Goal: Task Accomplishment & Management: Manage account settings

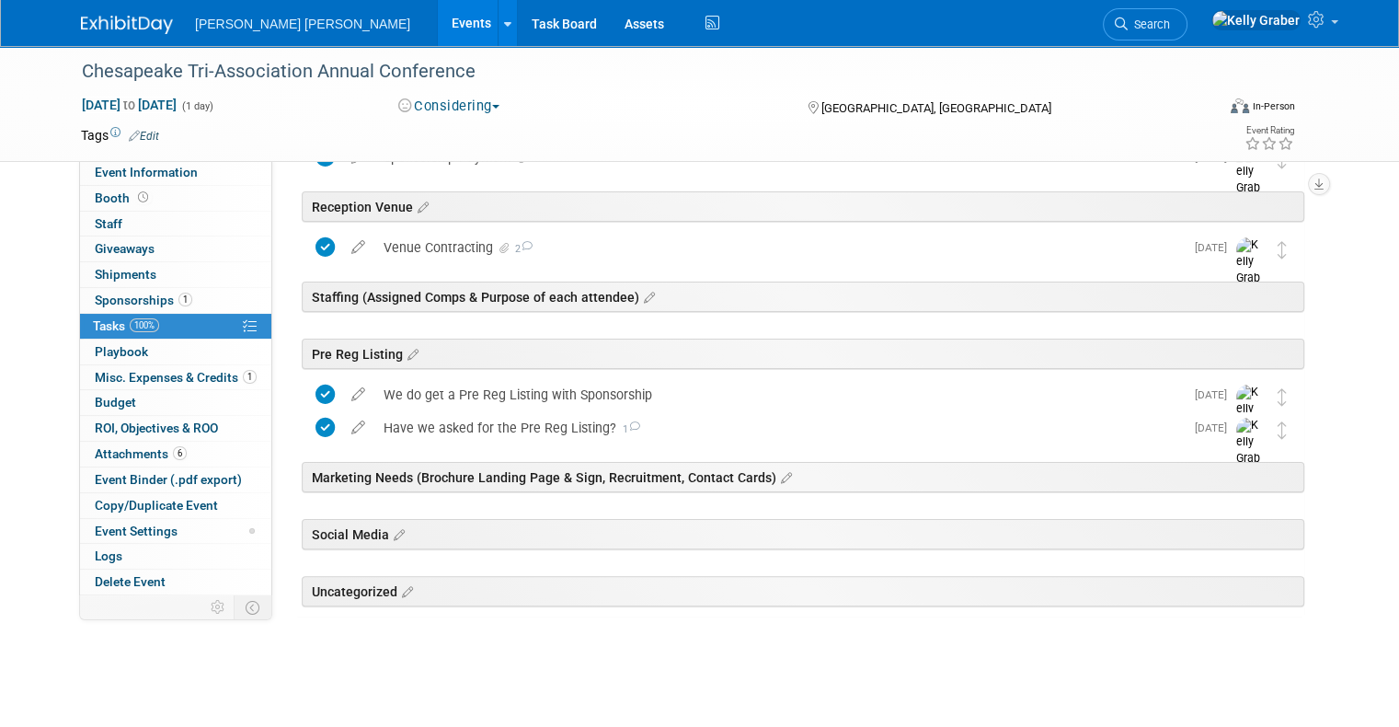
click at [96, 24] on img at bounding box center [127, 25] width 92 height 18
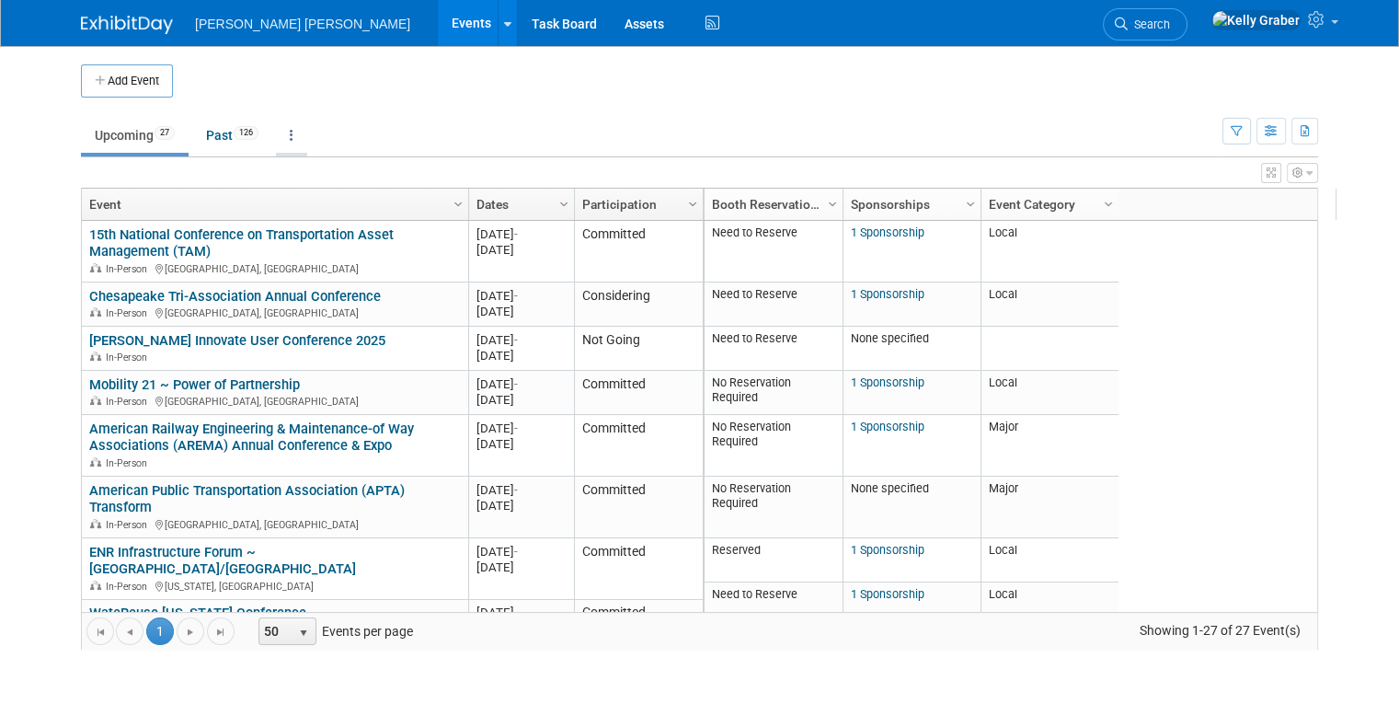
click at [276, 134] on link at bounding box center [291, 135] width 31 height 35
click at [297, 215] on link "Grouped Annually Events grouped by year" at bounding box center [349, 218] width 146 height 40
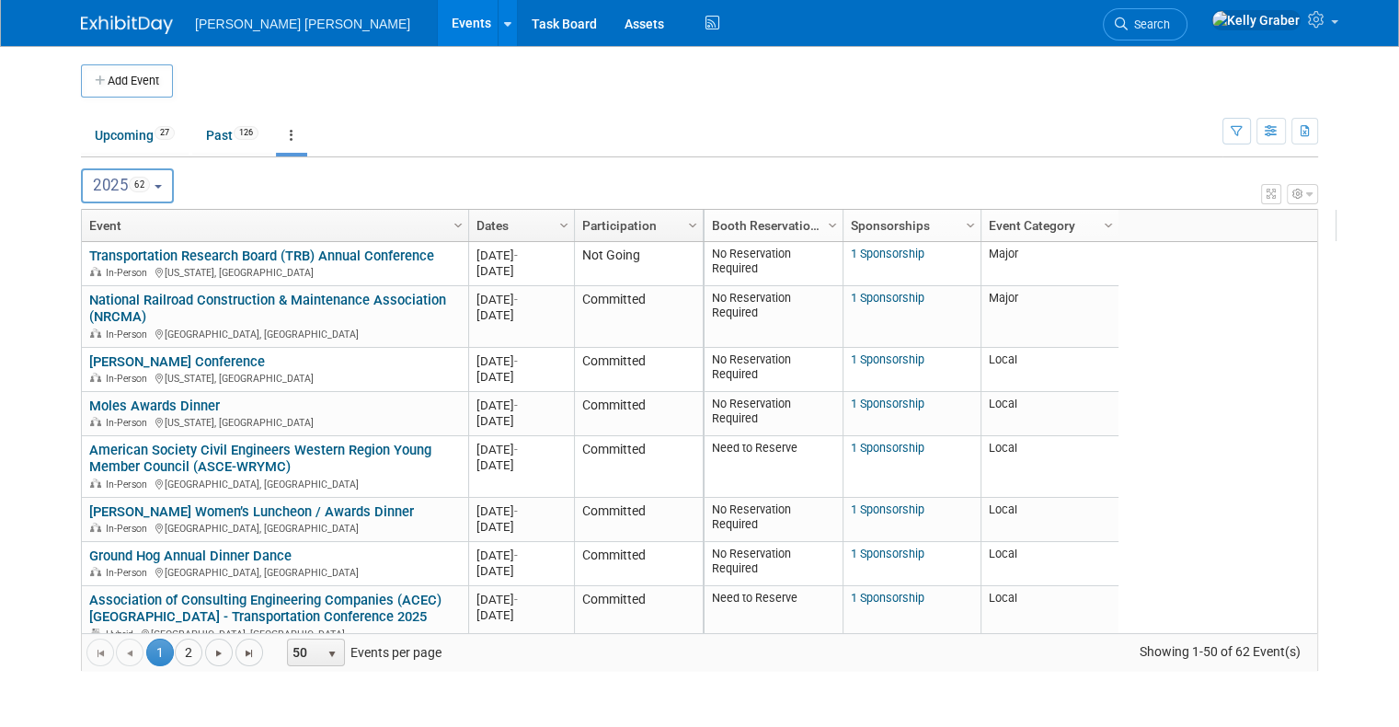
click at [151, 182] on button "2025 62" at bounding box center [127, 185] width 93 height 35
click at [114, 296] on label "2026 4" at bounding box center [130, 305] width 78 height 30
click at [97, 298] on input "2026 4" at bounding box center [91, 304] width 12 height 12
select select "2026"
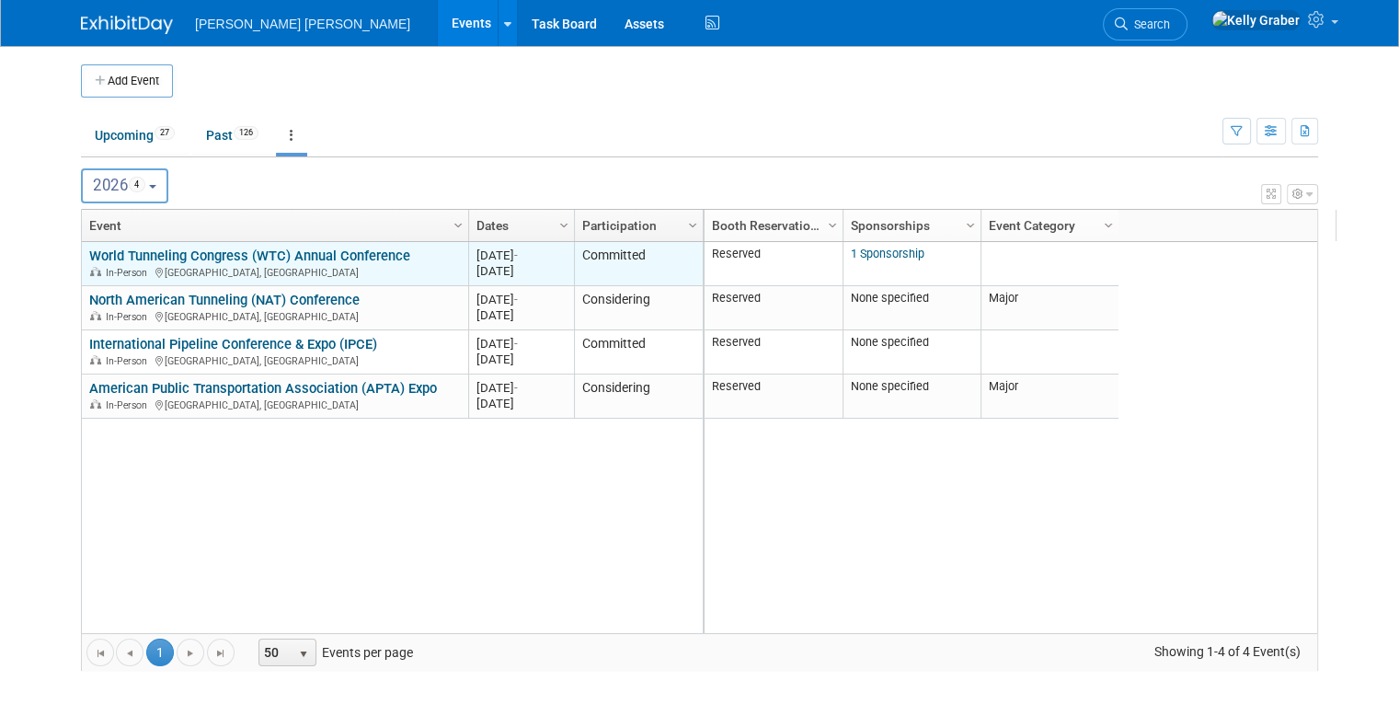
click at [147, 257] on link "World Tunneling Congress (WTC) Annual Conference" at bounding box center [249, 255] width 321 height 17
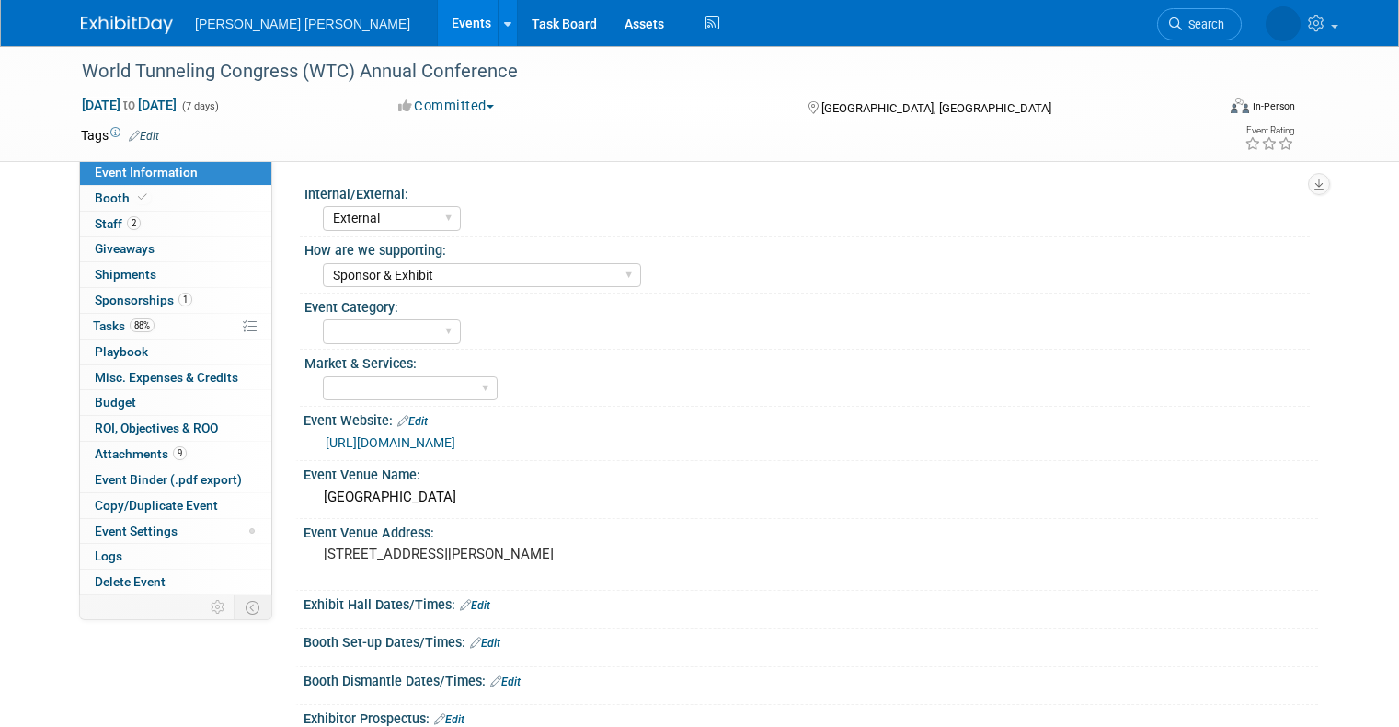
select select "External"
select select "Sponsor & Exhibit"
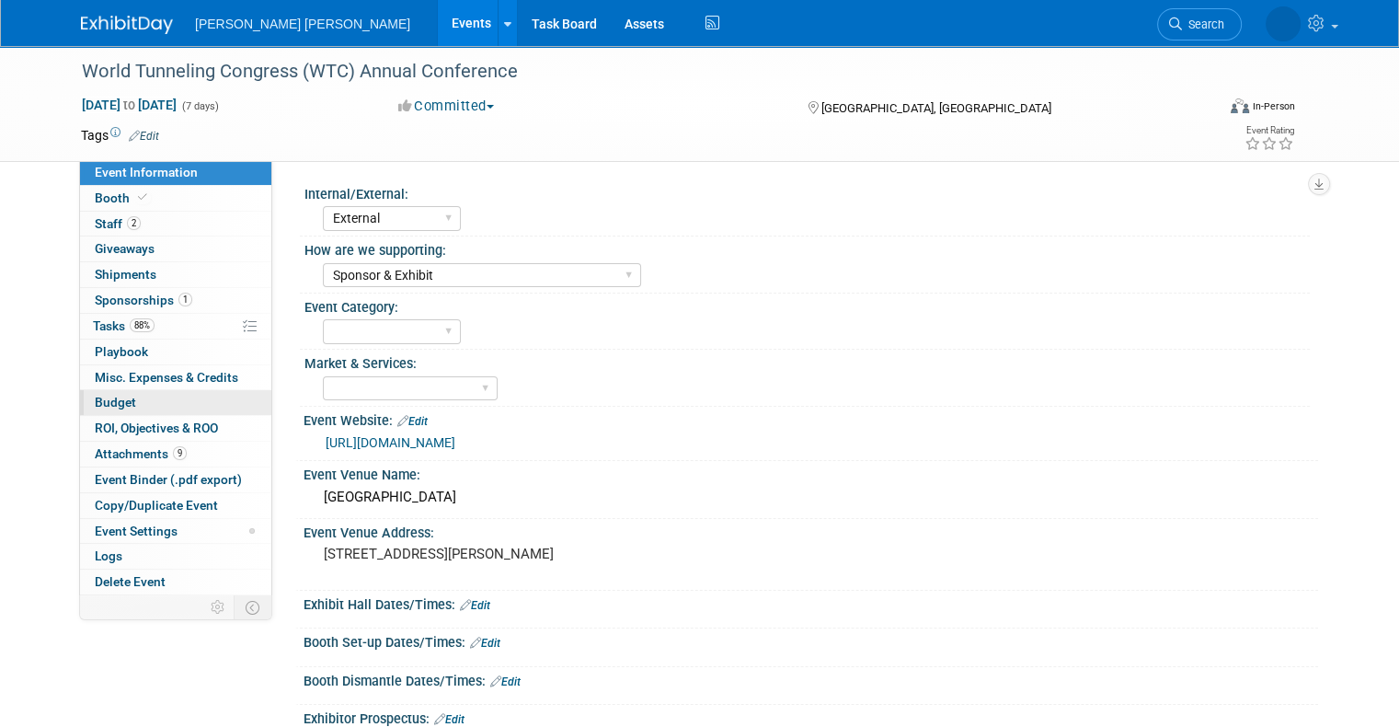
click at [111, 396] on span "Budget" at bounding box center [115, 402] width 41 height 15
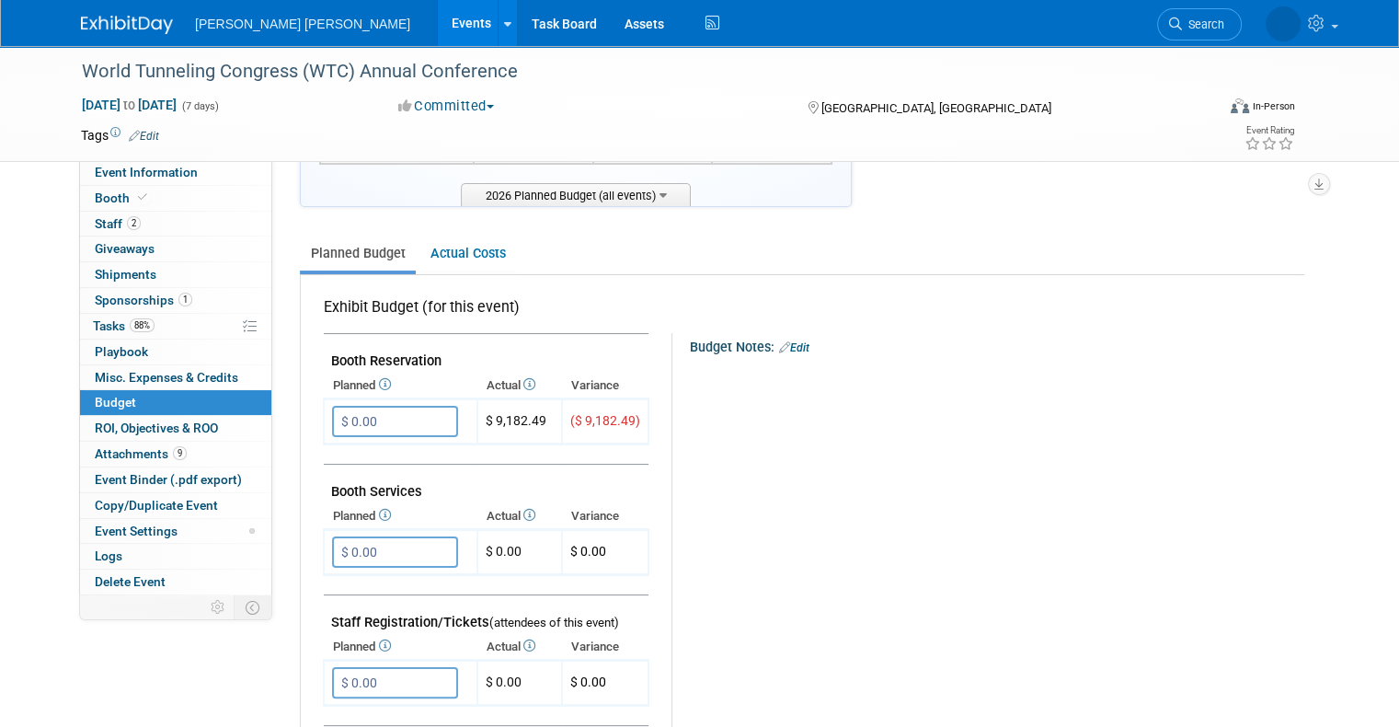
scroll to position [276, 0]
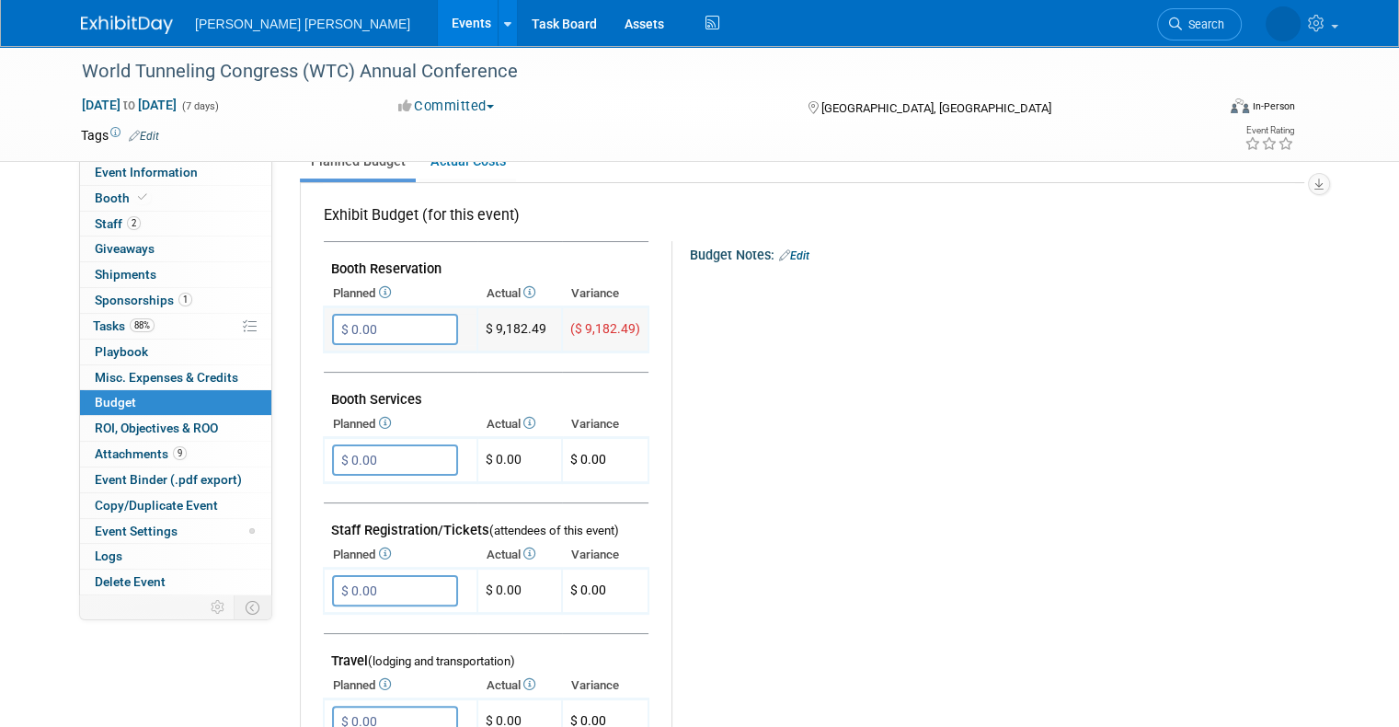
click at [384, 324] on input "$ 0.00" at bounding box center [395, 329] width 126 height 31
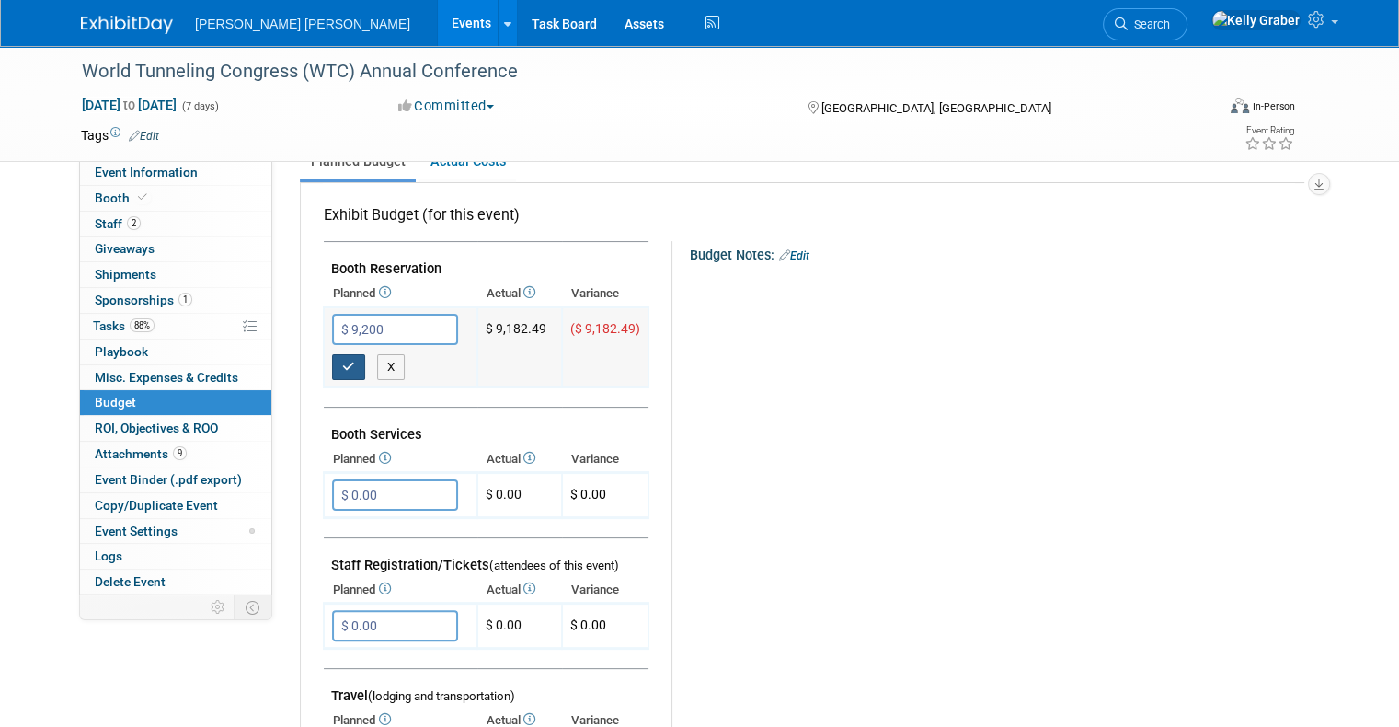
type input "$ 9,200.00"
click at [342, 361] on icon "button" at bounding box center [348, 367] width 13 height 12
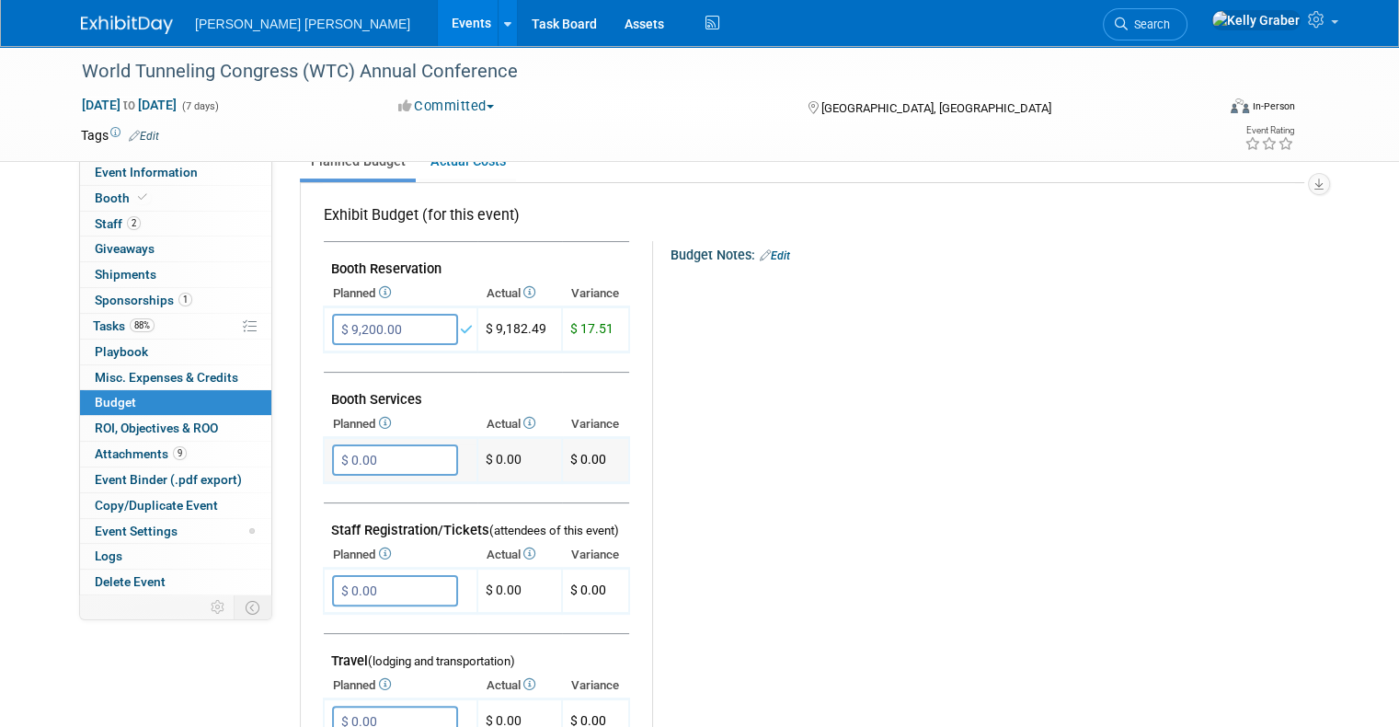
click at [364, 461] on input "$ 0.00" at bounding box center [395, 459] width 126 height 31
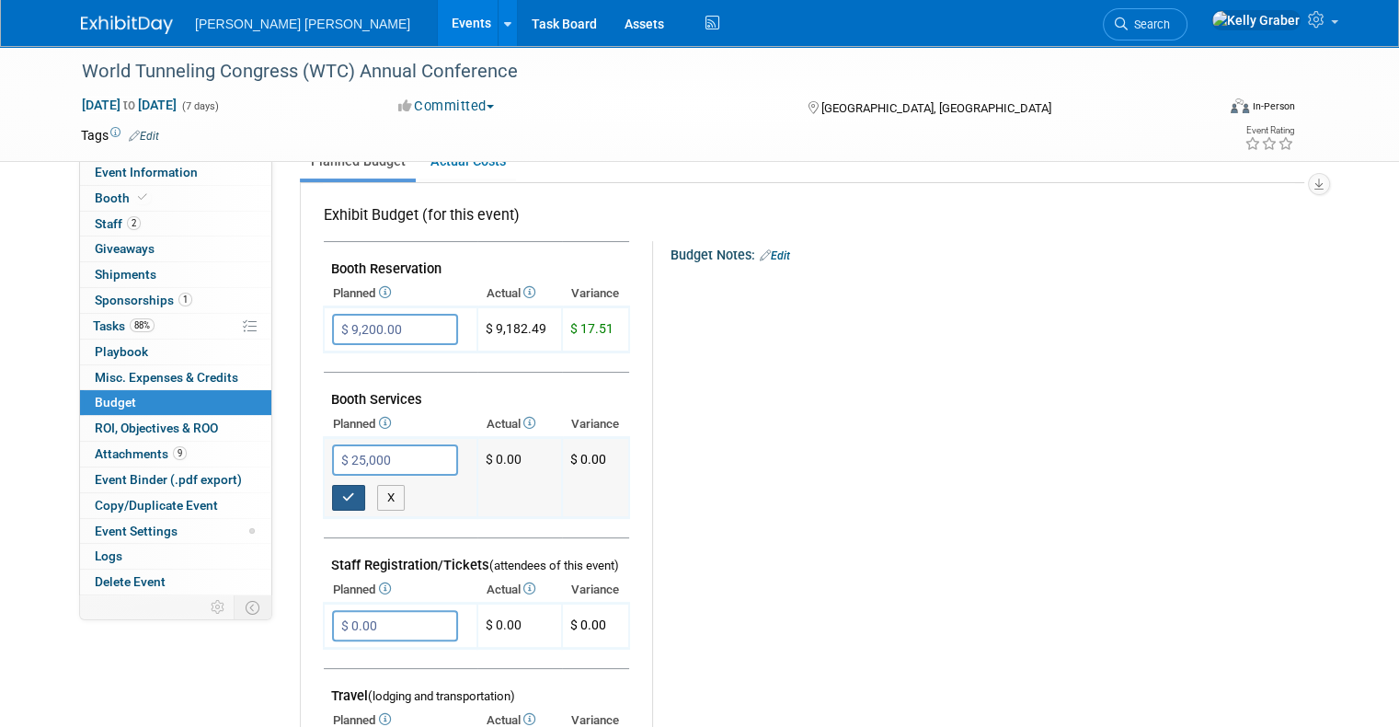
type input "$ 25,000.00"
click at [342, 491] on icon "button" at bounding box center [348, 497] width 13 height 12
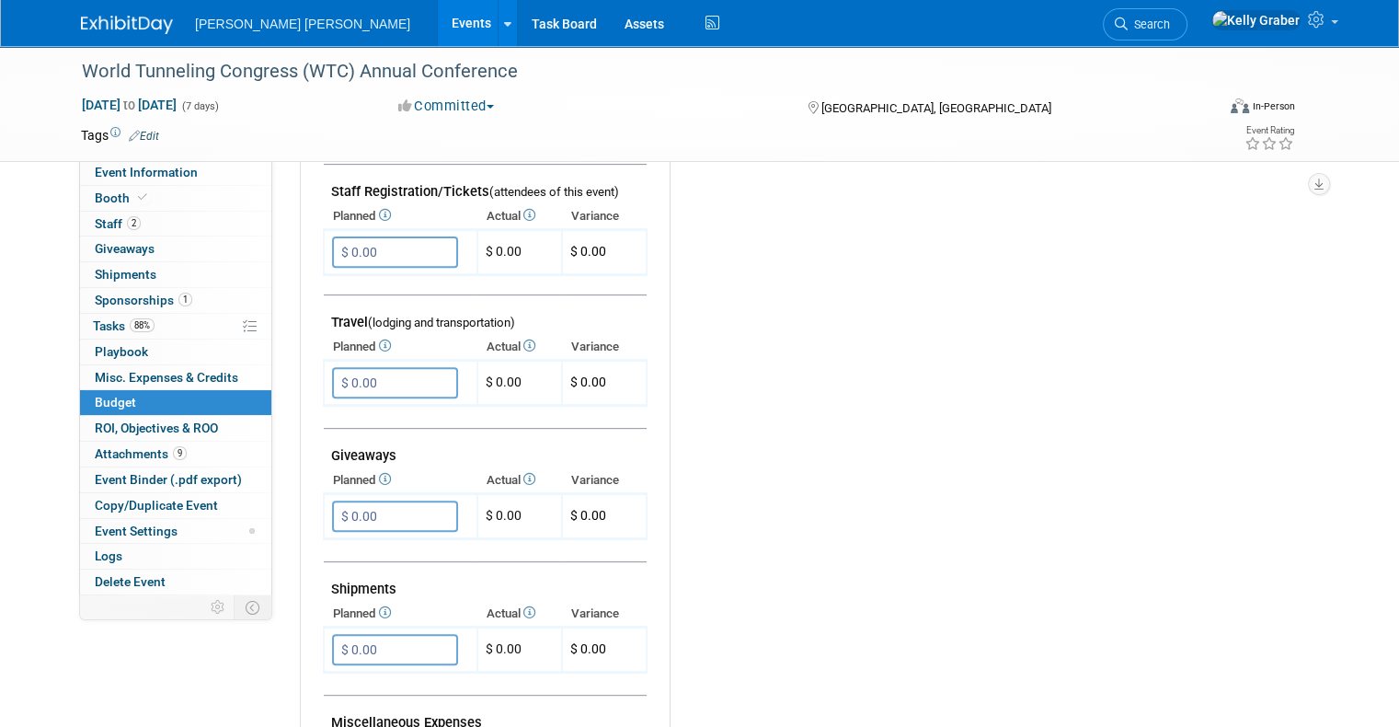
scroll to position [644, 0]
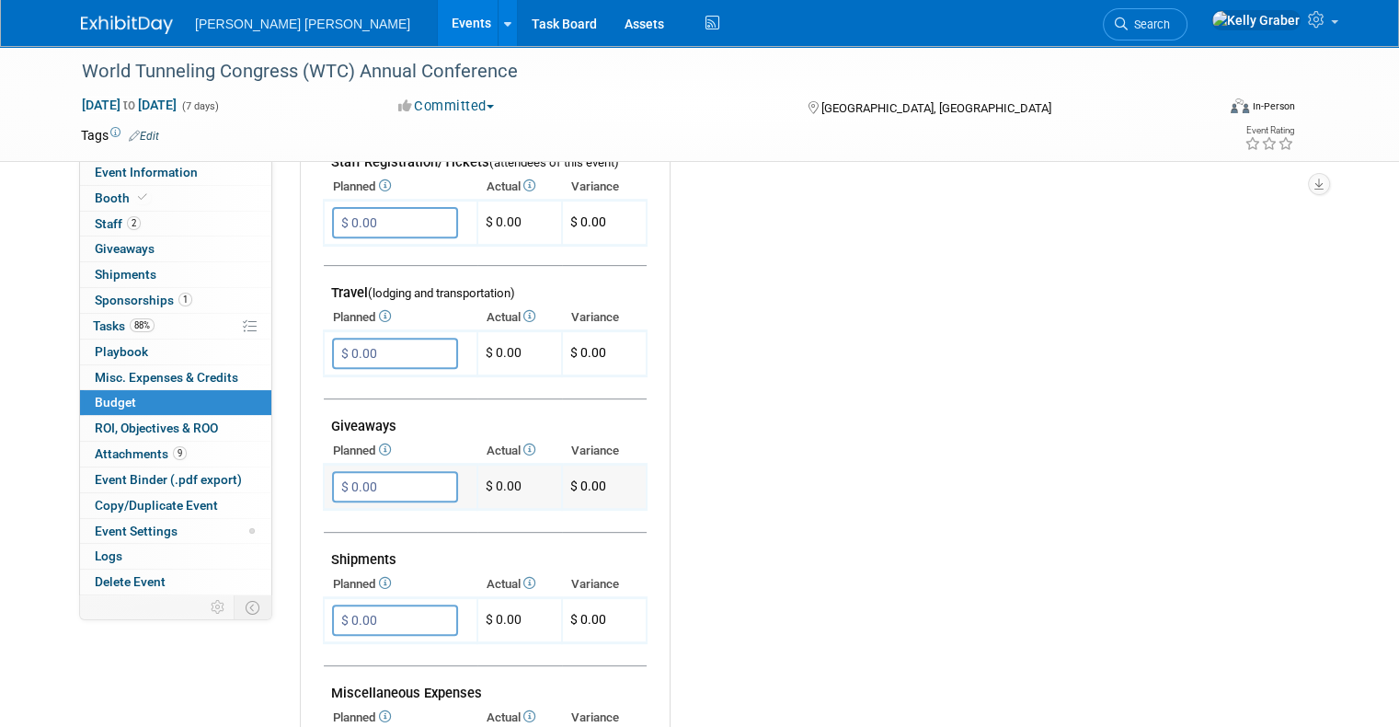
click at [362, 473] on input "$ 0.00" at bounding box center [395, 486] width 126 height 31
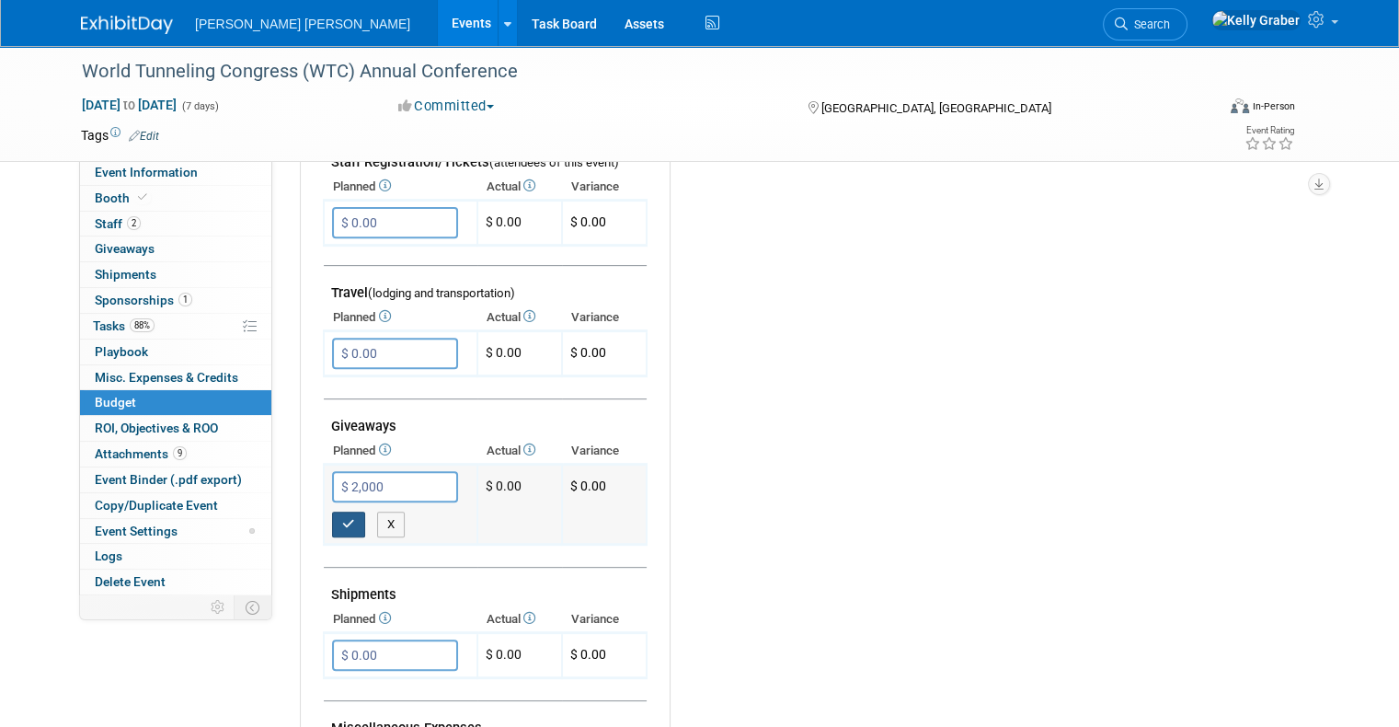
type input "$ 2,000.00"
click at [342, 518] on icon "button" at bounding box center [348, 524] width 13 height 12
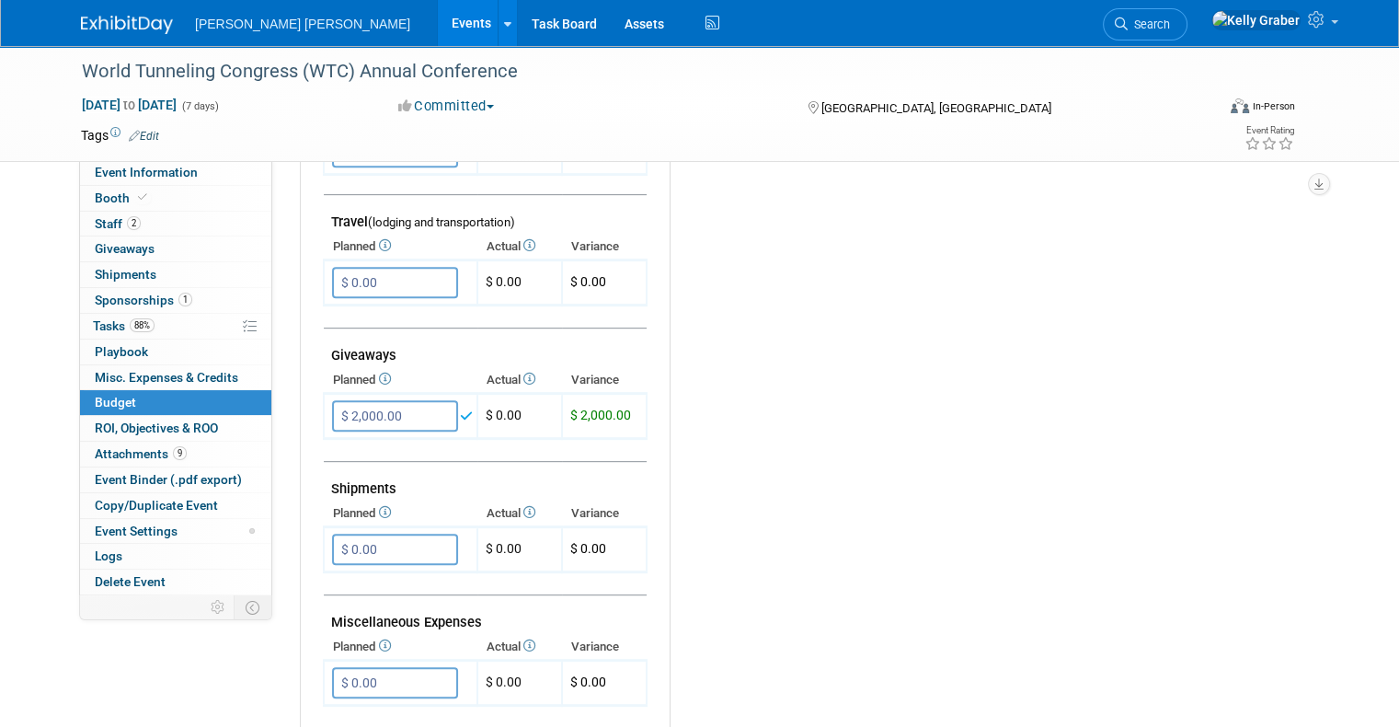
scroll to position [828, 0]
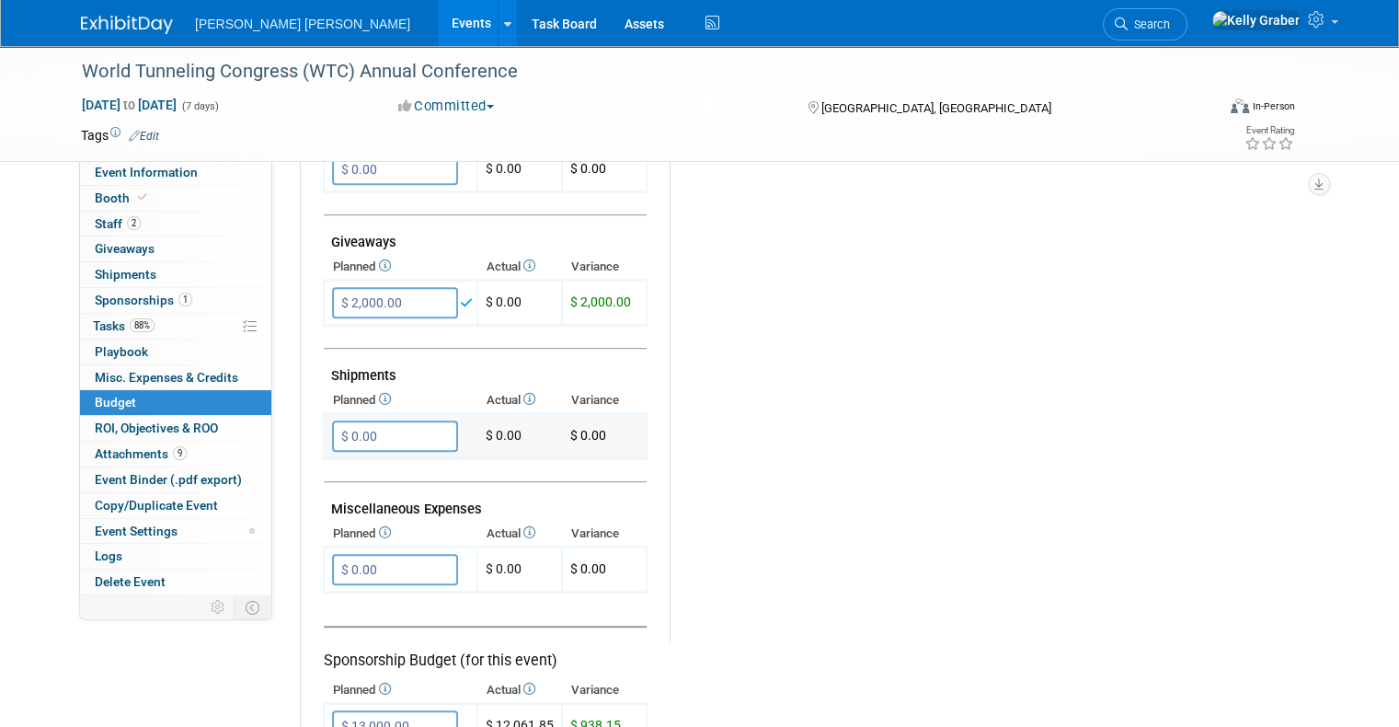
click at [367, 425] on input "$ 0.00" at bounding box center [395, 435] width 126 height 31
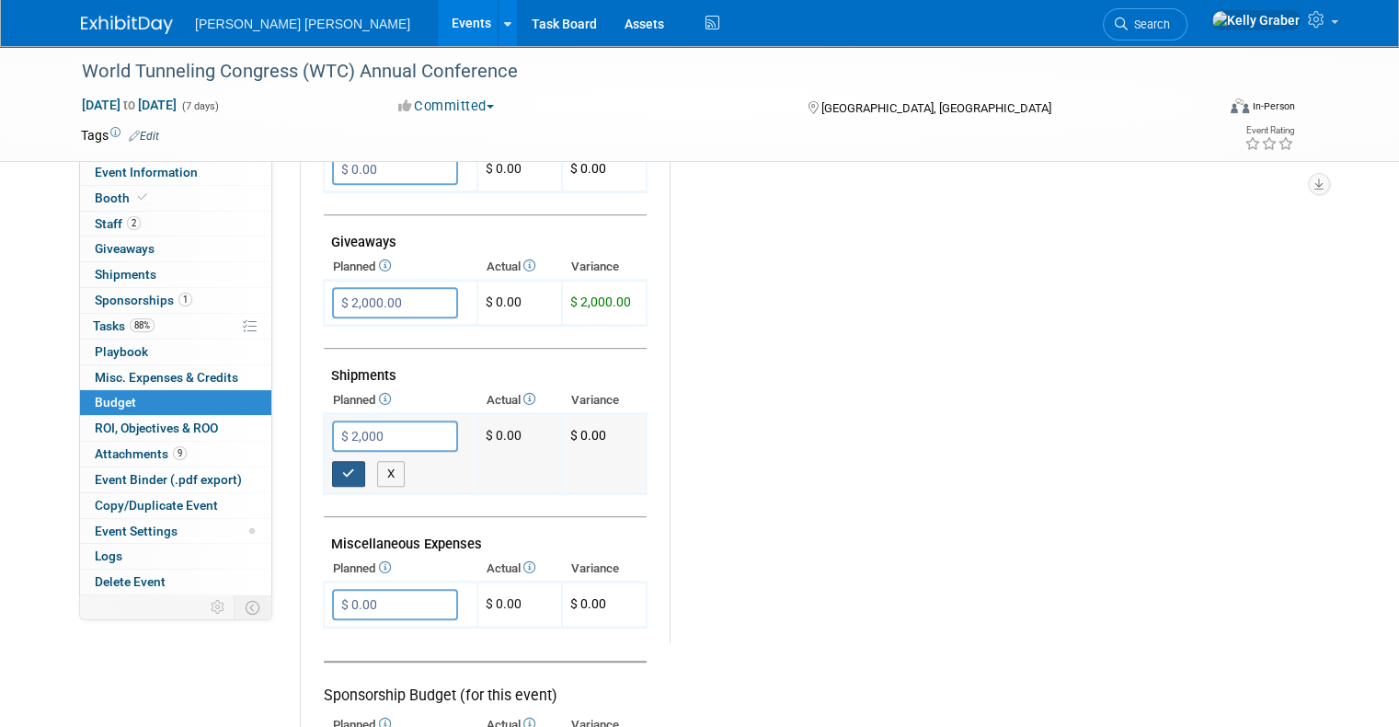
type input "$ 2,000.00"
click at [342, 467] on icon "button" at bounding box center [348, 473] width 13 height 12
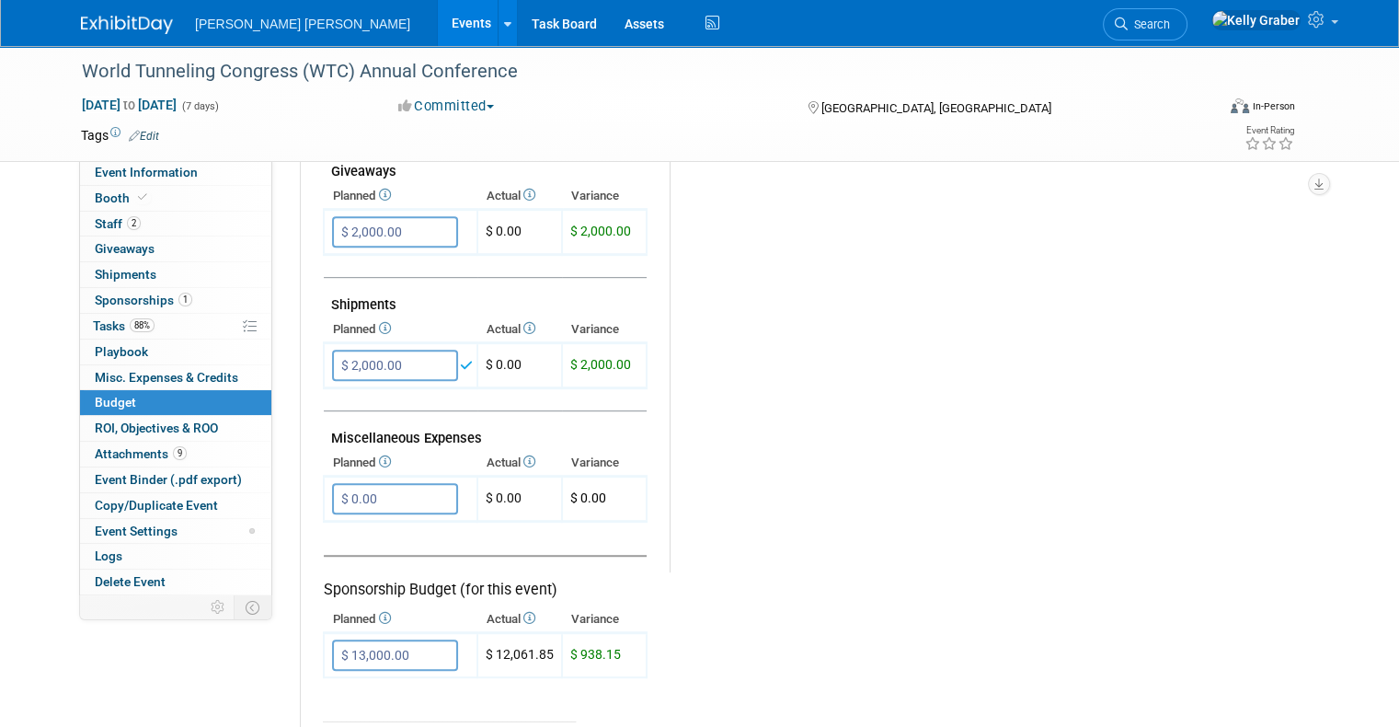
scroll to position [1012, 0]
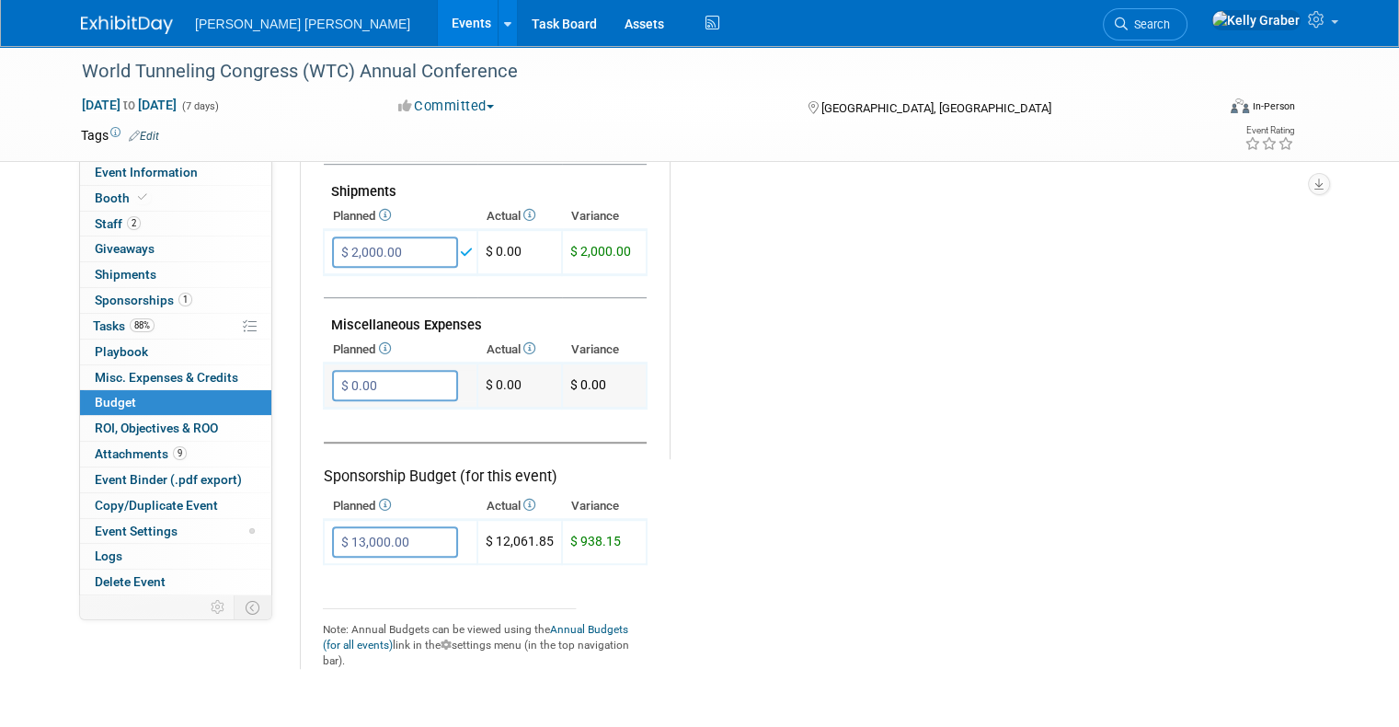
click at [353, 375] on input "$ 0.00" at bounding box center [395, 385] width 126 height 31
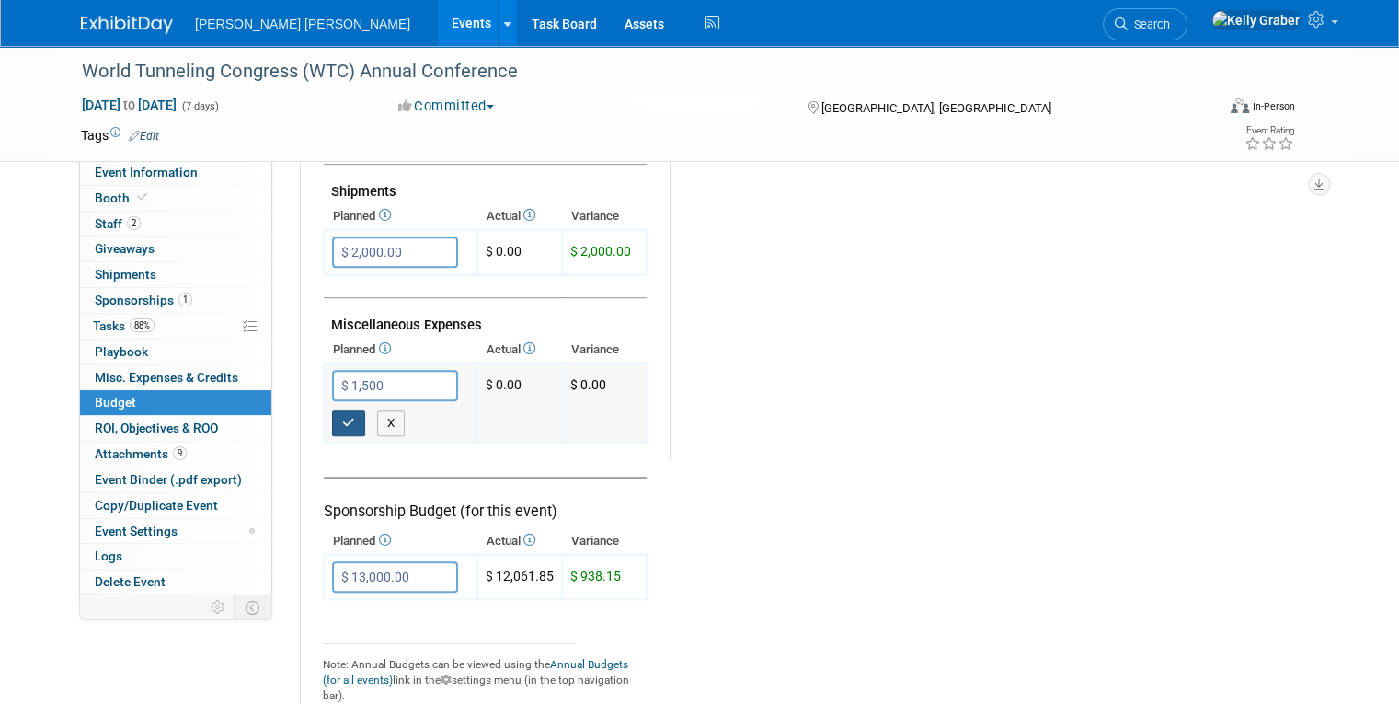
type input "$ 1,500.00"
click at [342, 417] on icon "button" at bounding box center [348, 423] width 13 height 12
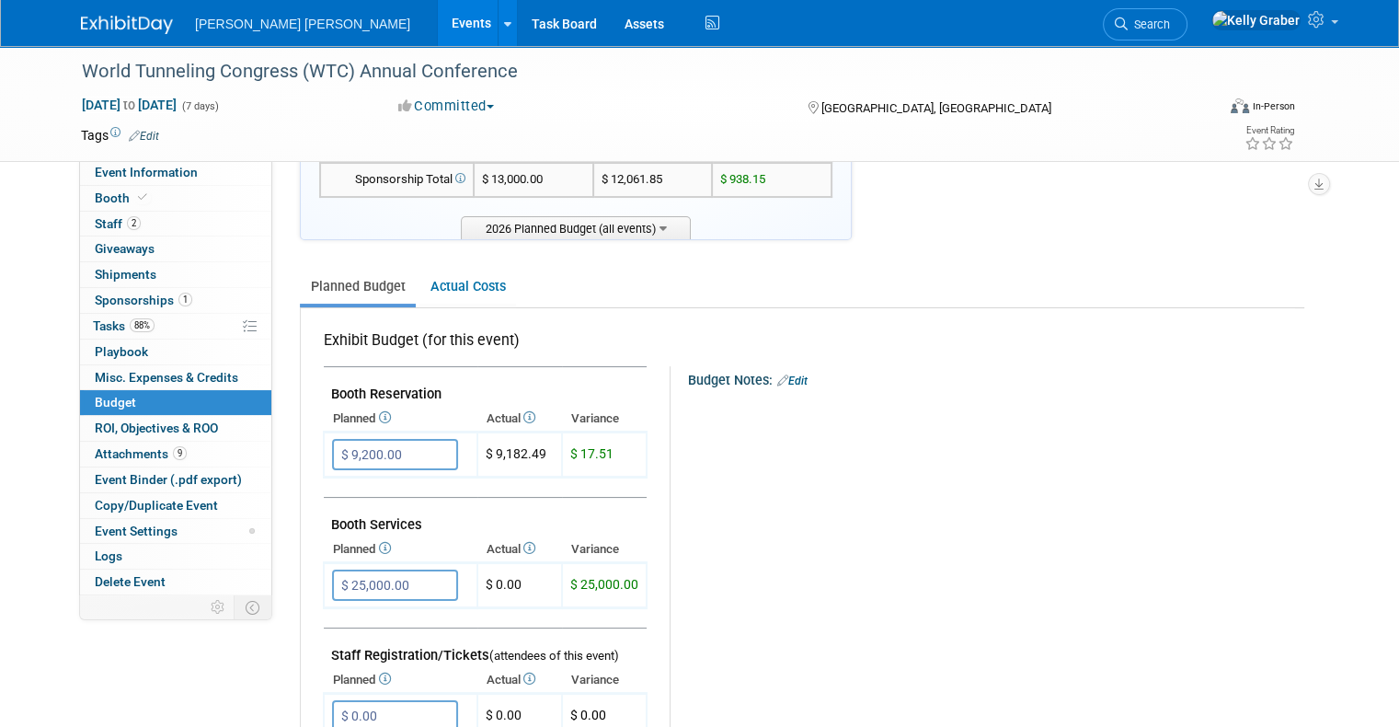
scroll to position [0, 0]
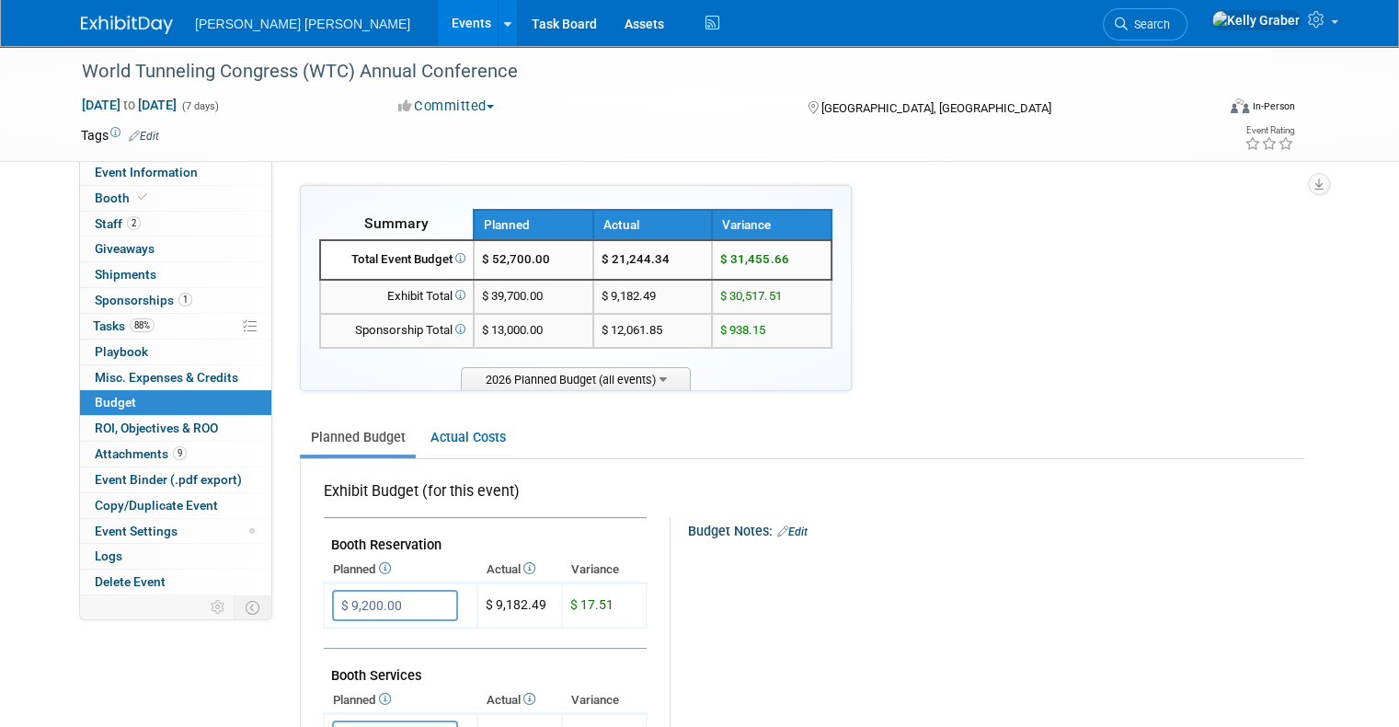
click at [103, 28] on img at bounding box center [127, 25] width 92 height 18
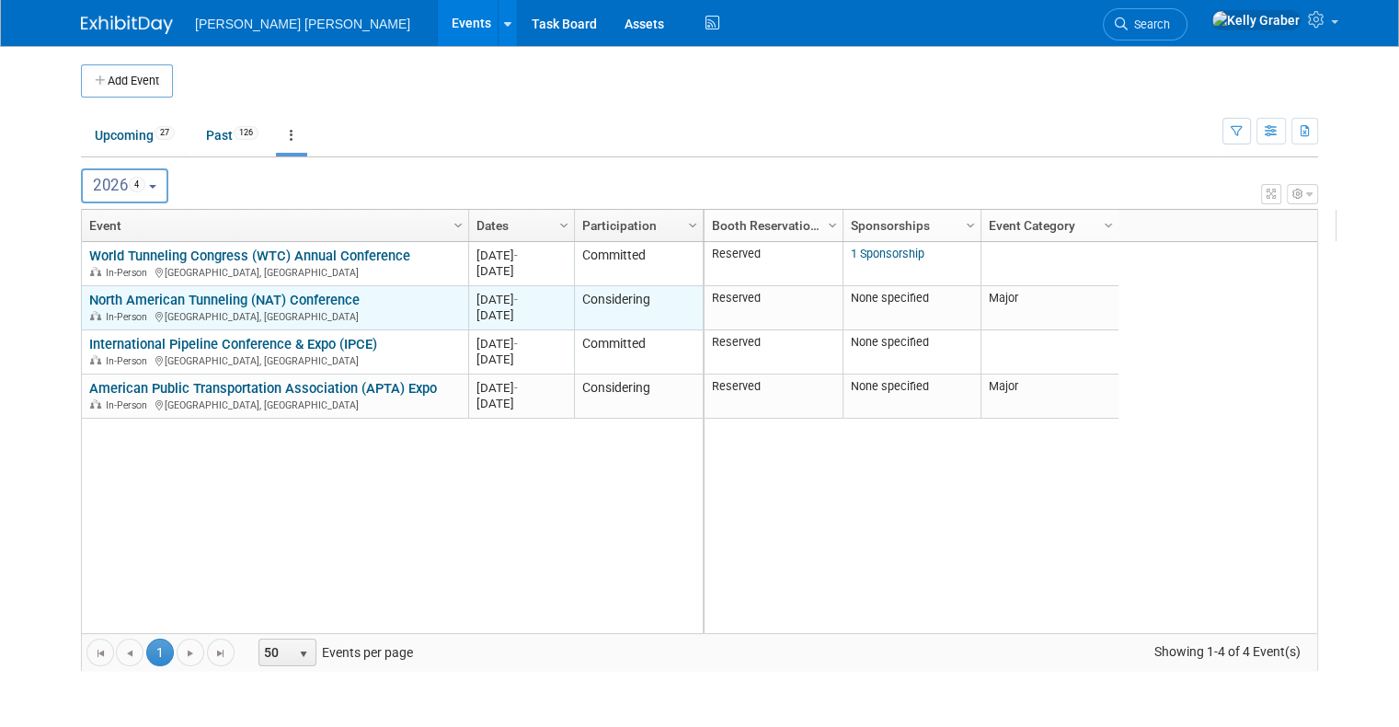
click at [260, 305] on link "North American Tunneling (NAT) Conference" at bounding box center [224, 300] width 270 height 17
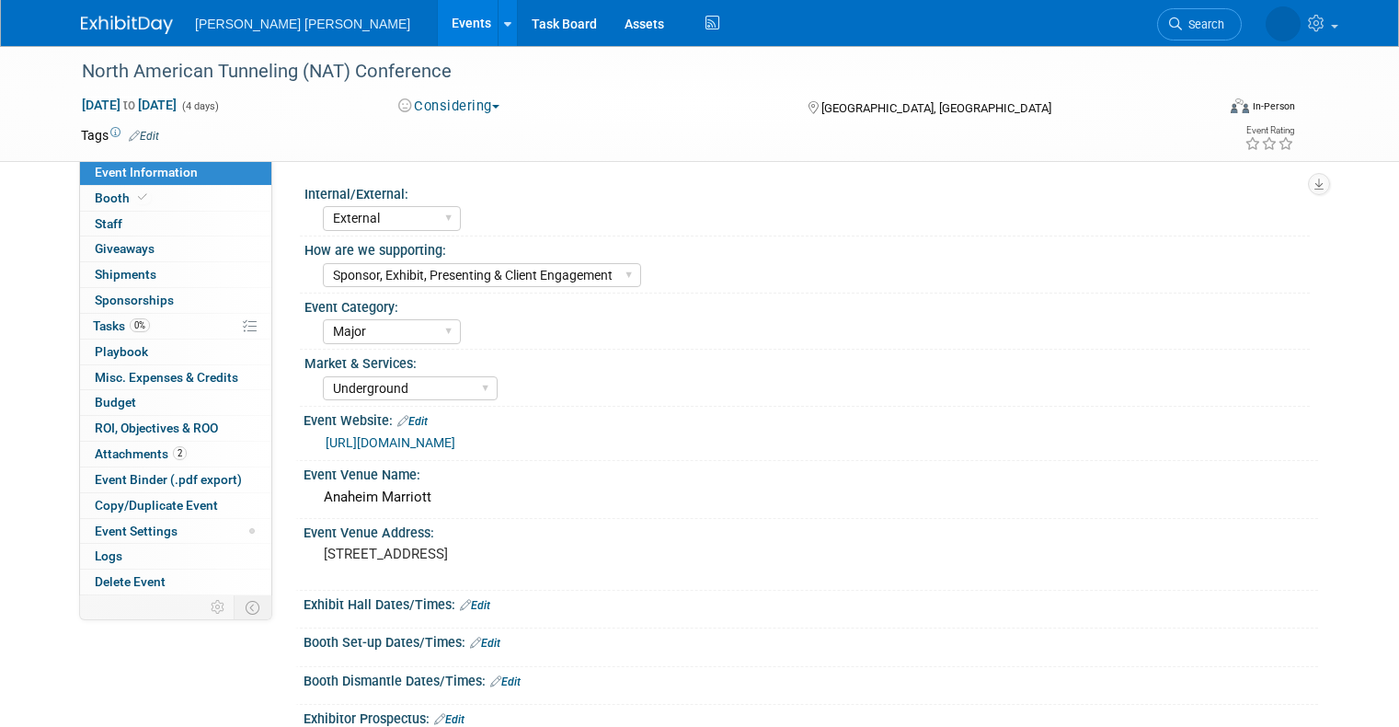
select select "External"
select select "Sponsor, Exhibit, Presenting & Client Engagement"
select select "Major"
select select "Underground"
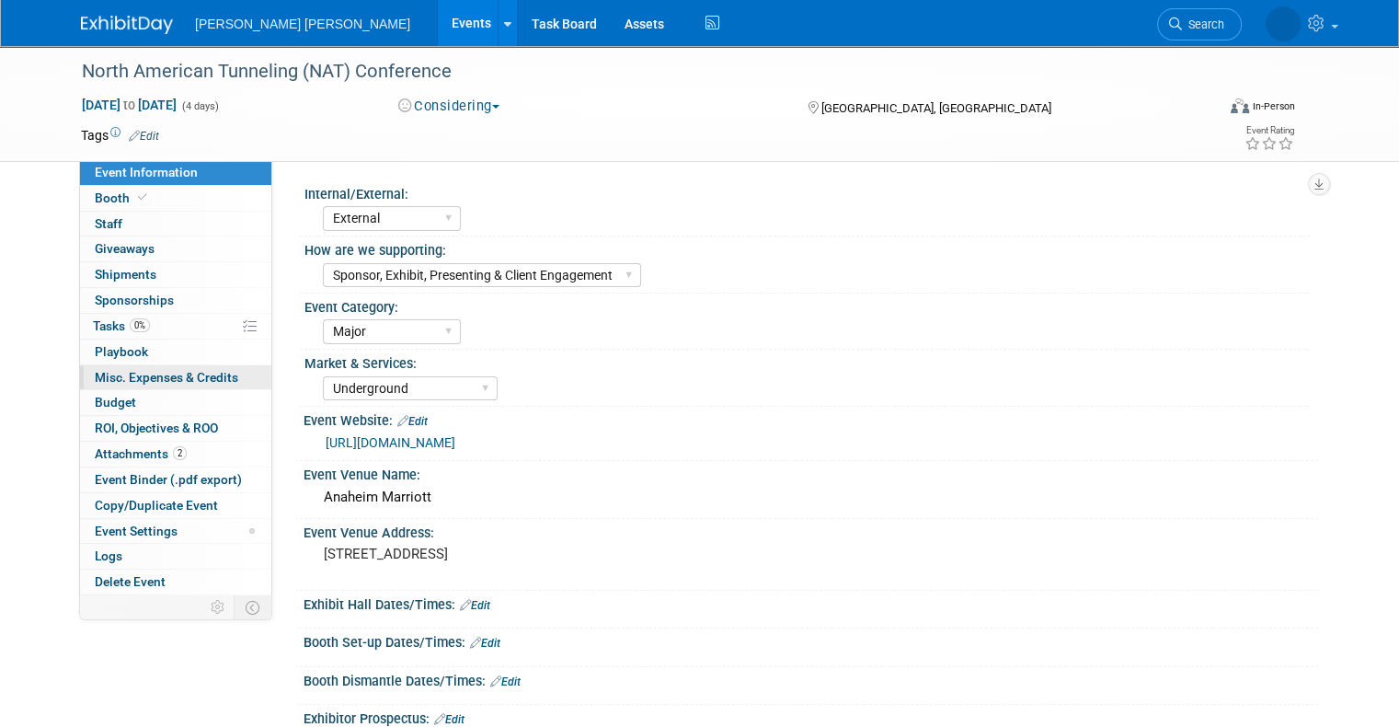
click at [109, 373] on span "Misc. Expenses & Credits 0" at bounding box center [167, 377] width 144 height 15
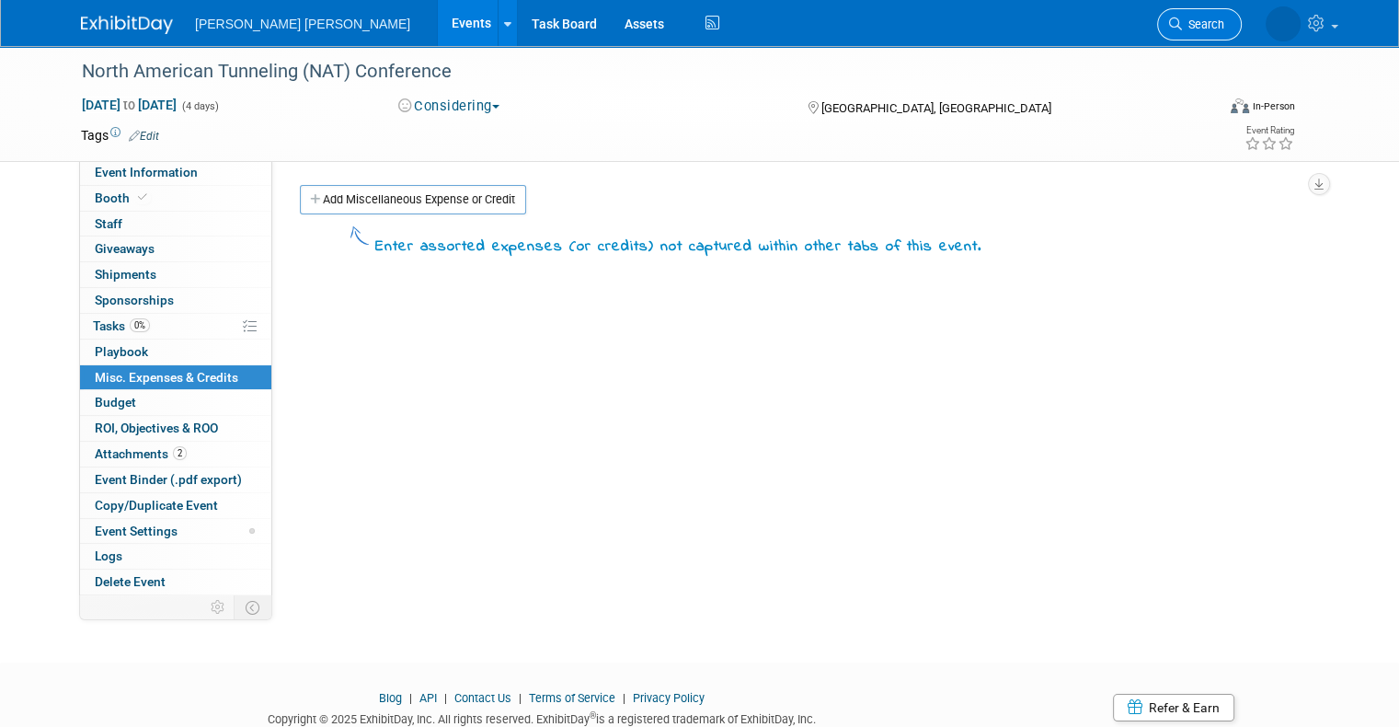
click at [1224, 27] on span "Search" at bounding box center [1203, 24] width 42 height 14
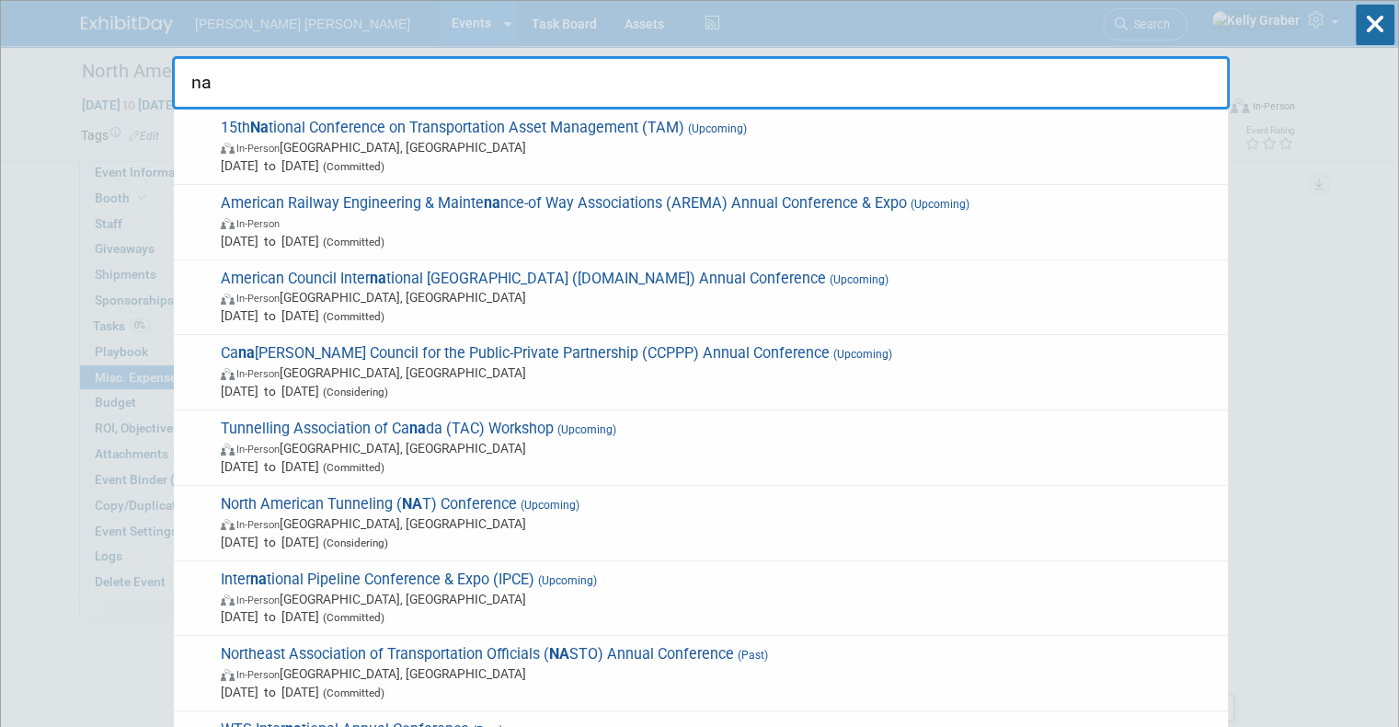
type input "n"
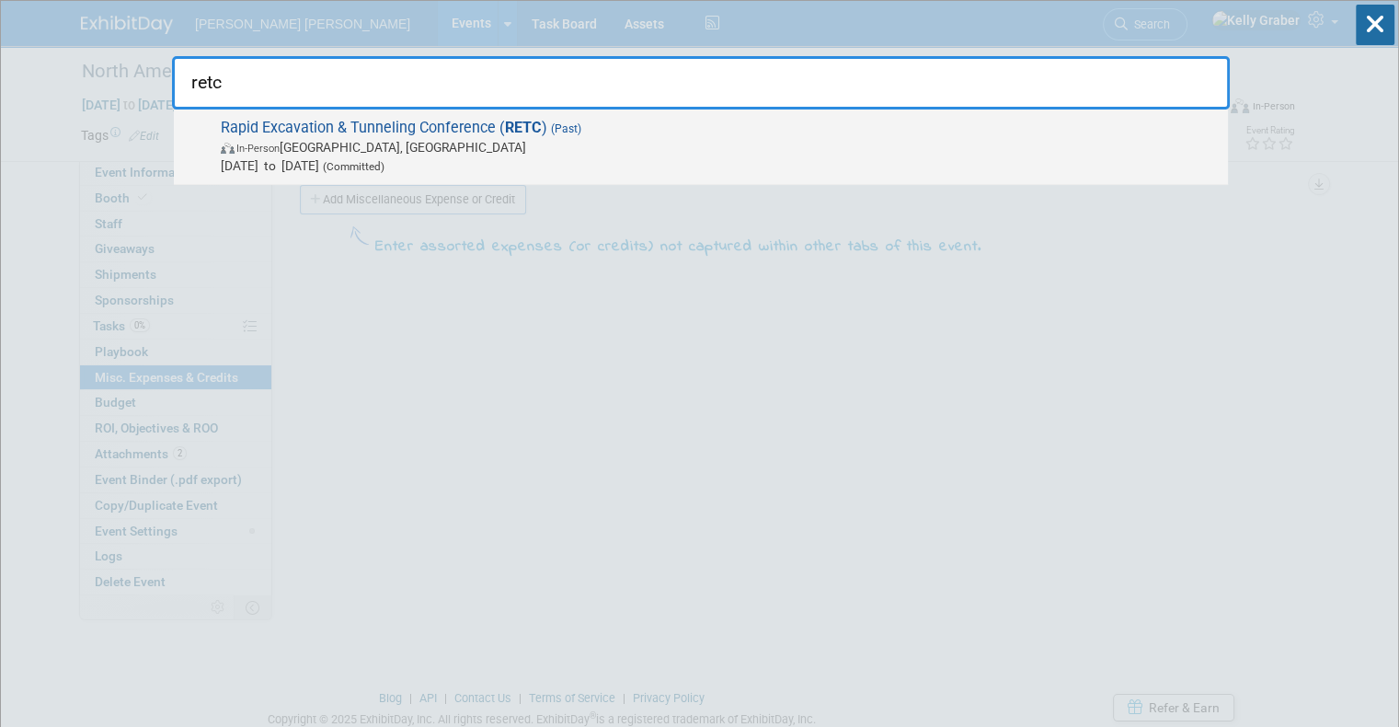
type input "retc"
click at [372, 131] on span "Rapid Excavation & Tunneling Conference ( RETC ) (Past) In-Person Dallas, TX Ju…" at bounding box center [717, 147] width 1004 height 56
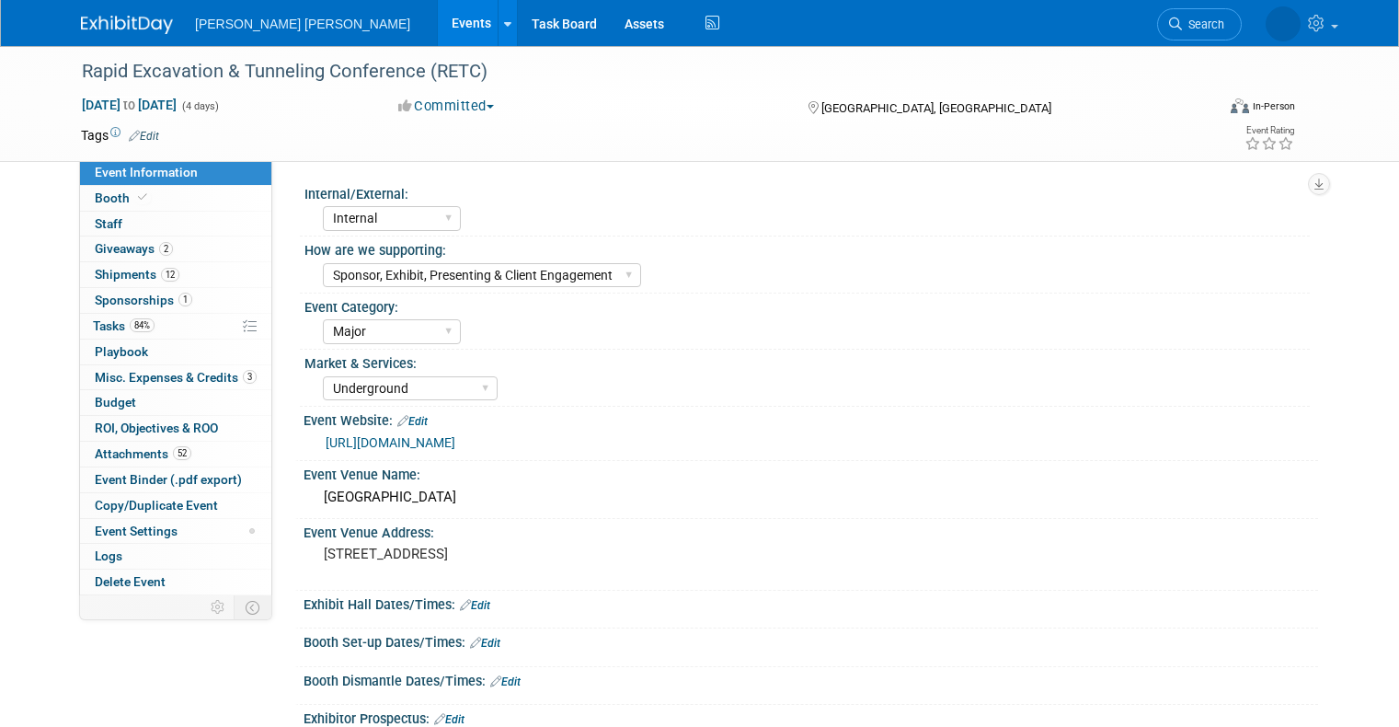
select select "Internal"
select select "Sponsor, Exhibit, Presenting & Client Engagement"
select select "Major"
select select "Underground"
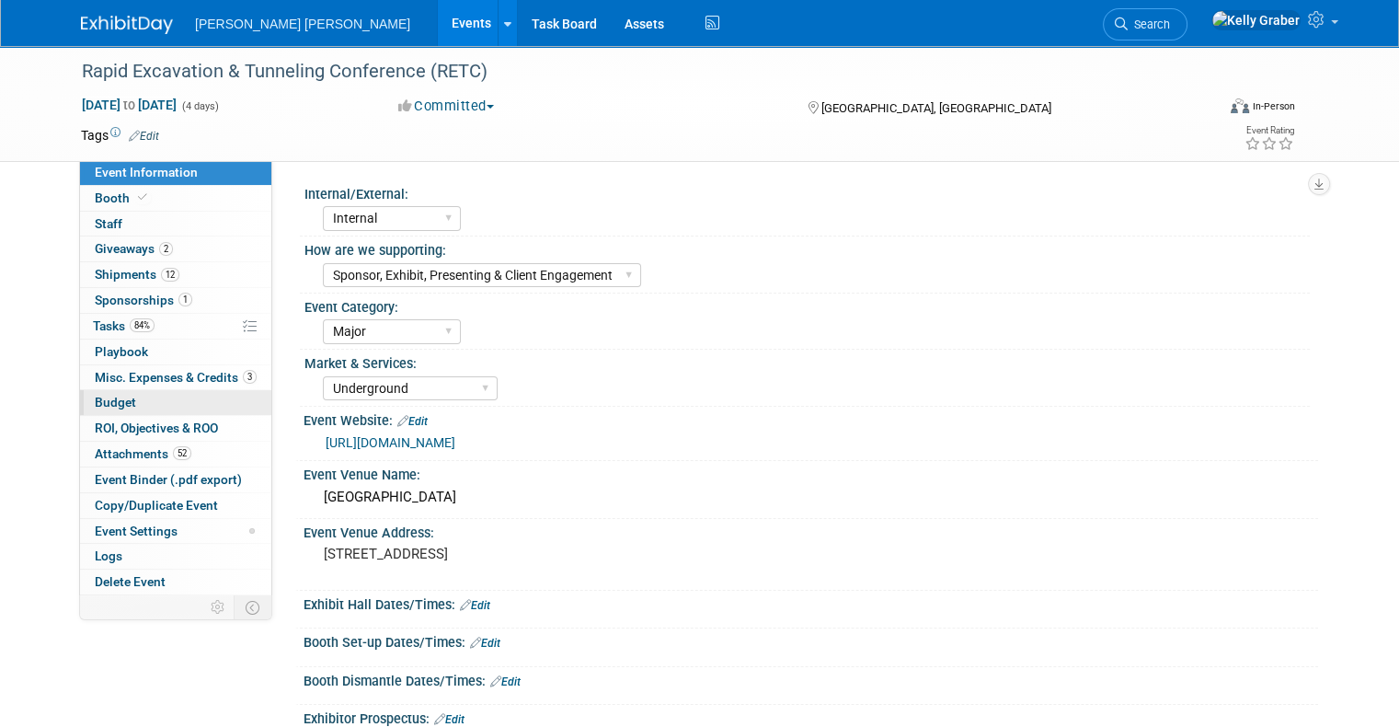
click at [98, 407] on span "Budget" at bounding box center [115, 402] width 41 height 15
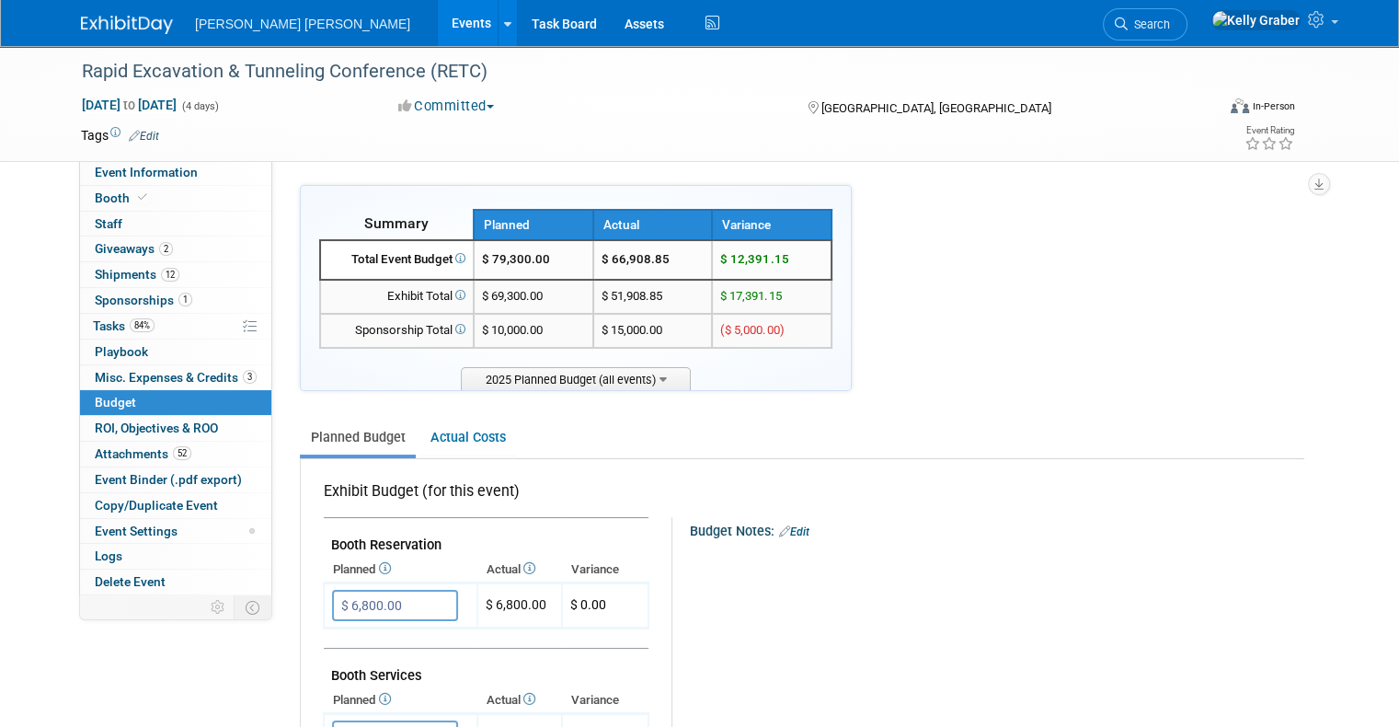
click at [102, 9] on link at bounding box center [138, 15] width 114 height 15
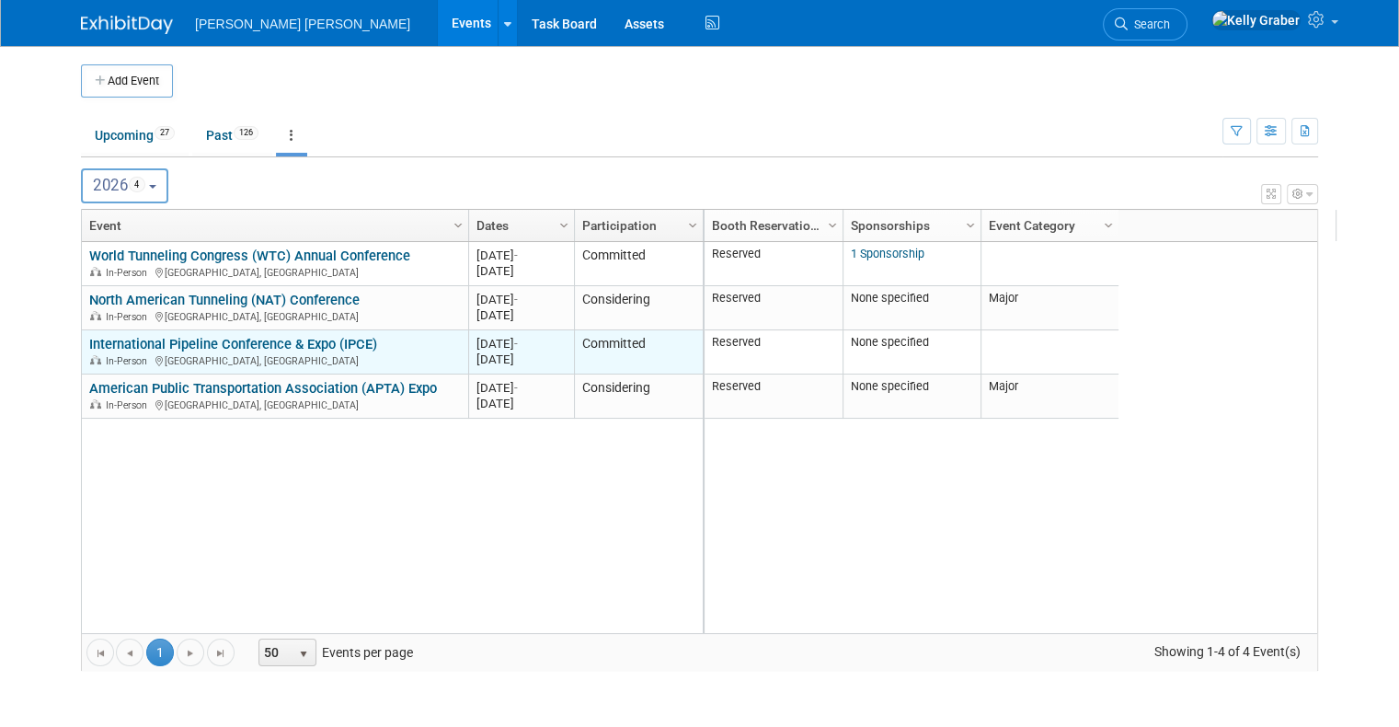
click at [369, 349] on div "International Pipeline Conference & Expo (IPCE) In-Person [GEOGRAPHIC_DATA], [G…" at bounding box center [274, 352] width 371 height 32
click at [359, 349] on link "International Pipeline Conference & Expo (IPCE)" at bounding box center [233, 344] width 288 height 17
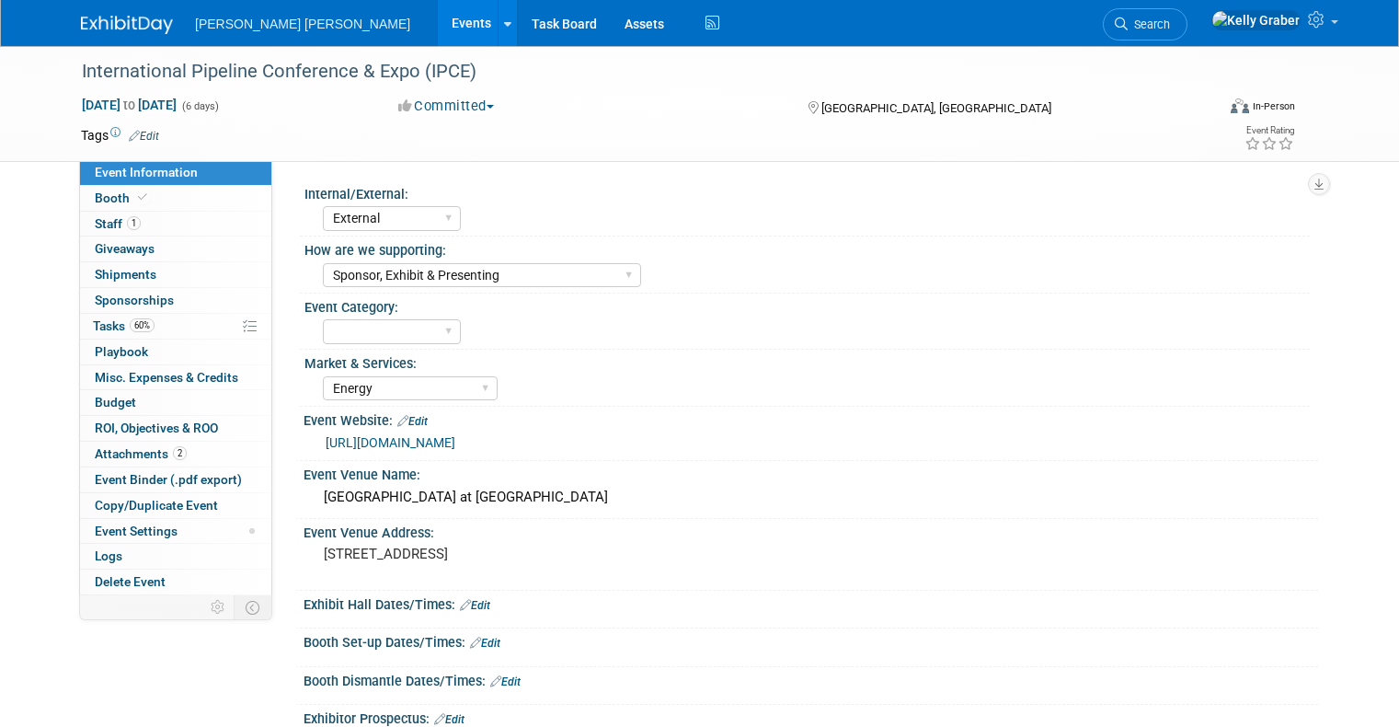
select select "External"
select select "Sponsor, Exhibit & Presenting"
select select "Energy"
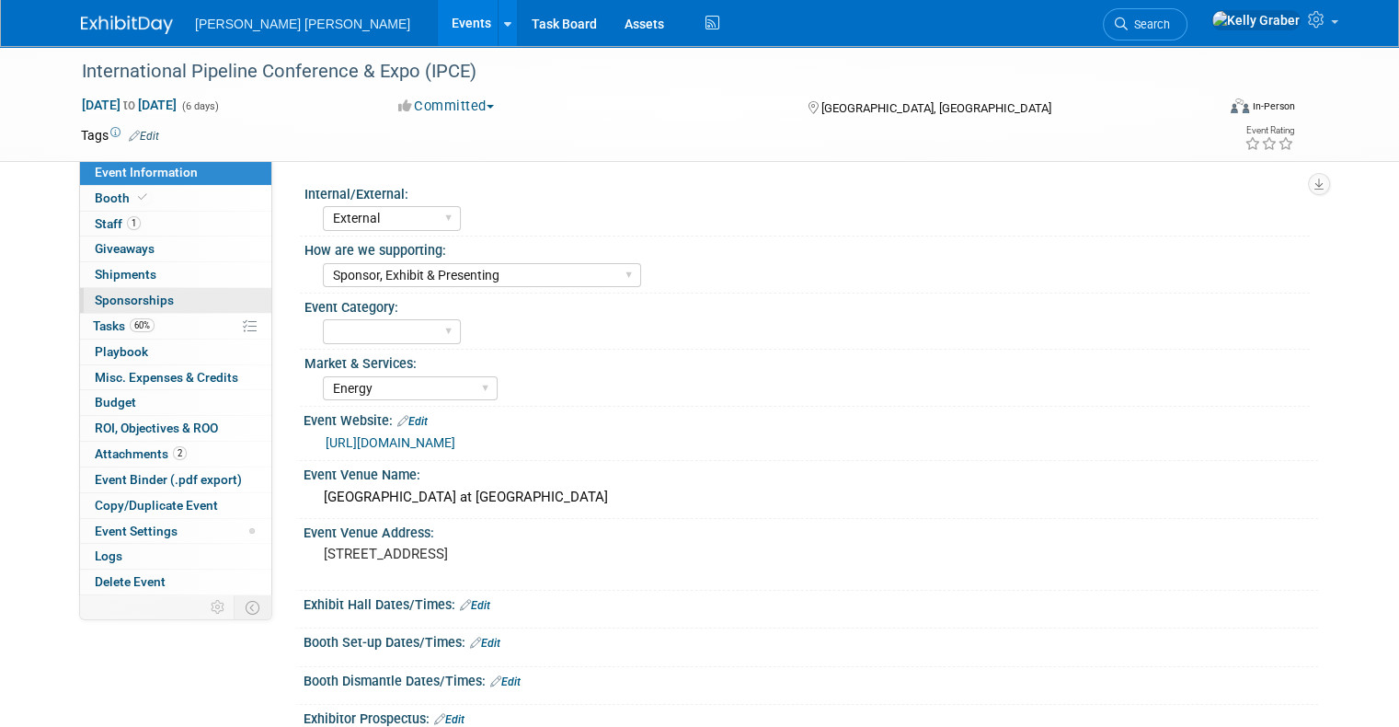
click at [104, 294] on span "Sponsorships 0" at bounding box center [134, 300] width 79 height 15
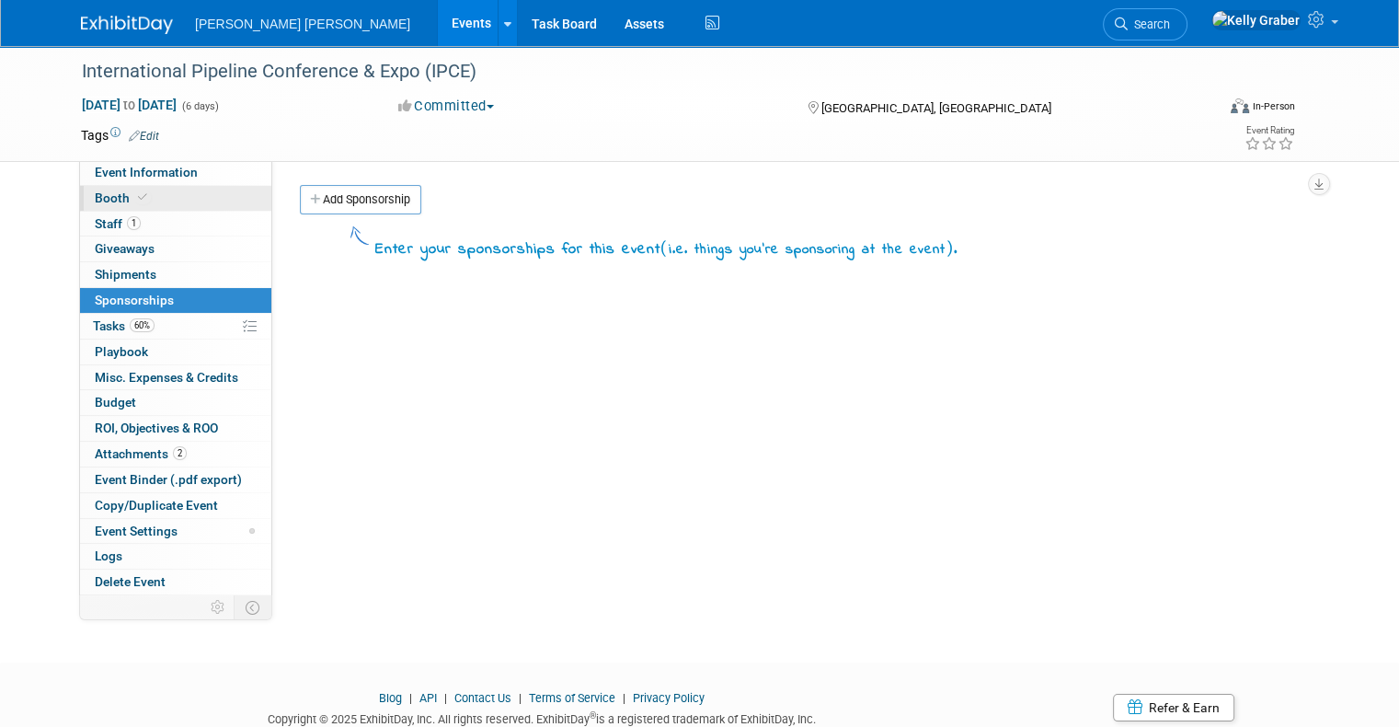
click at [95, 201] on span "Booth" at bounding box center [123, 197] width 56 height 15
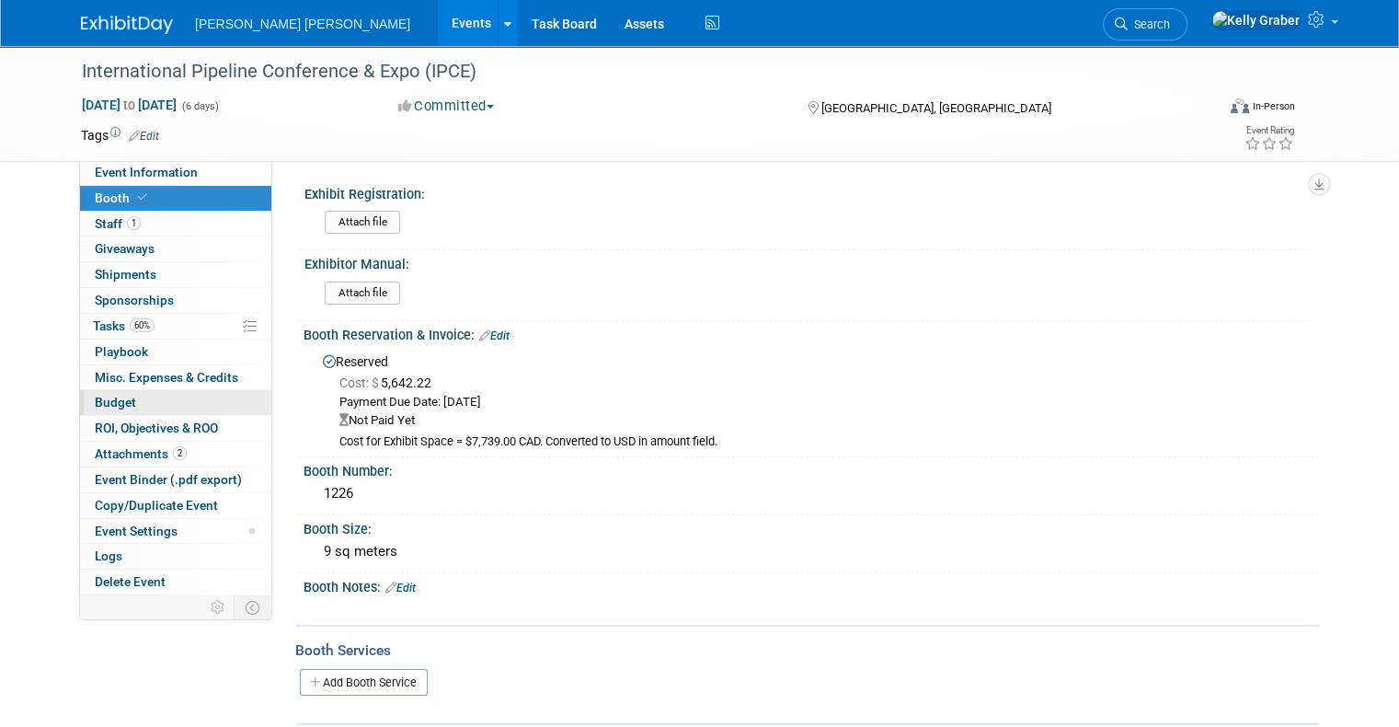
click at [96, 395] on span "Budget" at bounding box center [115, 402] width 41 height 15
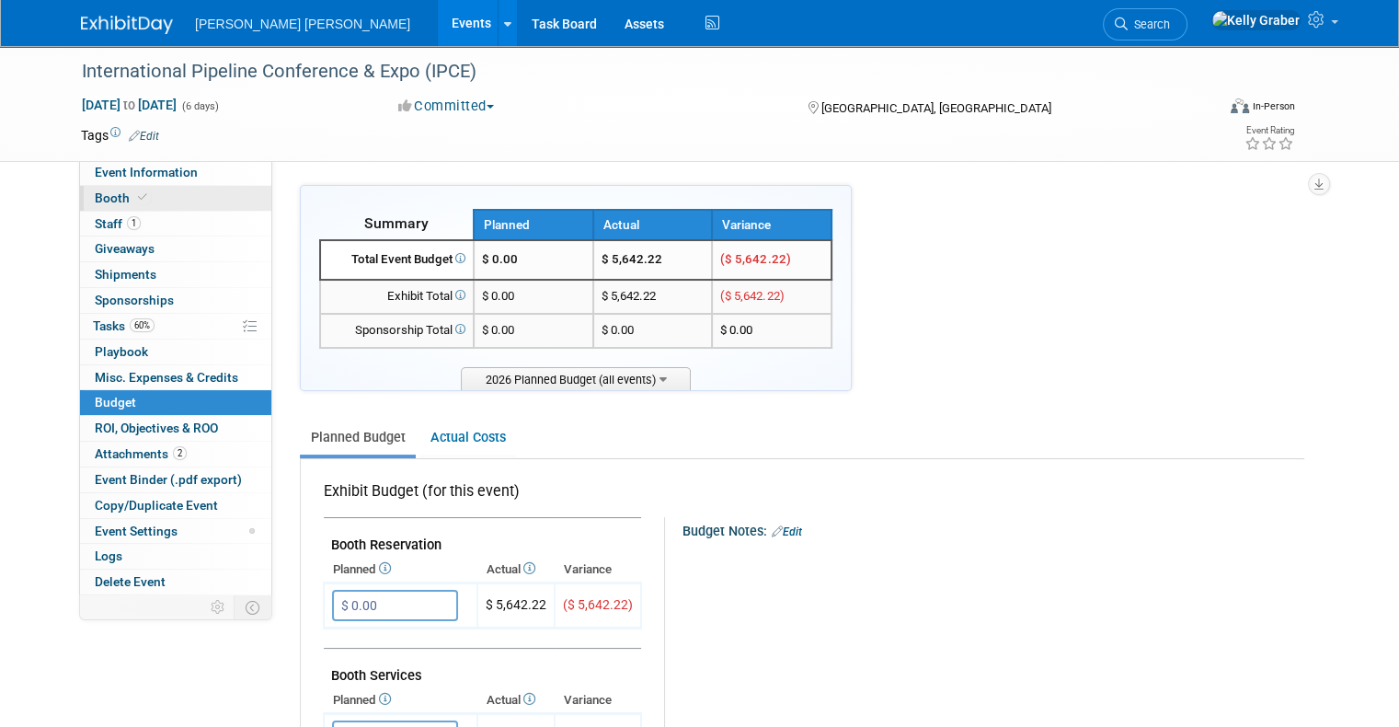
click at [136, 193] on link "Booth" at bounding box center [175, 198] width 191 height 25
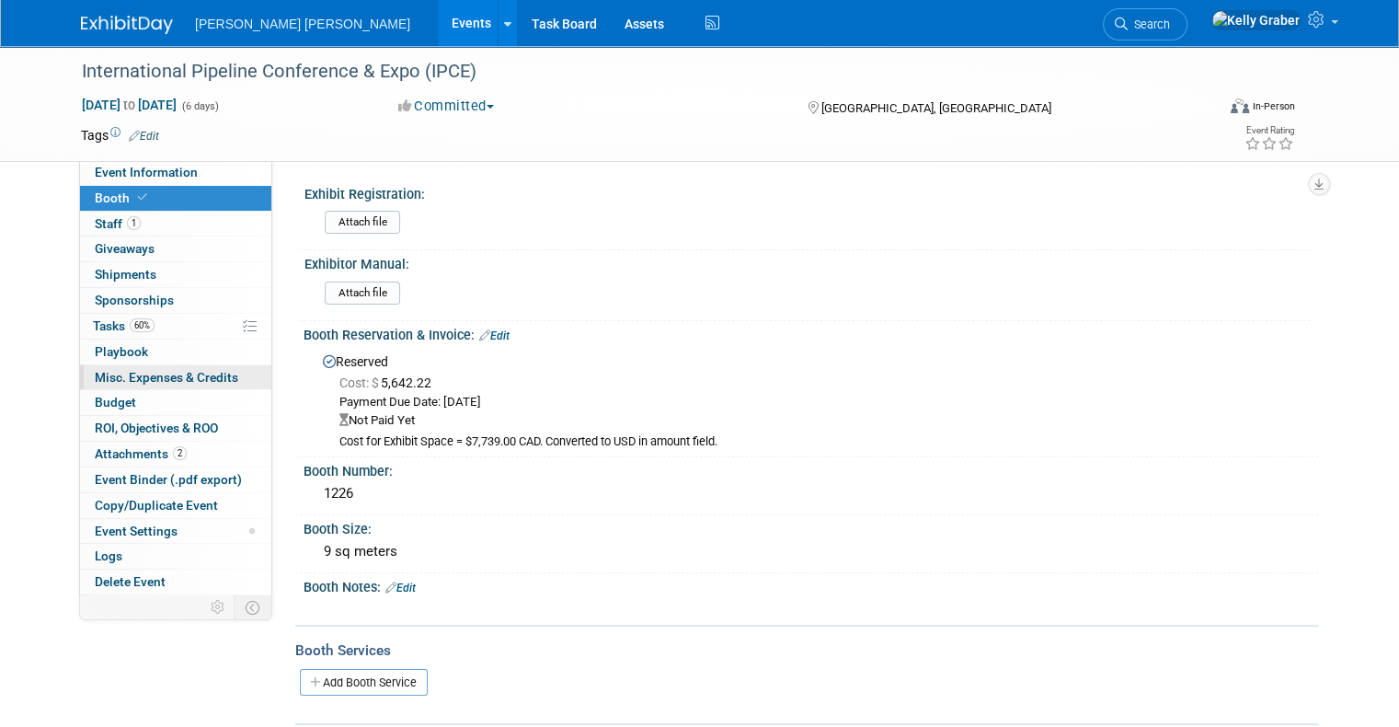
click at [108, 380] on span "Misc. Expenses & Credits 0" at bounding box center [167, 377] width 144 height 15
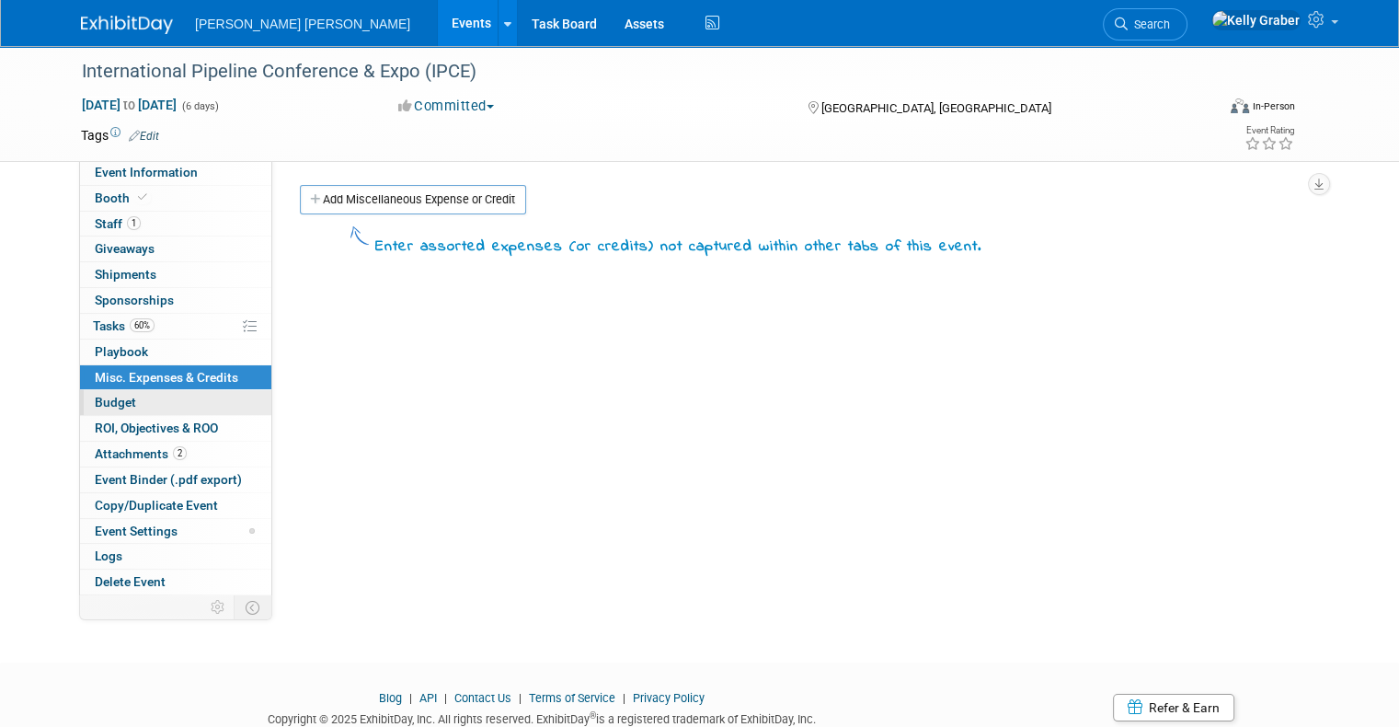
click at [102, 407] on span "Budget" at bounding box center [115, 402] width 41 height 15
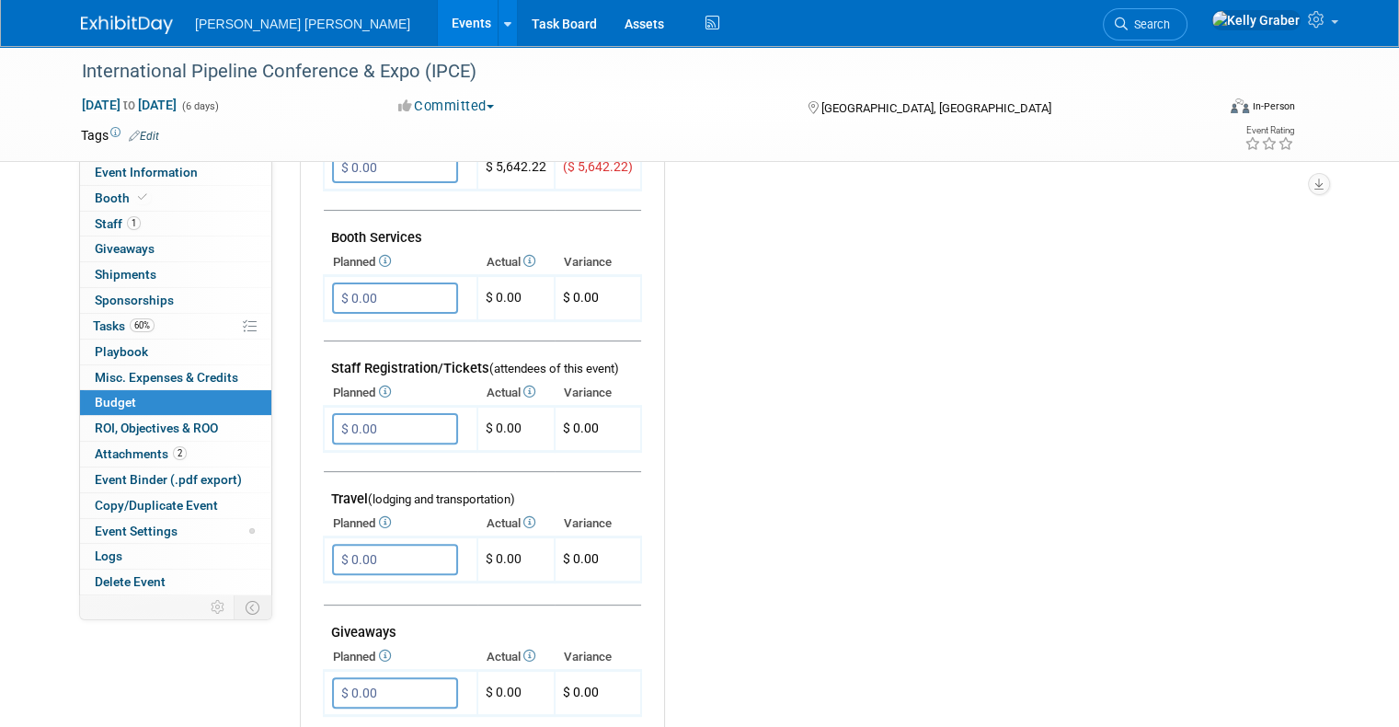
scroll to position [460, 0]
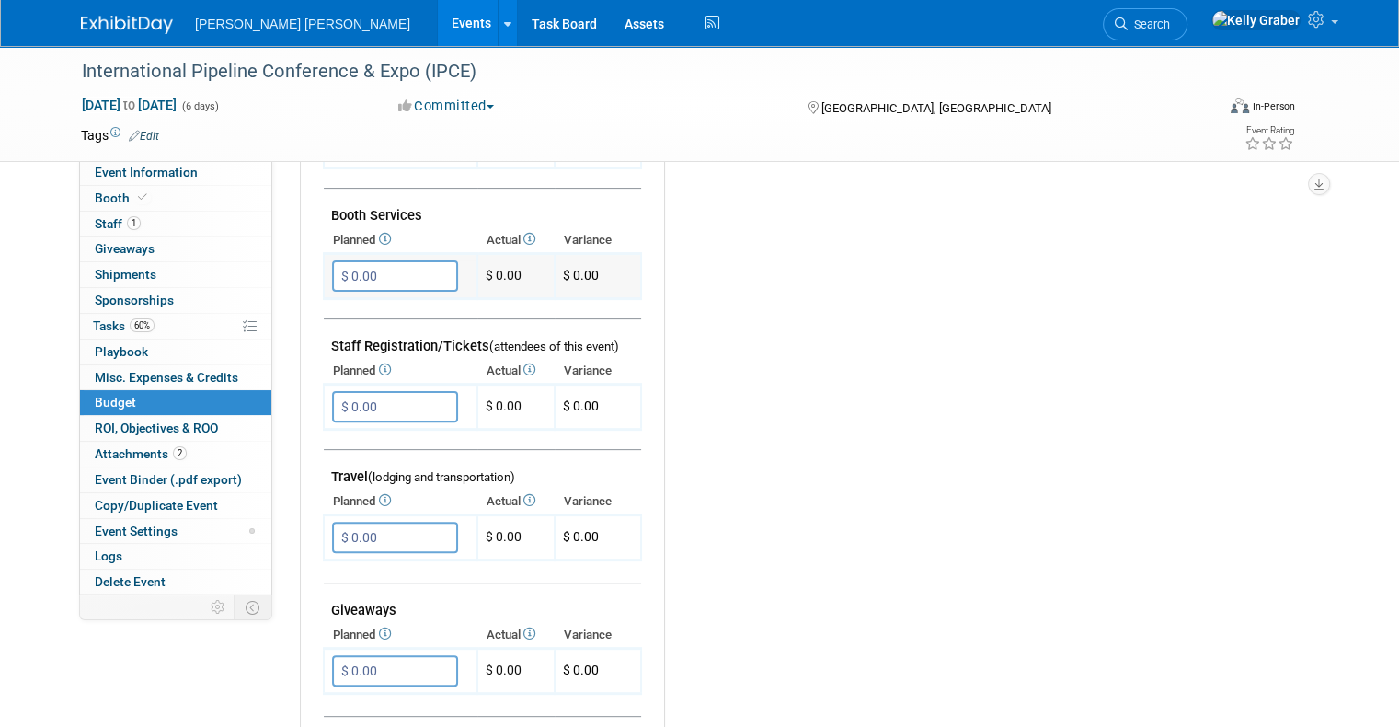
click at [375, 273] on input "$ 0.00" at bounding box center [395, 275] width 126 height 31
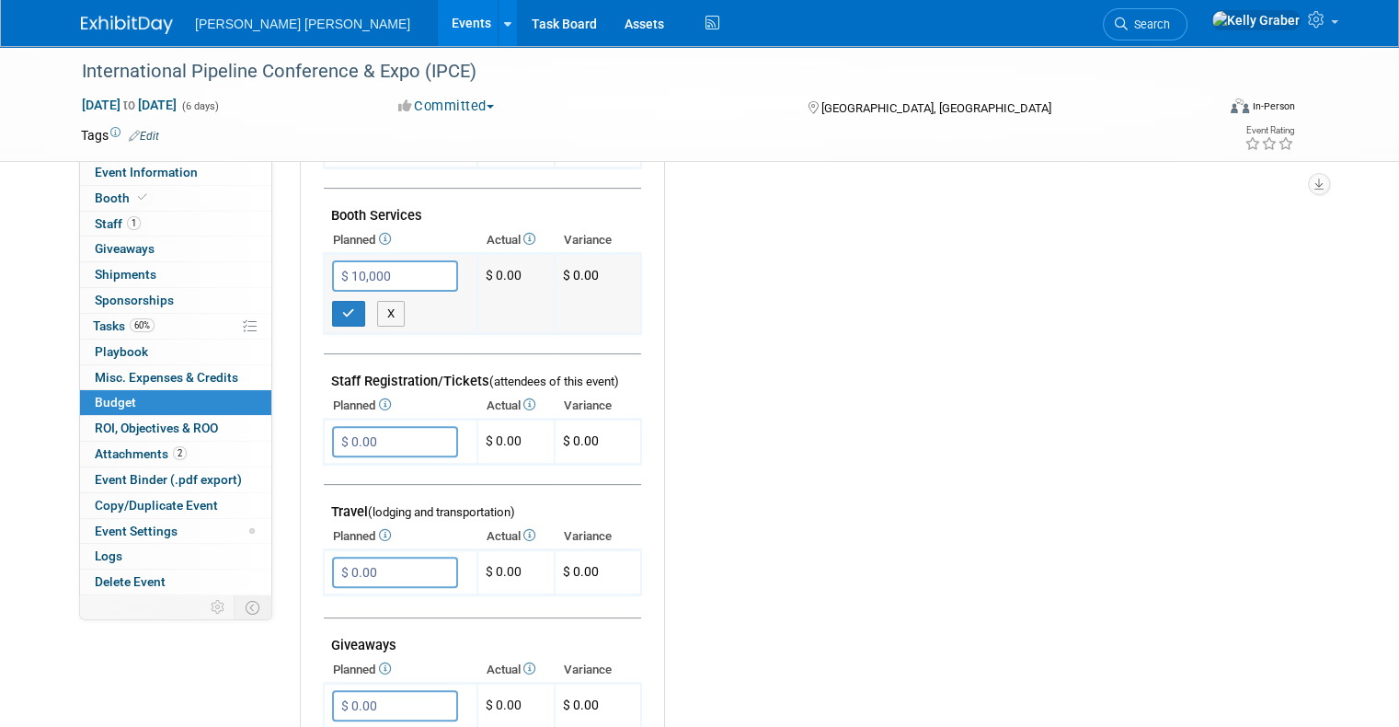
type input "$ 10,000.00"
click at [332, 301] on button "button" at bounding box center [348, 314] width 33 height 26
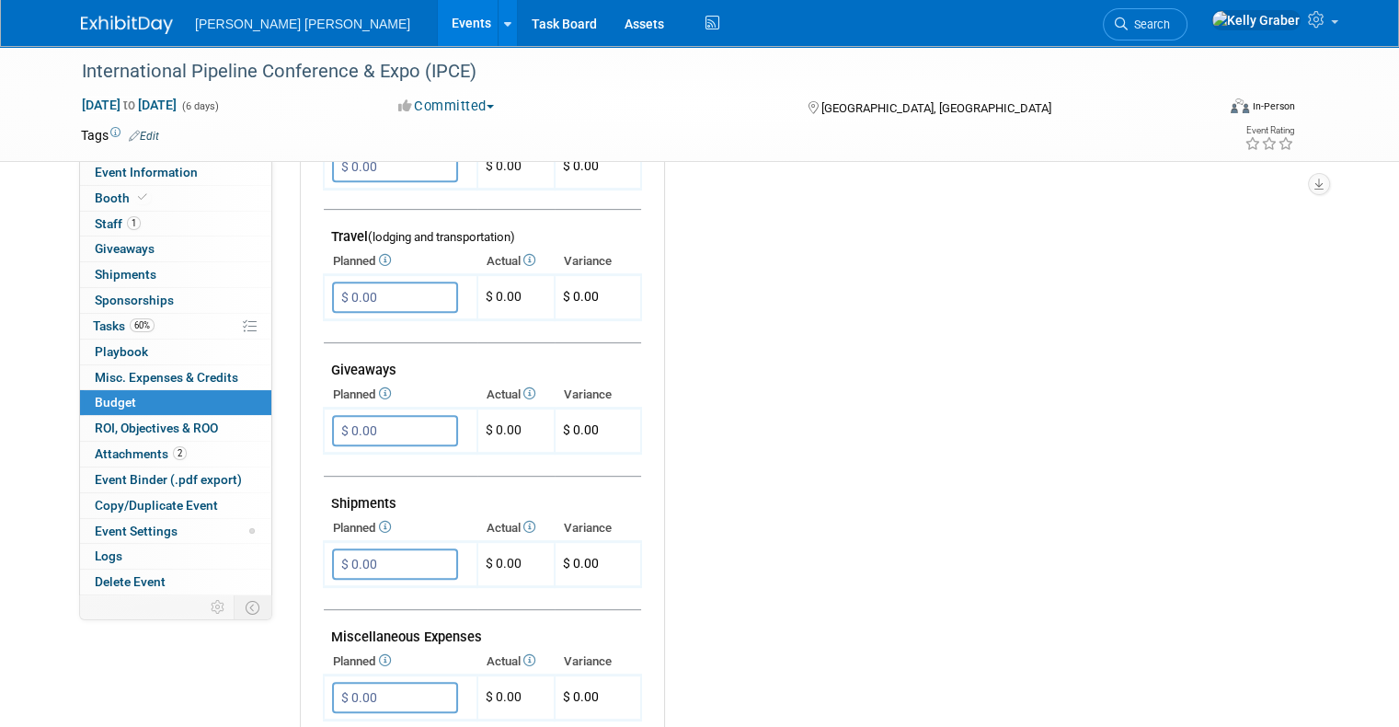
scroll to position [736, 0]
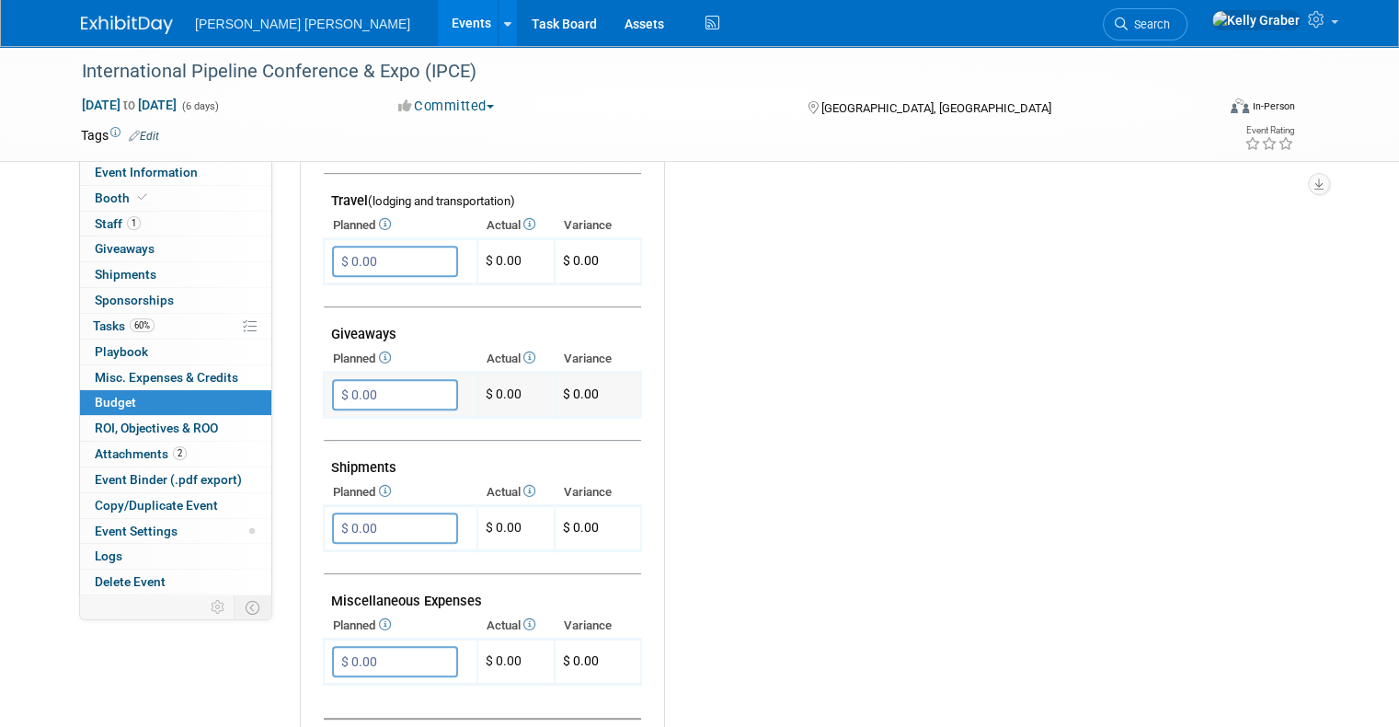
click at [369, 385] on input "$ 0.00" at bounding box center [395, 394] width 126 height 31
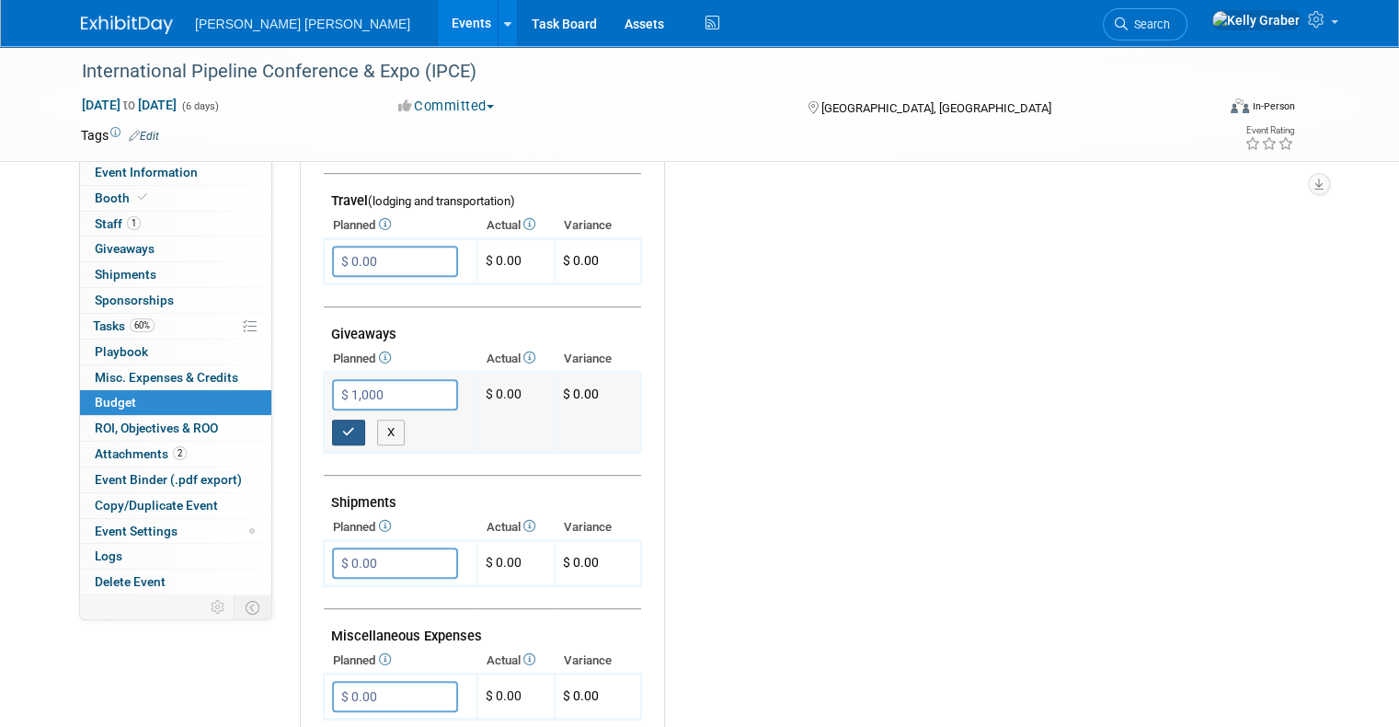
type input "$ 1,000.00"
click at [342, 426] on icon "button" at bounding box center [348, 432] width 13 height 12
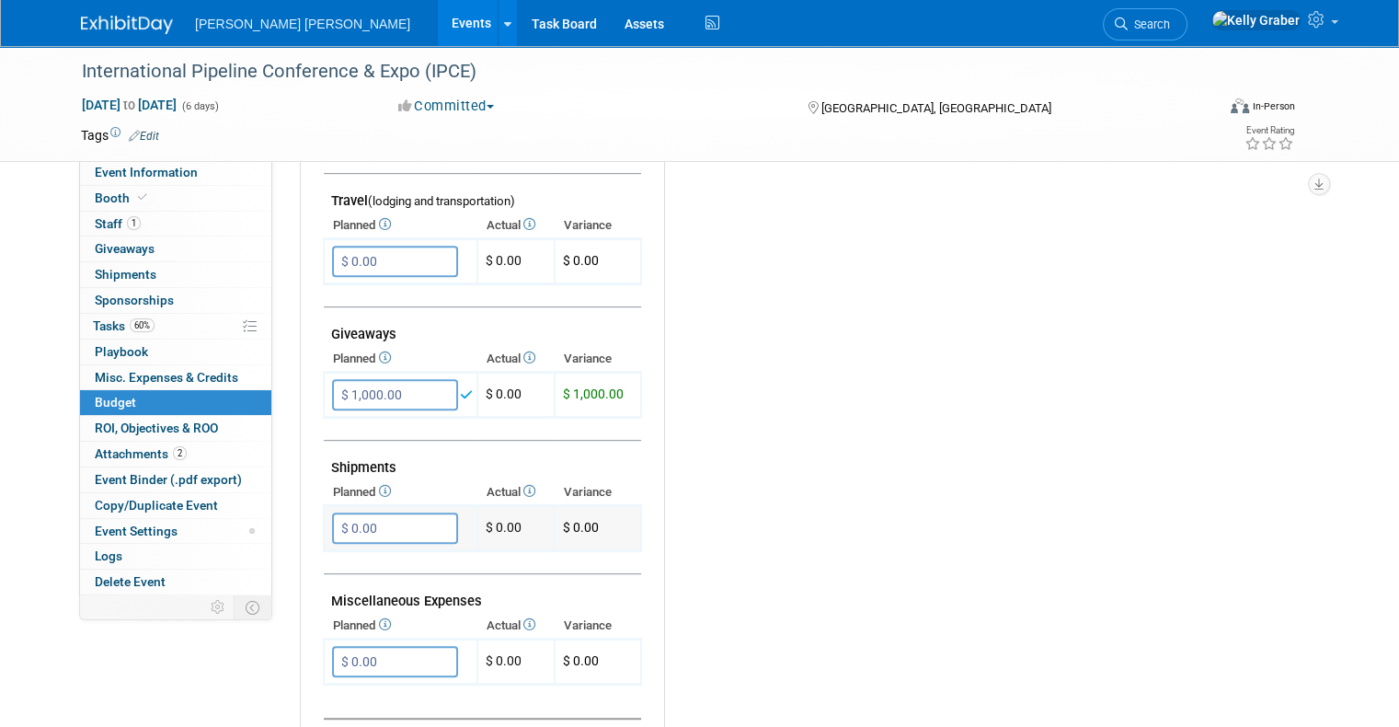
click at [354, 520] on input "$ 0.00" at bounding box center [395, 527] width 126 height 31
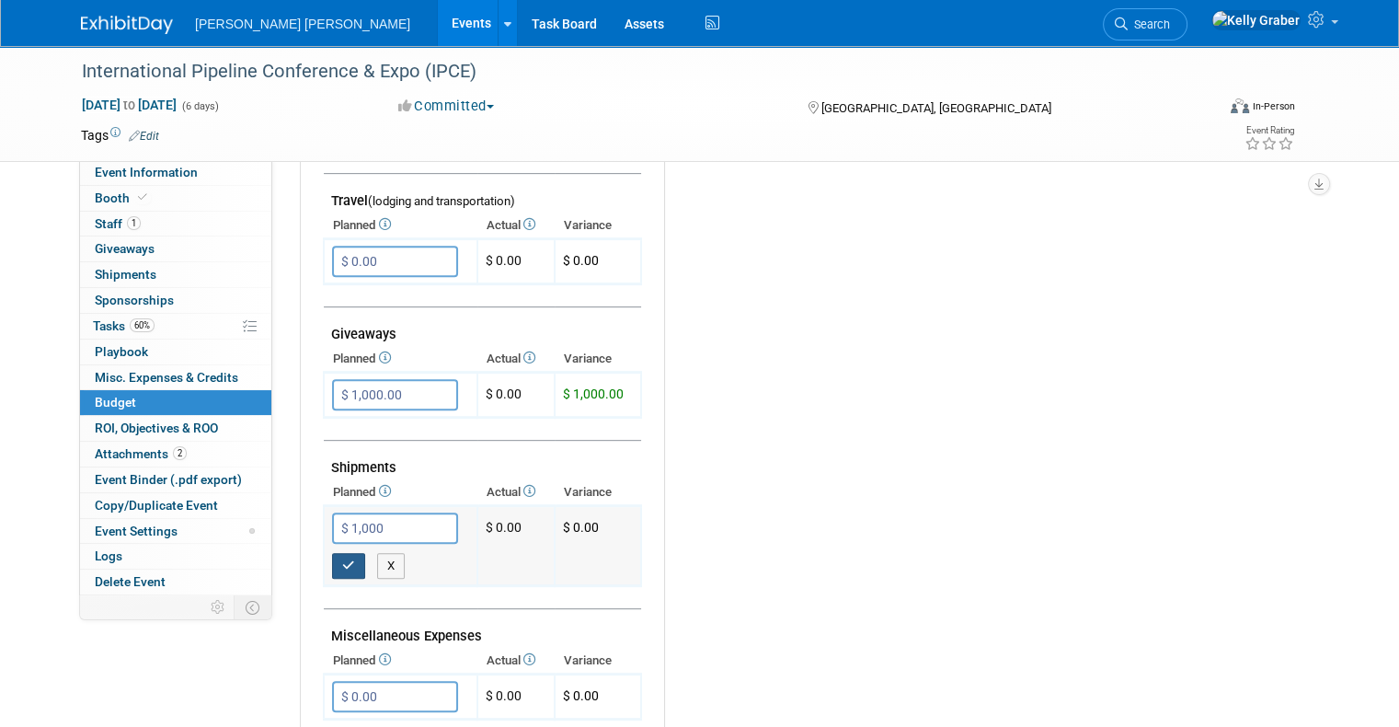
type input "$ 1,000.00"
click at [332, 562] on button "button" at bounding box center [348, 566] width 33 height 26
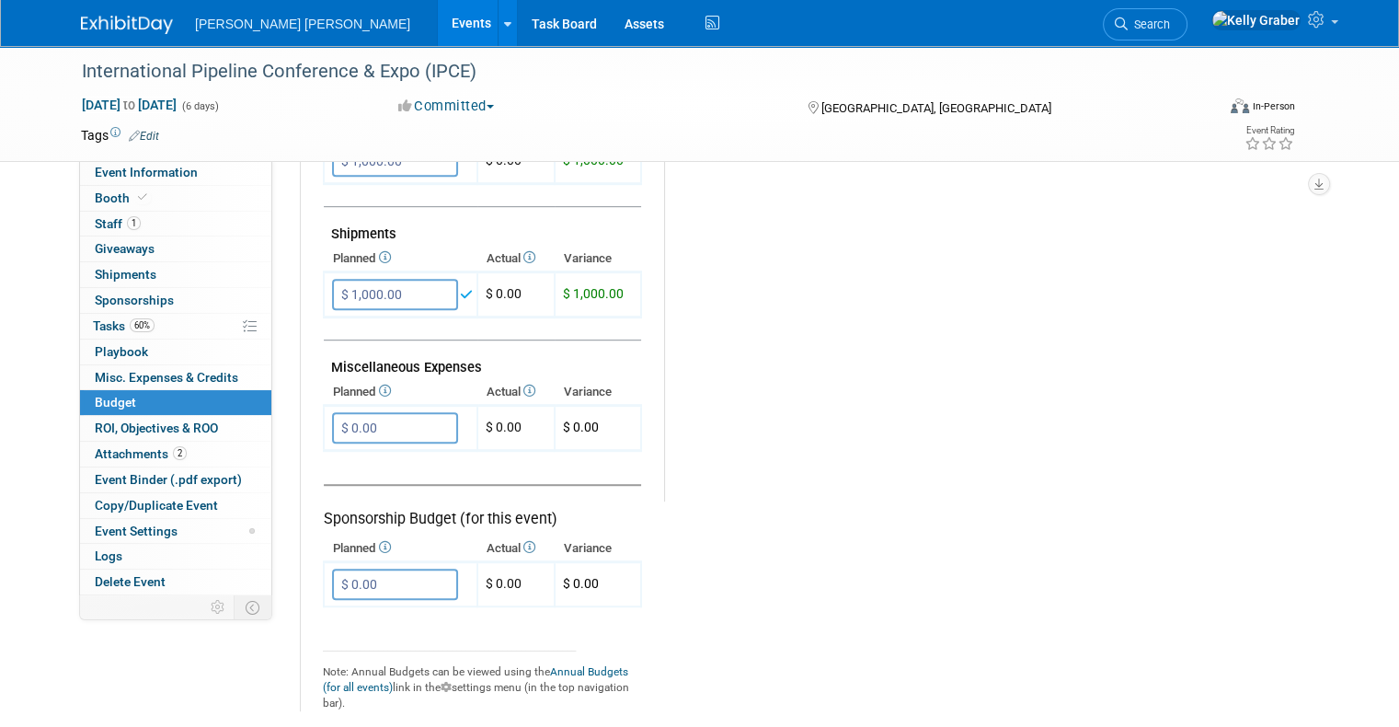
scroll to position [1012, 0]
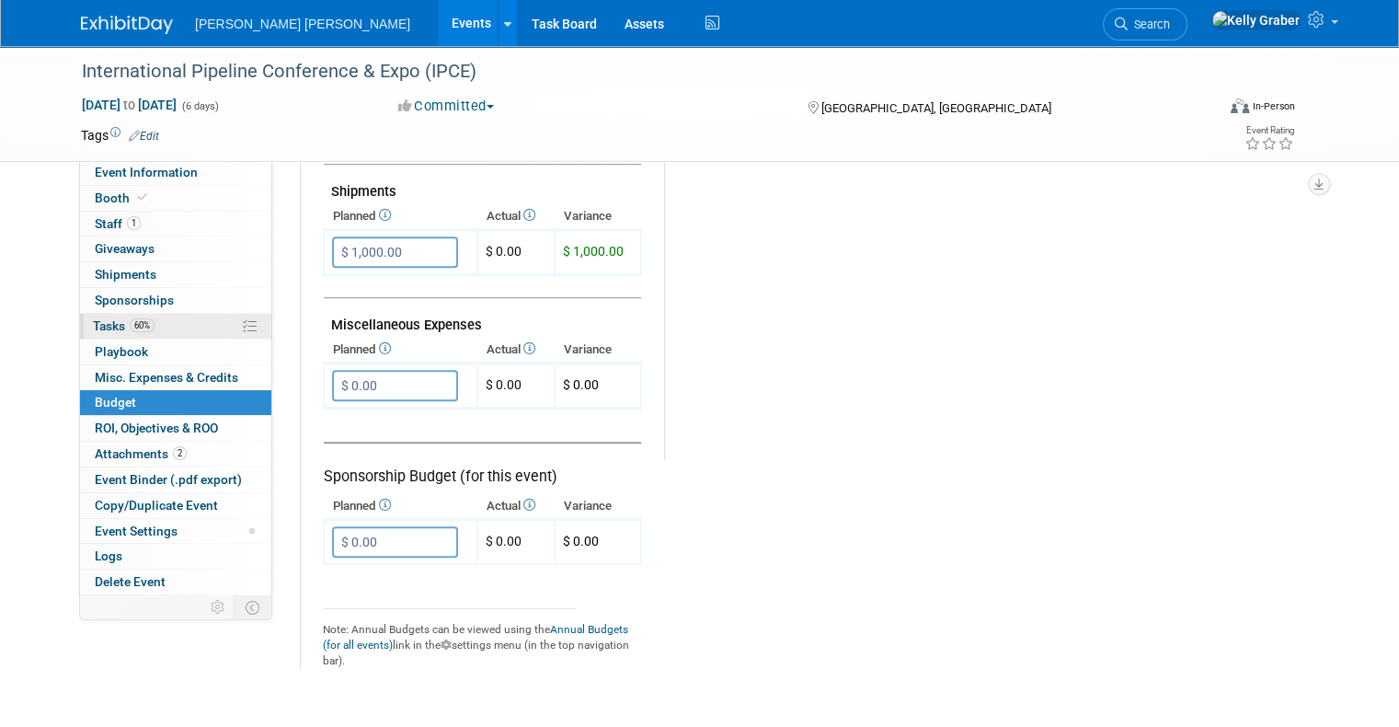
click at [121, 333] on link "60% Tasks 60%" at bounding box center [175, 326] width 191 height 25
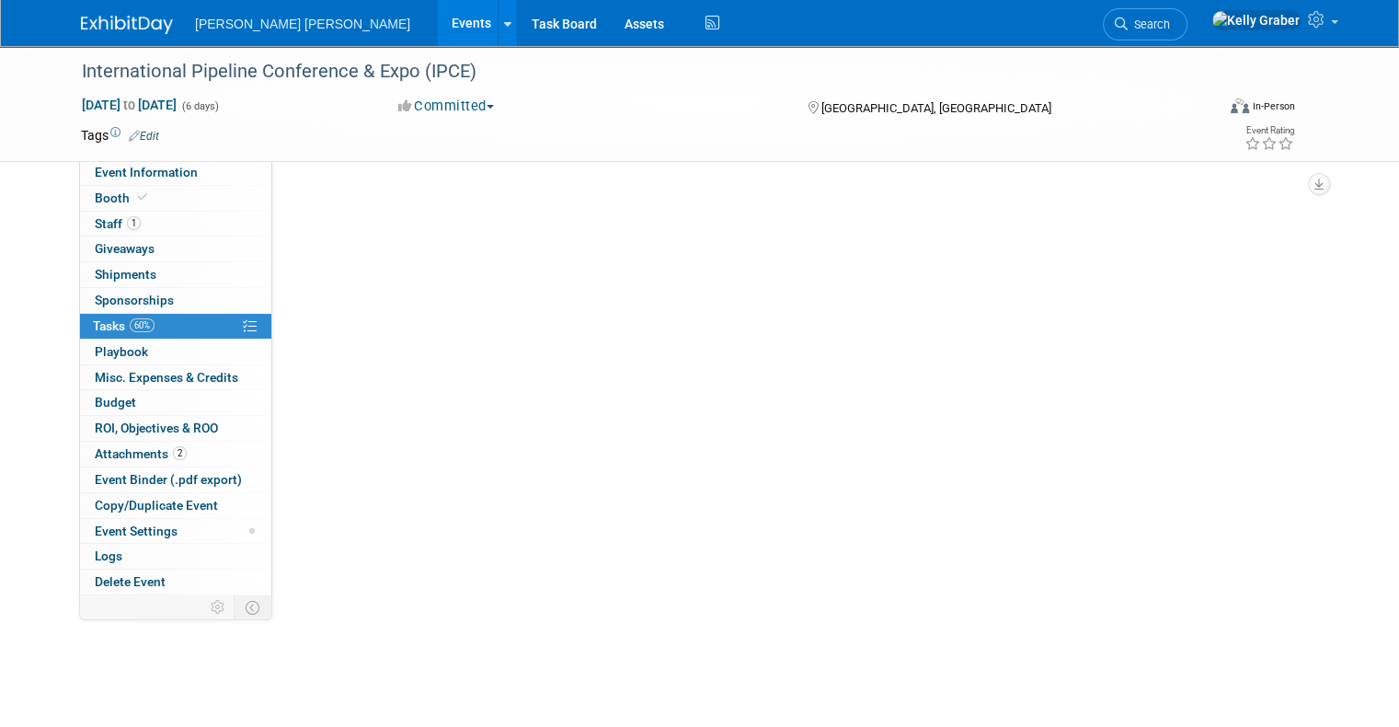
scroll to position [0, 0]
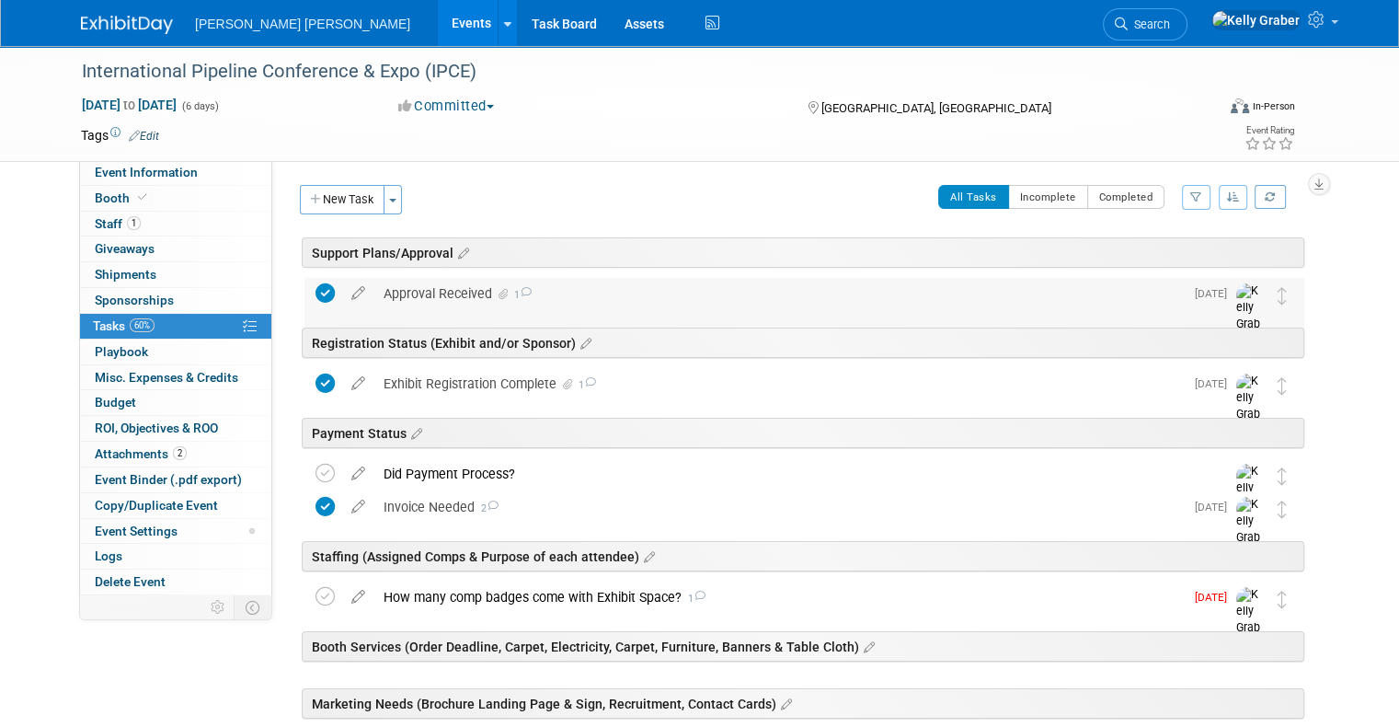
click at [425, 292] on div "Approval Received 1" at bounding box center [779, 293] width 810 height 31
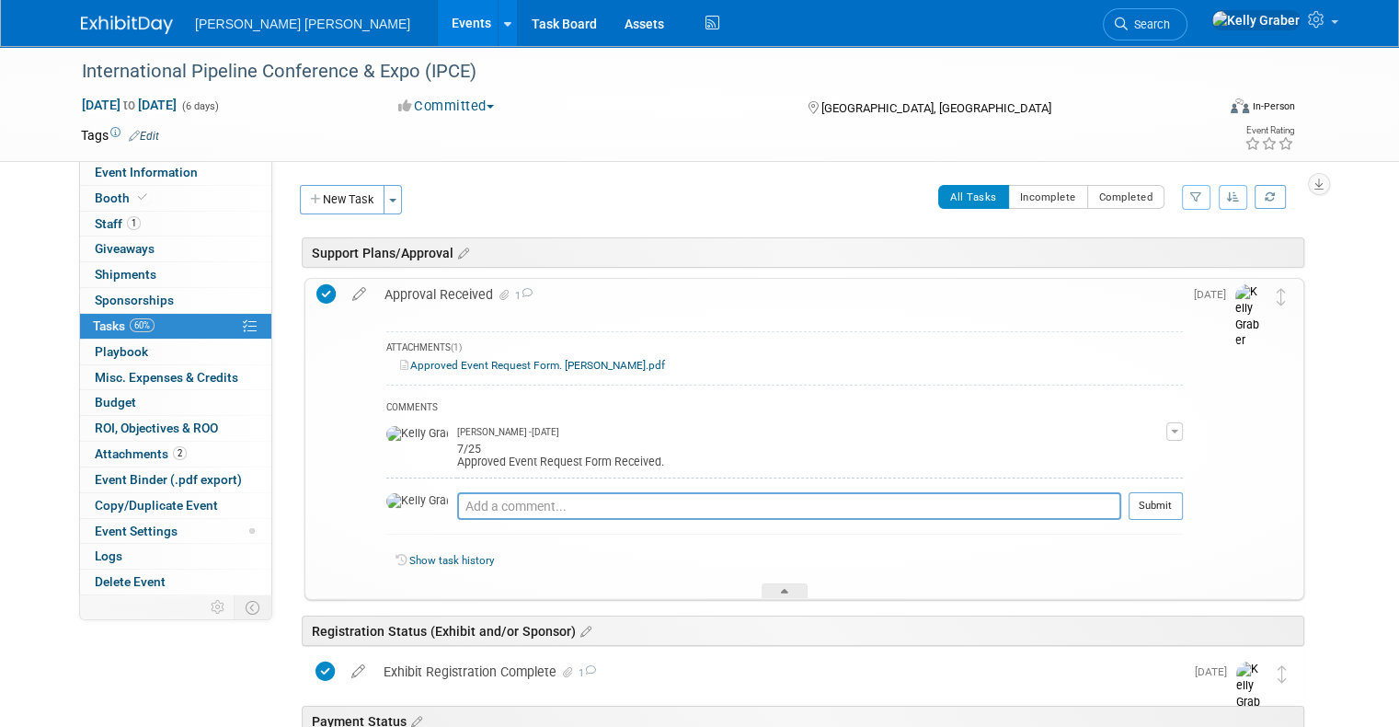
click at [442, 359] on link "Approved Event Request Form. Peter Erceg.pdf" at bounding box center [532, 365] width 265 height 13
click at [110, 392] on link "Budget" at bounding box center [175, 402] width 191 height 25
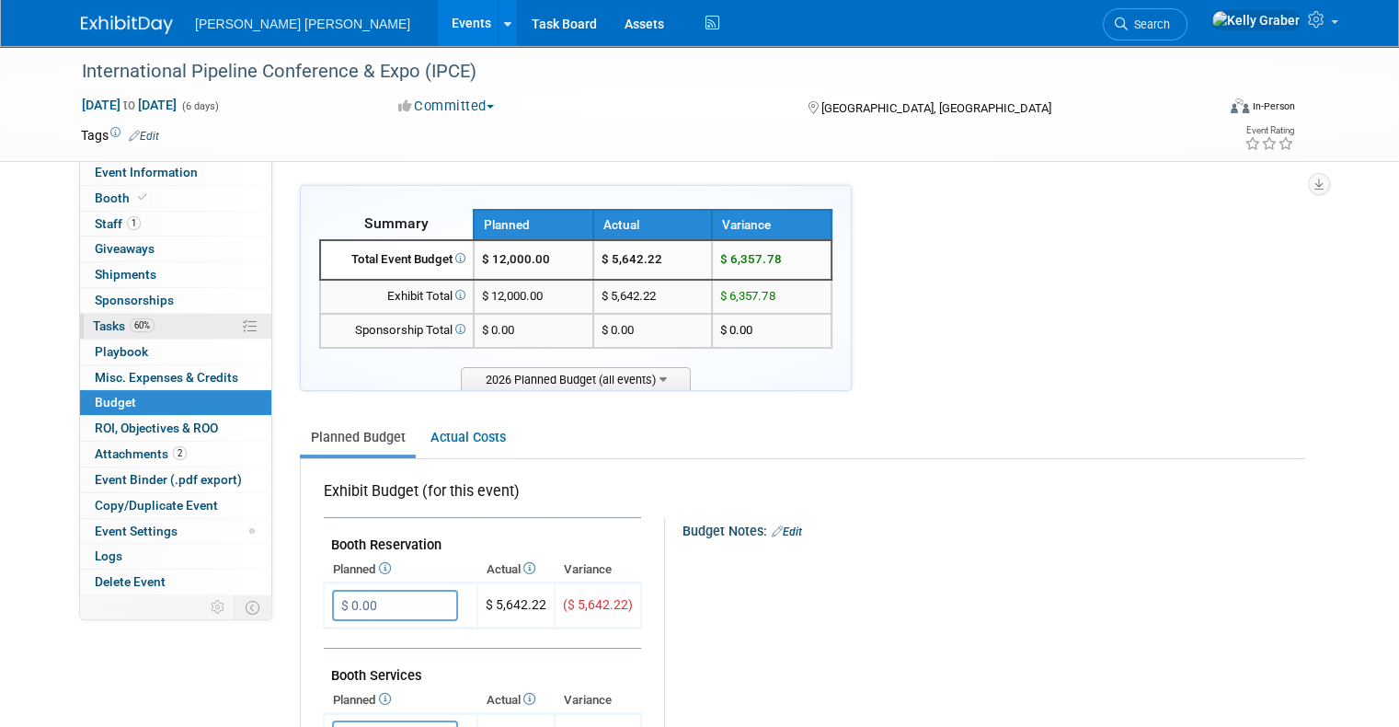
click at [97, 329] on span "Tasks 60%" at bounding box center [124, 325] width 62 height 15
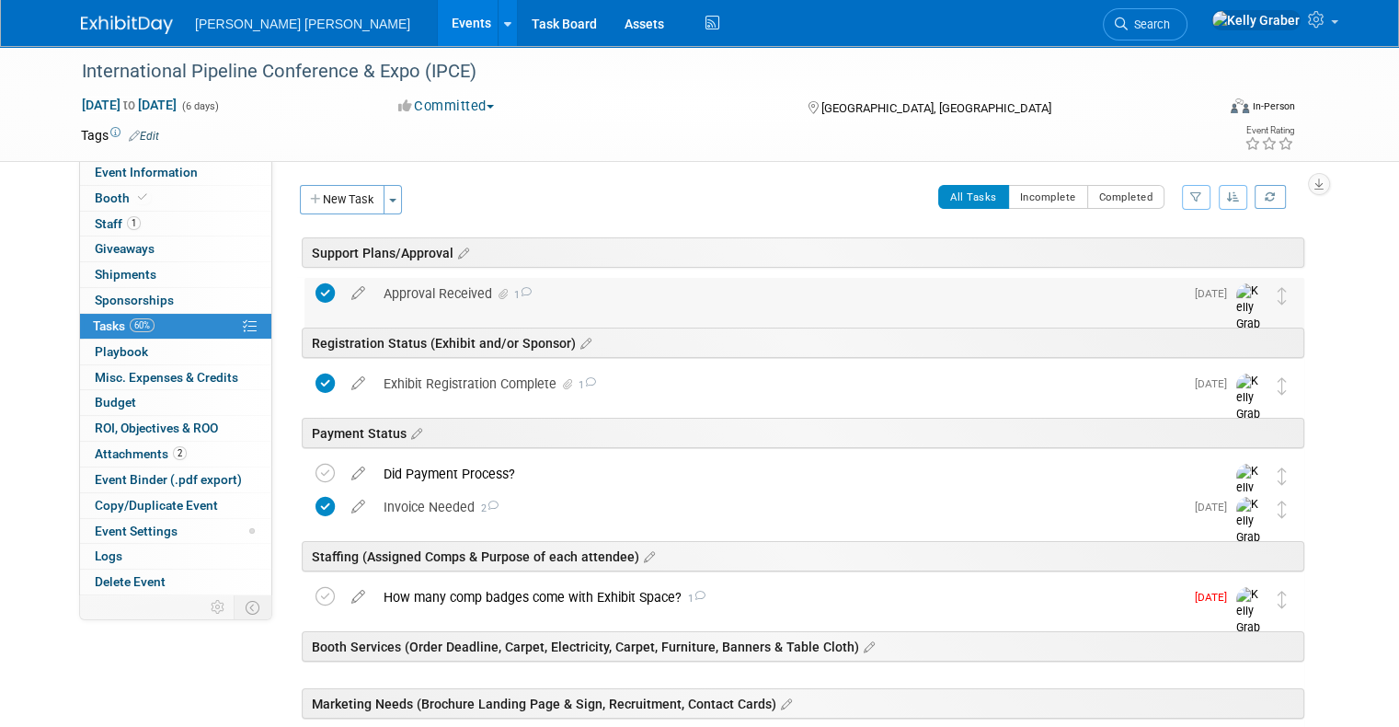
click at [446, 293] on div "Approval Received 1" at bounding box center [779, 293] width 810 height 31
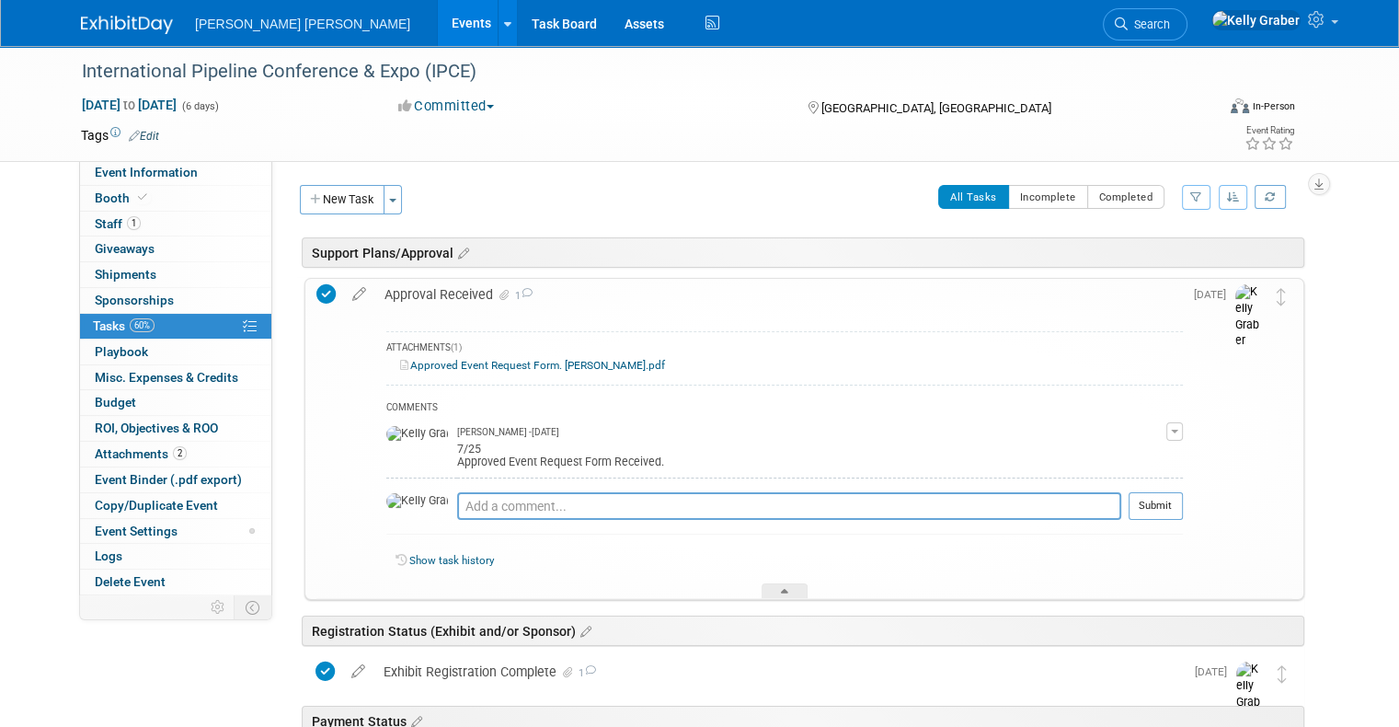
click at [508, 360] on link "Approved Event Request Form. Peter Erceg.pdf" at bounding box center [532, 365] width 265 height 13
click at [108, 21] on img at bounding box center [127, 25] width 92 height 18
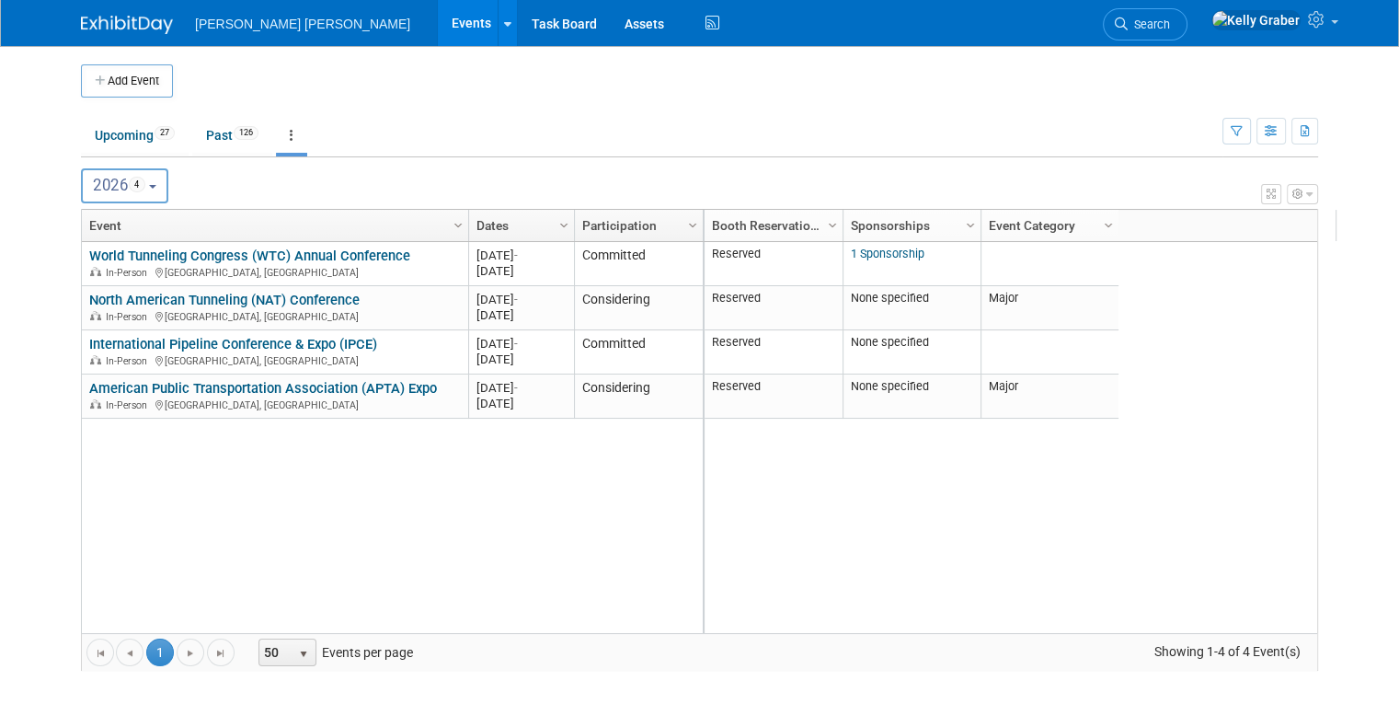
click at [99, 26] on img at bounding box center [127, 25] width 92 height 18
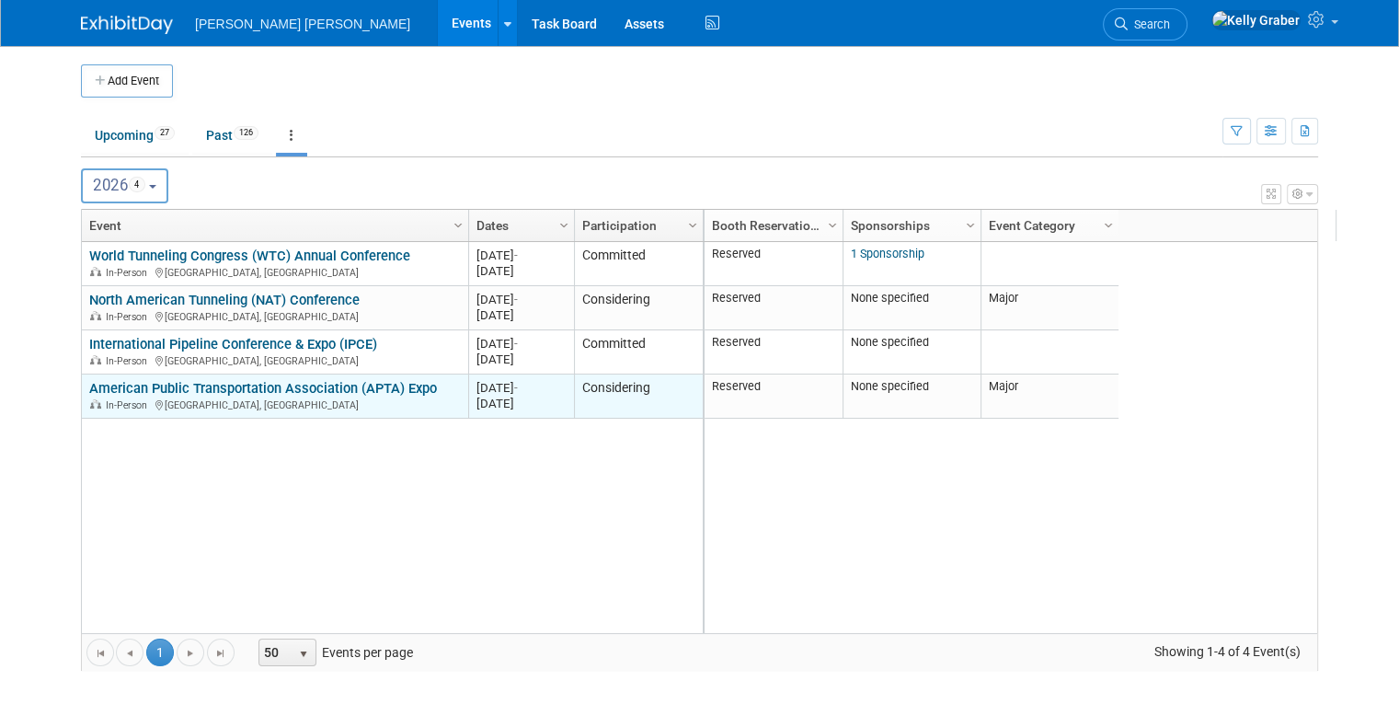
click at [225, 394] on link "American Public Transportation Association (APTA) Expo" at bounding box center [263, 388] width 348 height 17
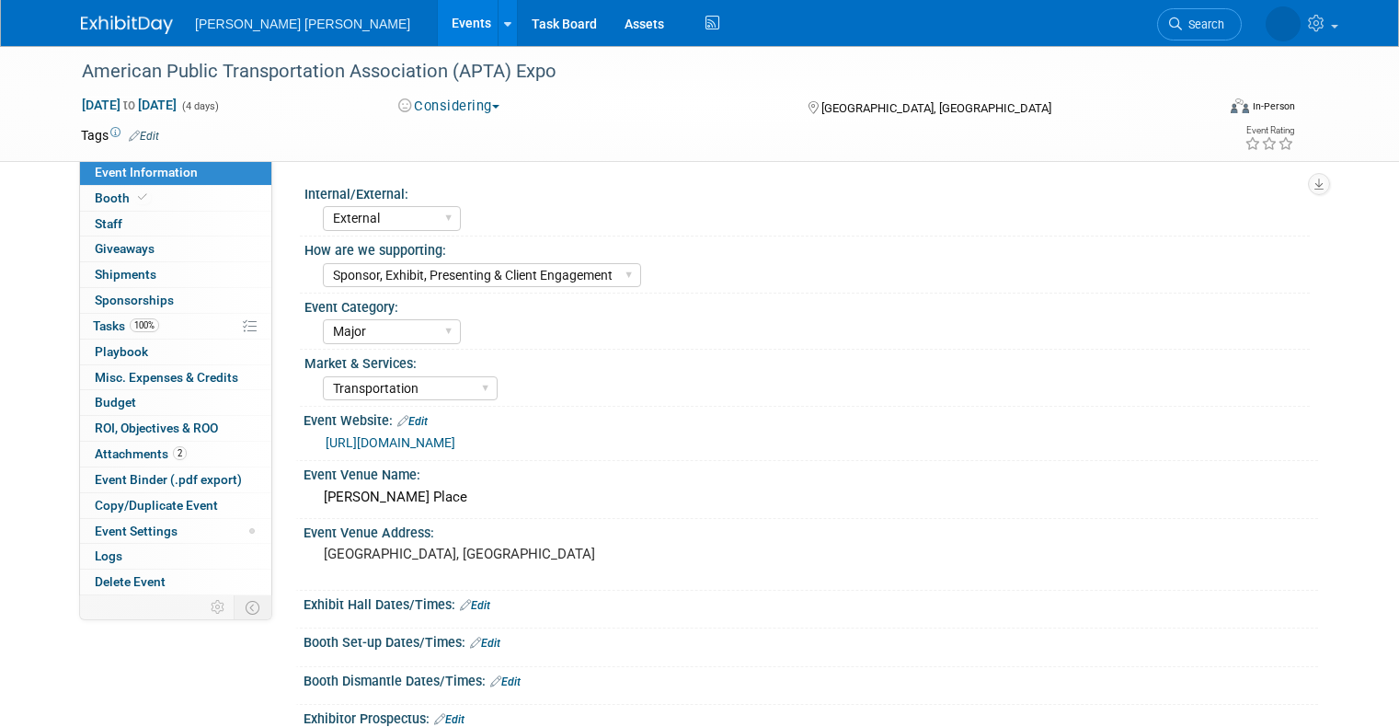
select select "External"
select select "Sponsor, Exhibit, Presenting & Client Engagement"
select select "Major"
select select "Transportation"
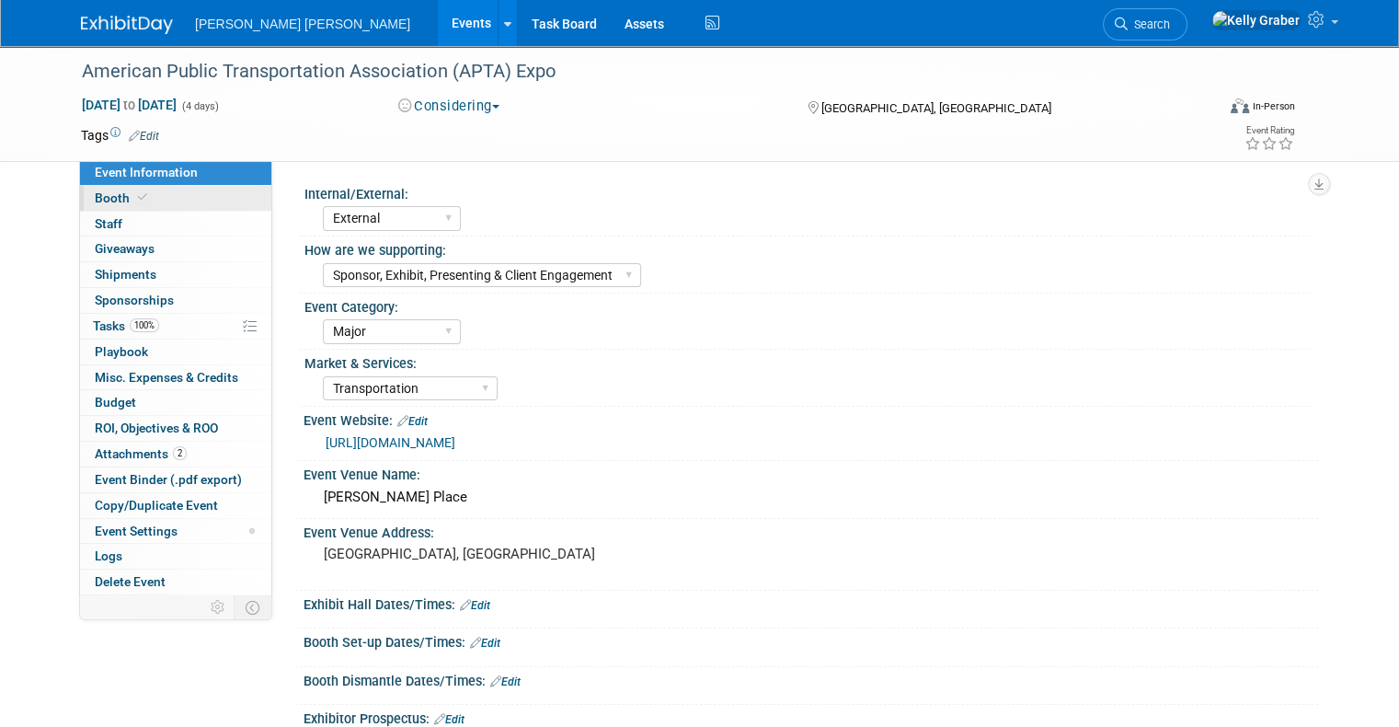
click at [104, 192] on span "Booth" at bounding box center [123, 197] width 56 height 15
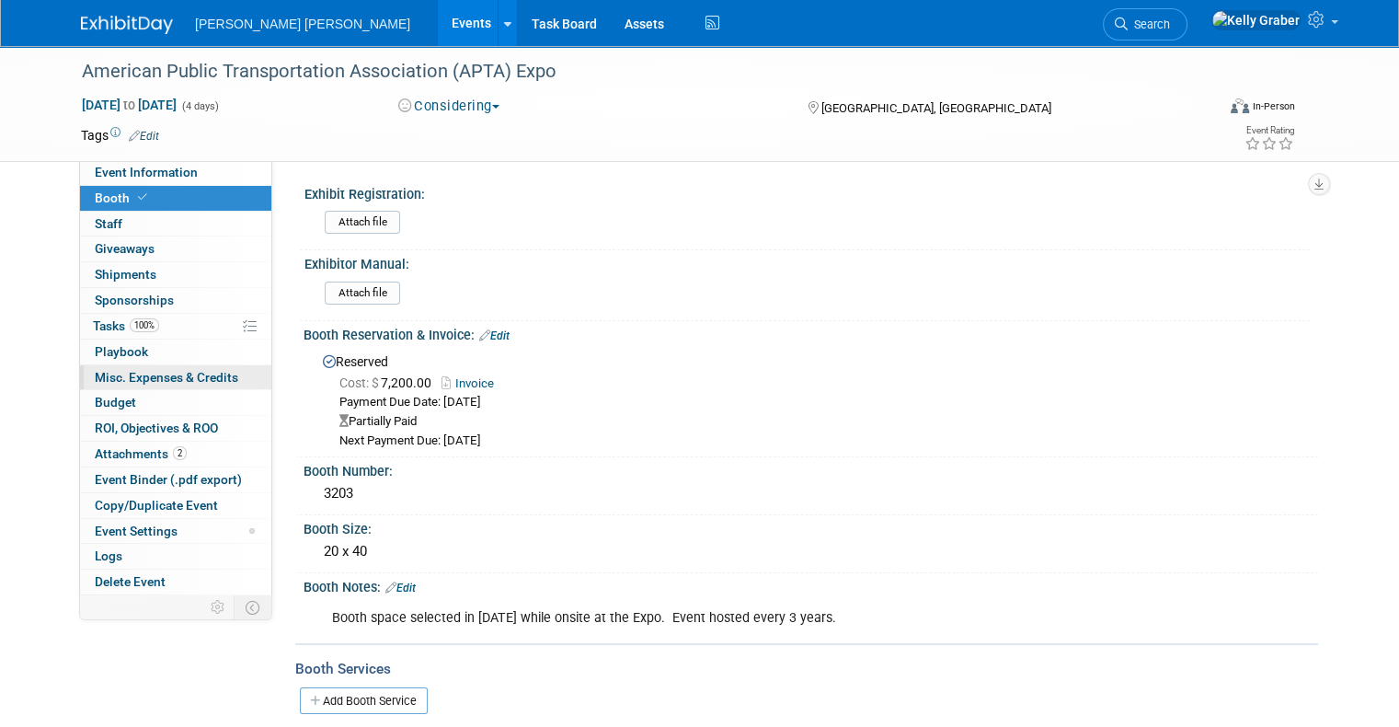
click at [106, 372] on span "Misc. Expenses & Credits 0" at bounding box center [167, 377] width 144 height 15
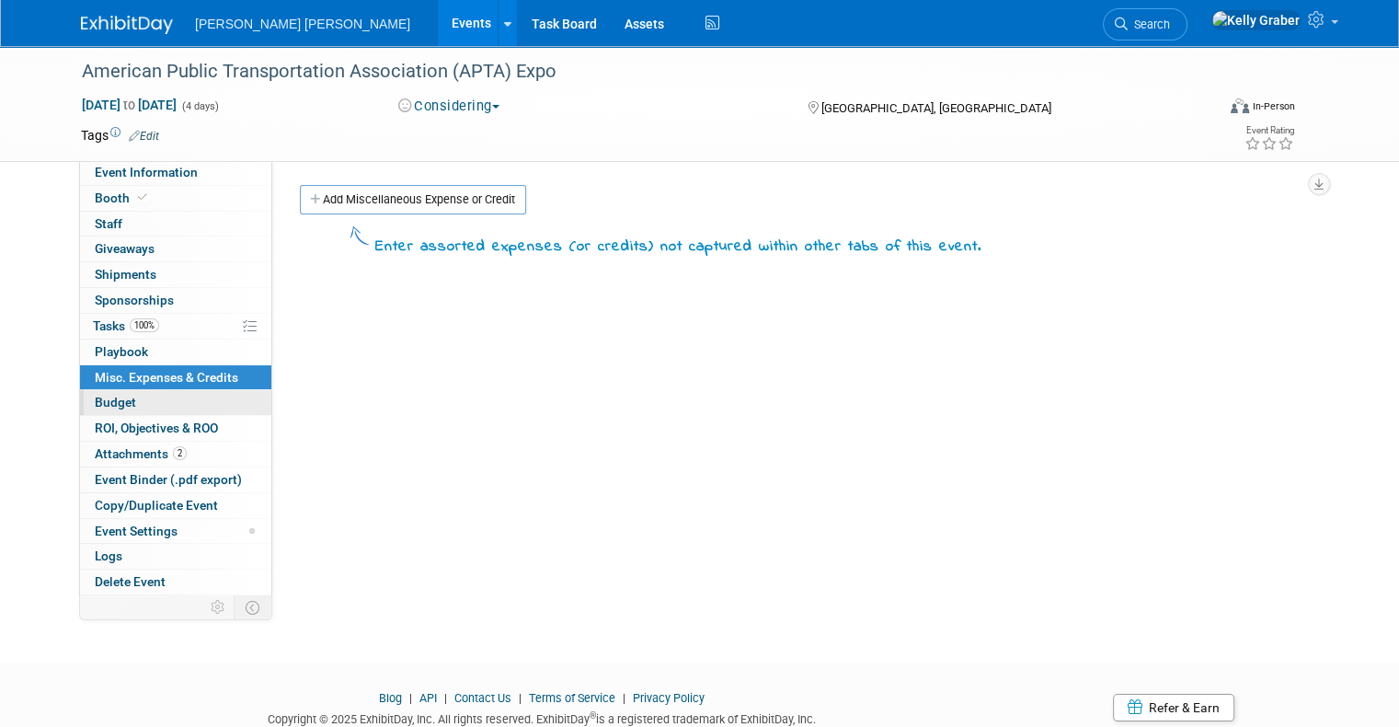
click at [100, 404] on span "Budget" at bounding box center [115, 402] width 41 height 15
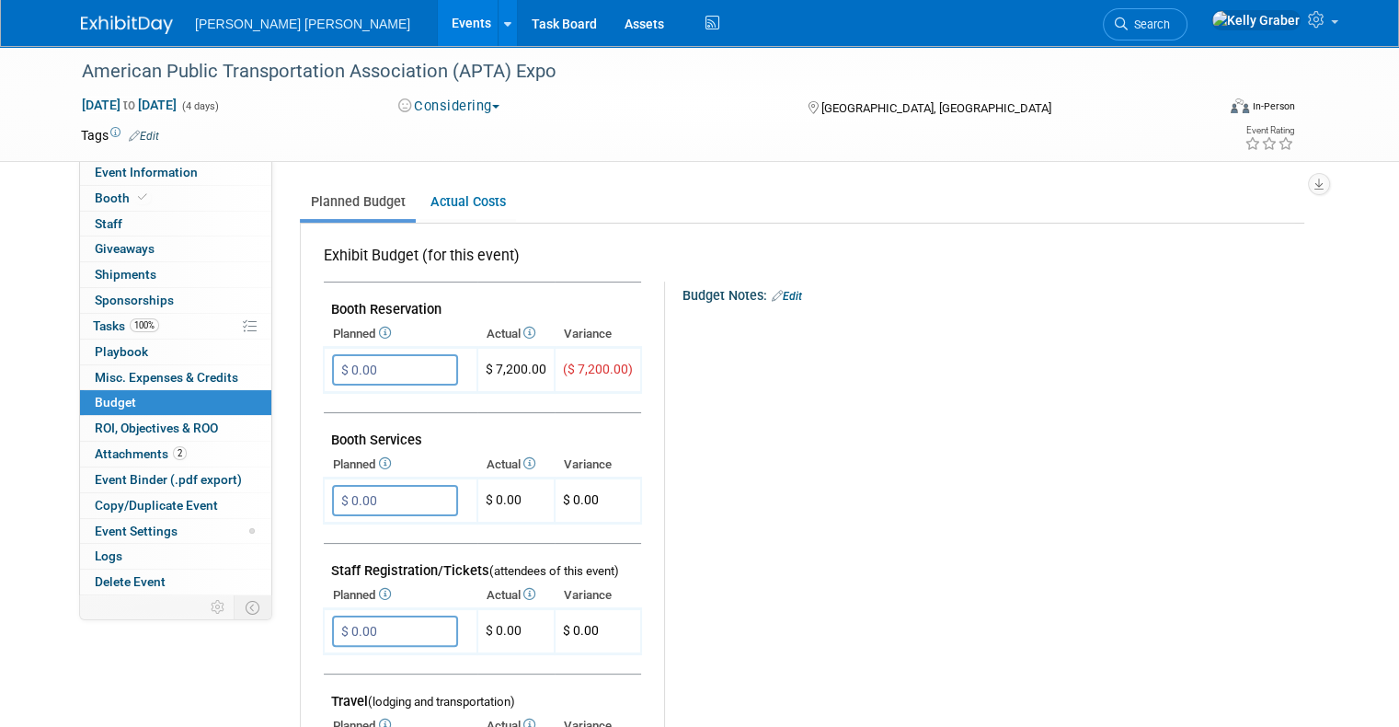
scroll to position [276, 0]
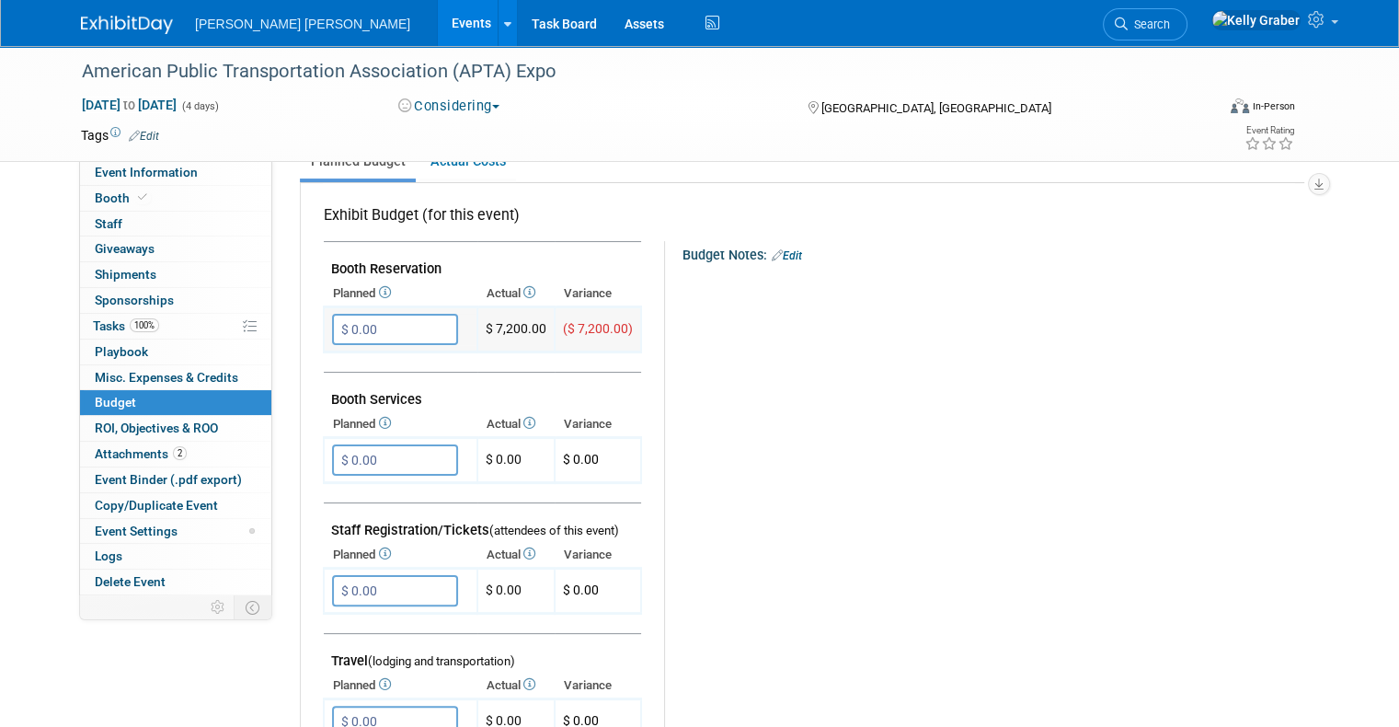
click at [380, 323] on input "$ 0.00" at bounding box center [395, 329] width 126 height 31
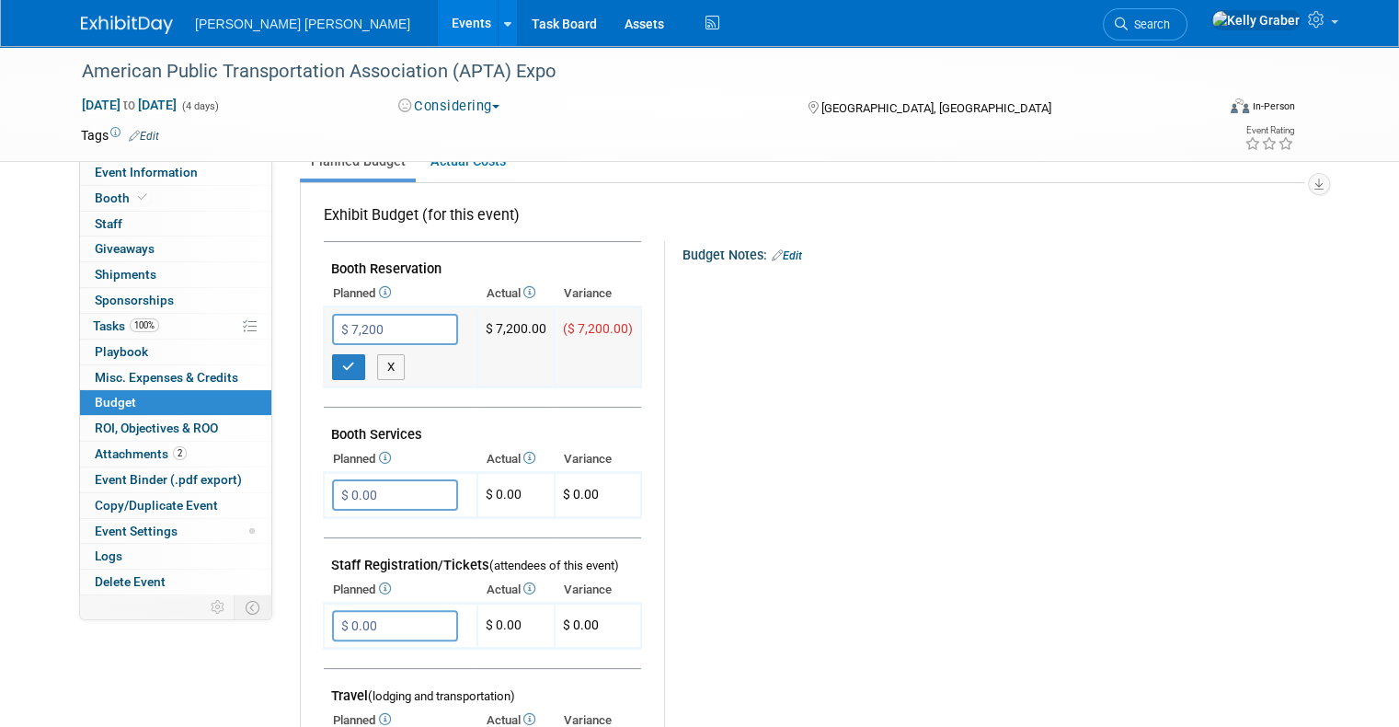
type input "$ 7,200.00"
click at [342, 366] on icon "button" at bounding box center [348, 367] width 13 height 12
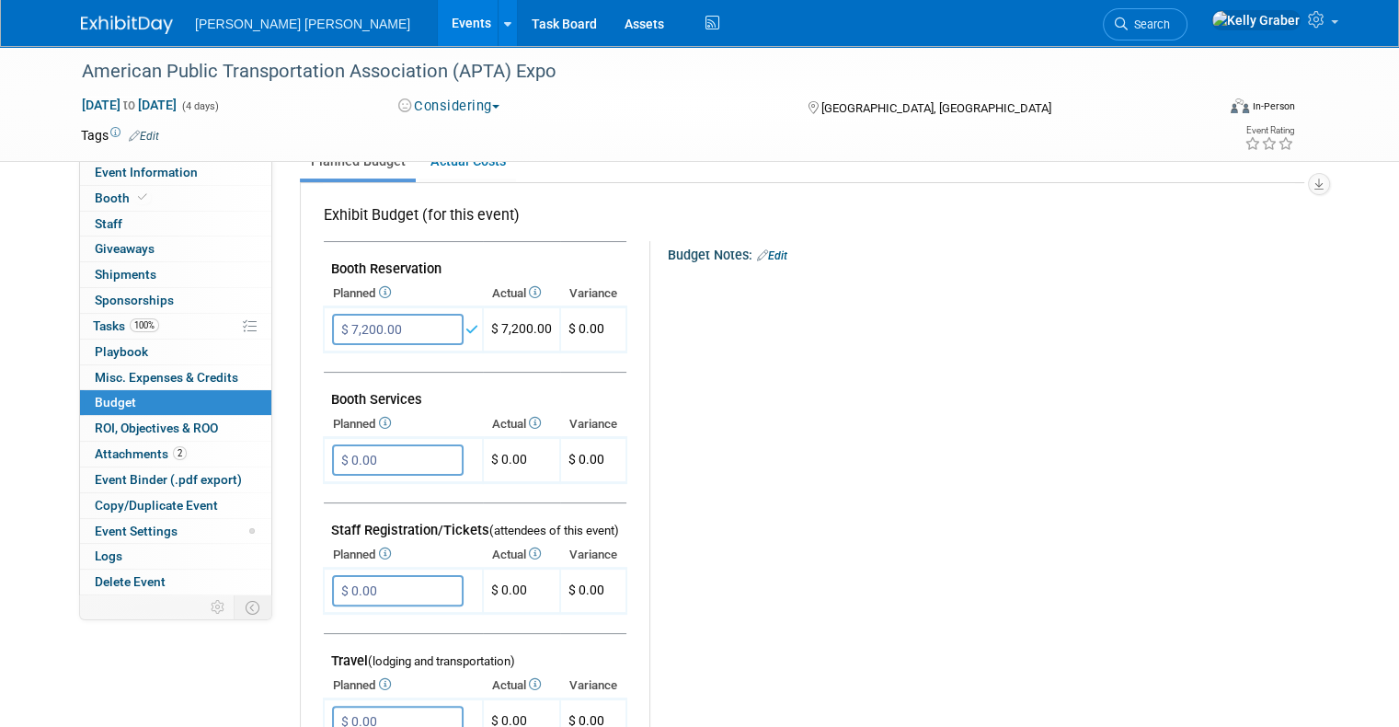
scroll to position [368, 0]
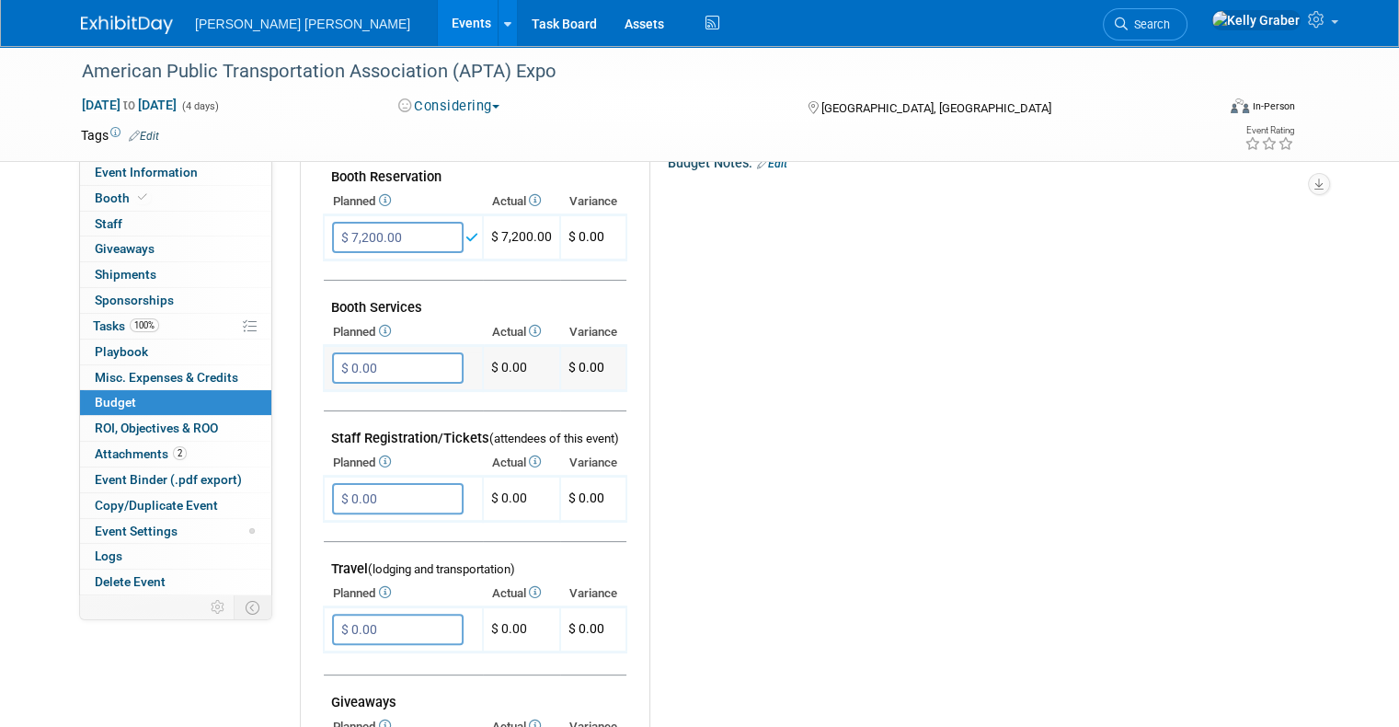
click at [366, 369] on input "$ 0.00" at bounding box center [398, 367] width 132 height 31
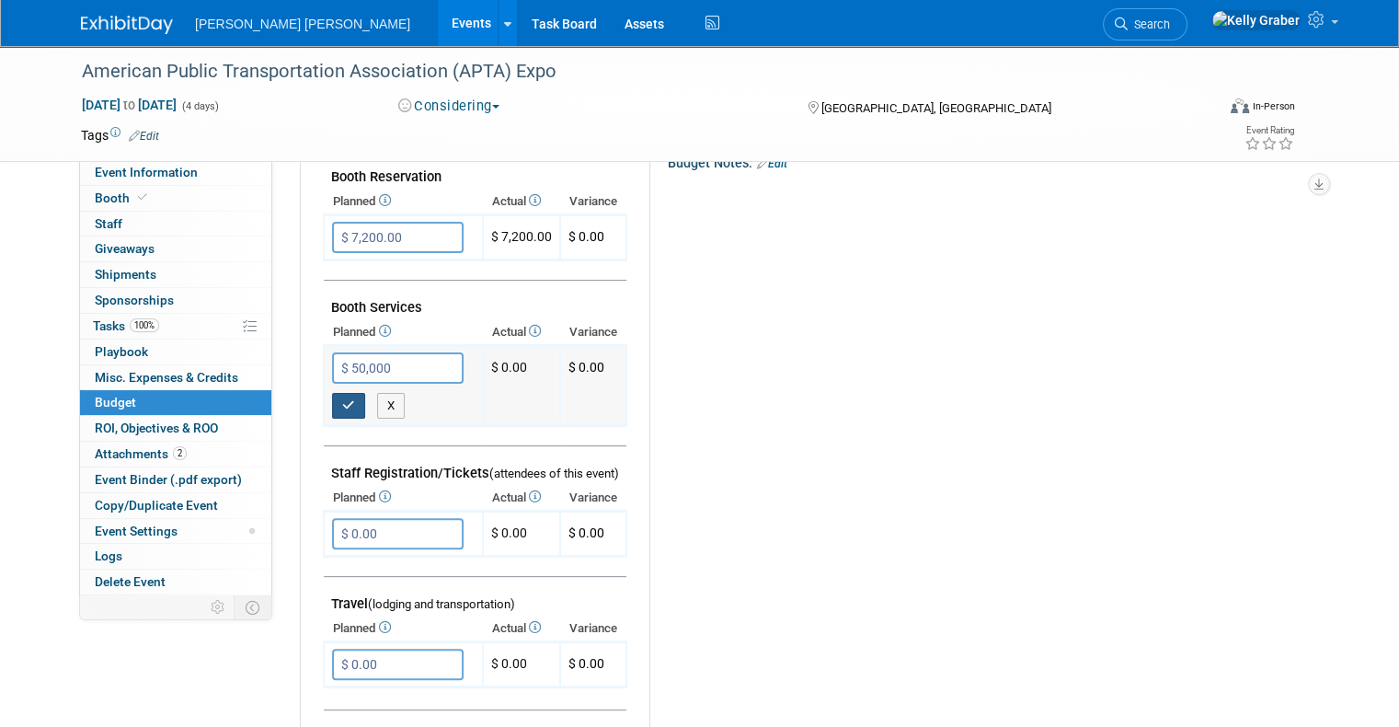
type input "$ 50,000.00"
click at [342, 405] on icon "button" at bounding box center [348, 405] width 13 height 12
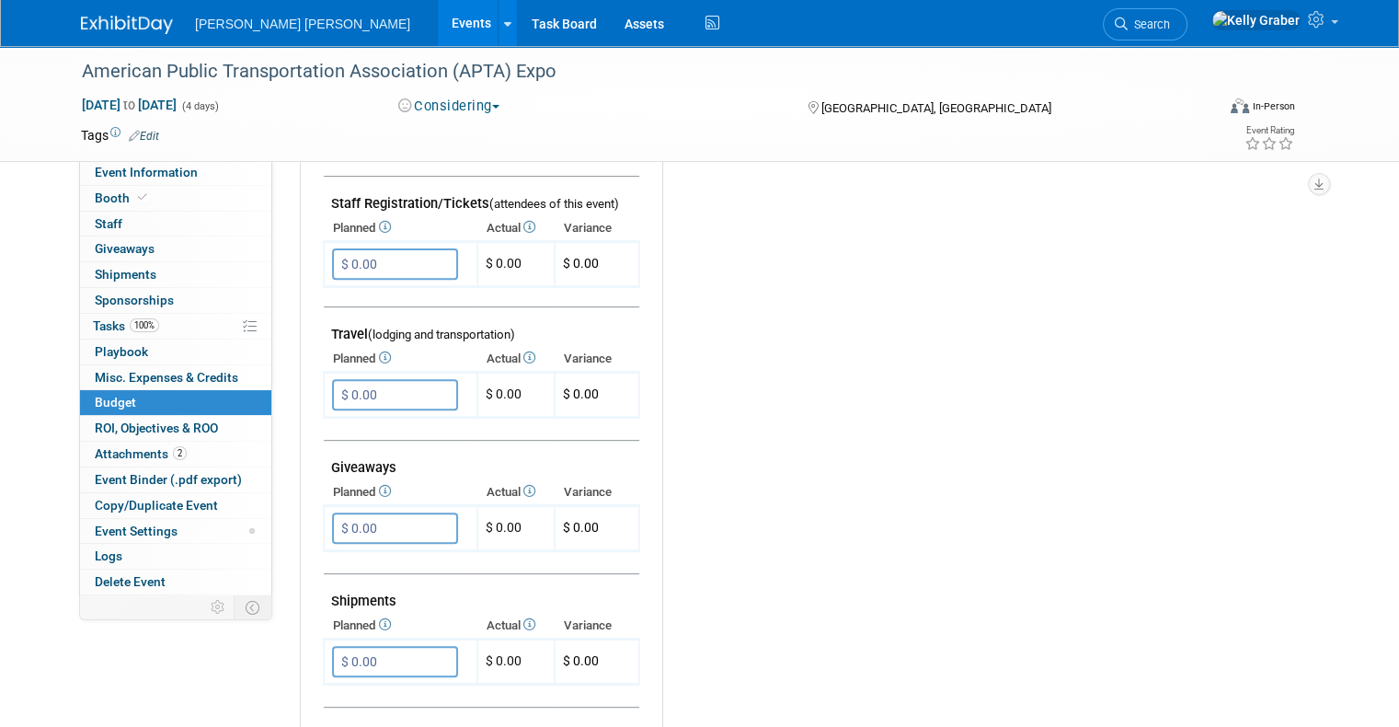
scroll to position [644, 0]
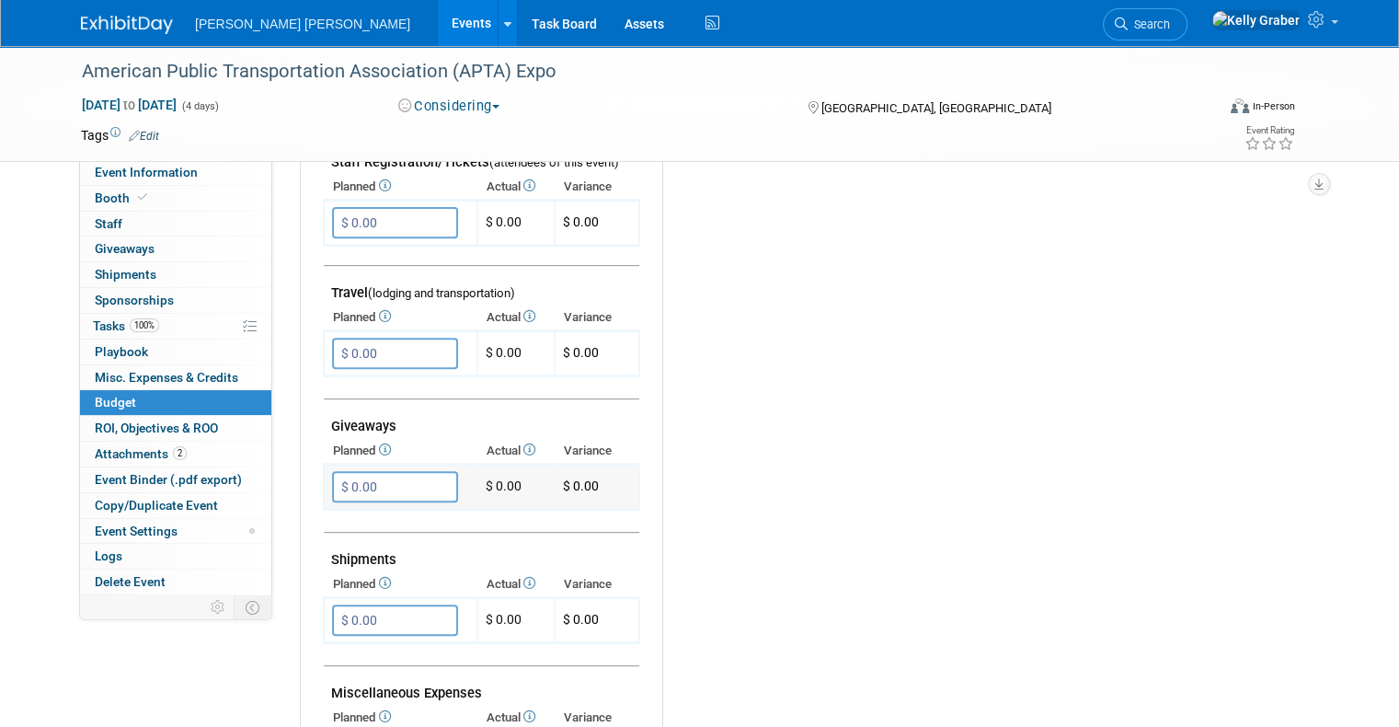
click at [363, 477] on input "$ 0.00" at bounding box center [395, 486] width 126 height 31
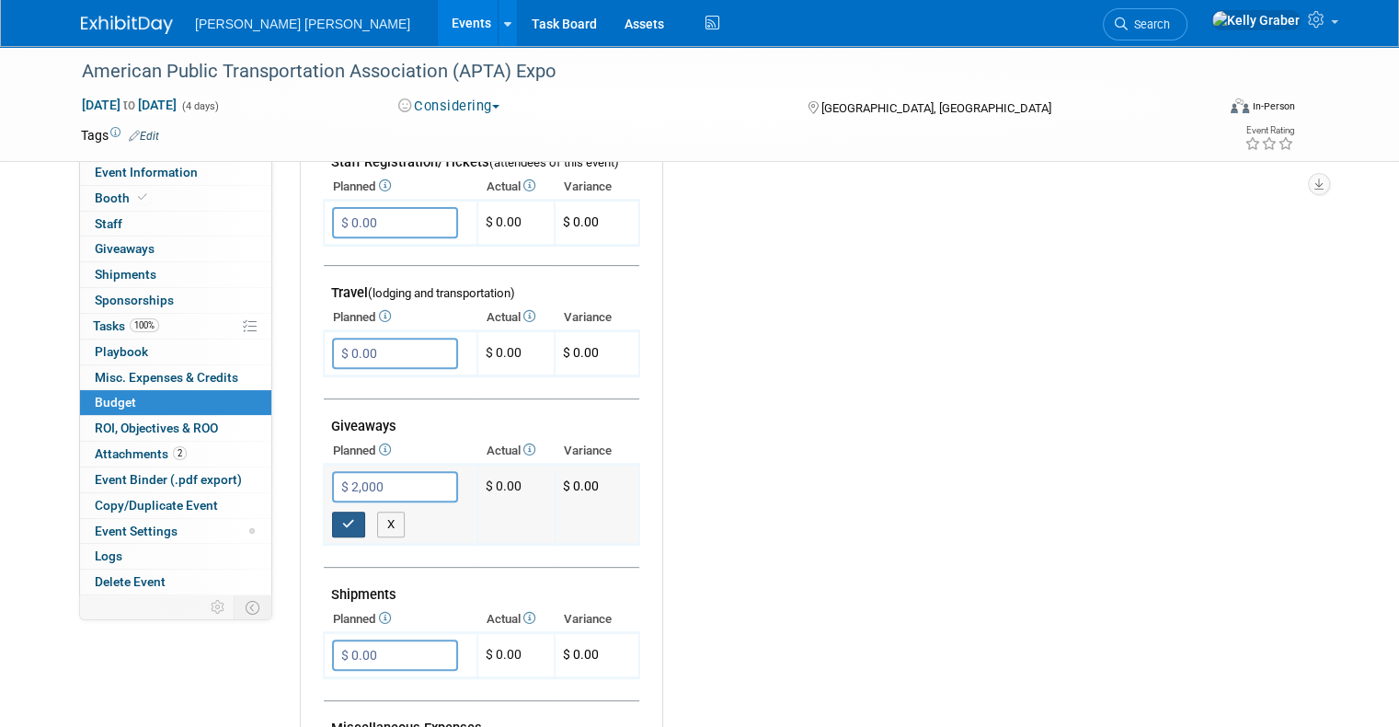
type input "$ 2,000.00"
click at [332, 517] on button "button" at bounding box center [348, 524] width 33 height 26
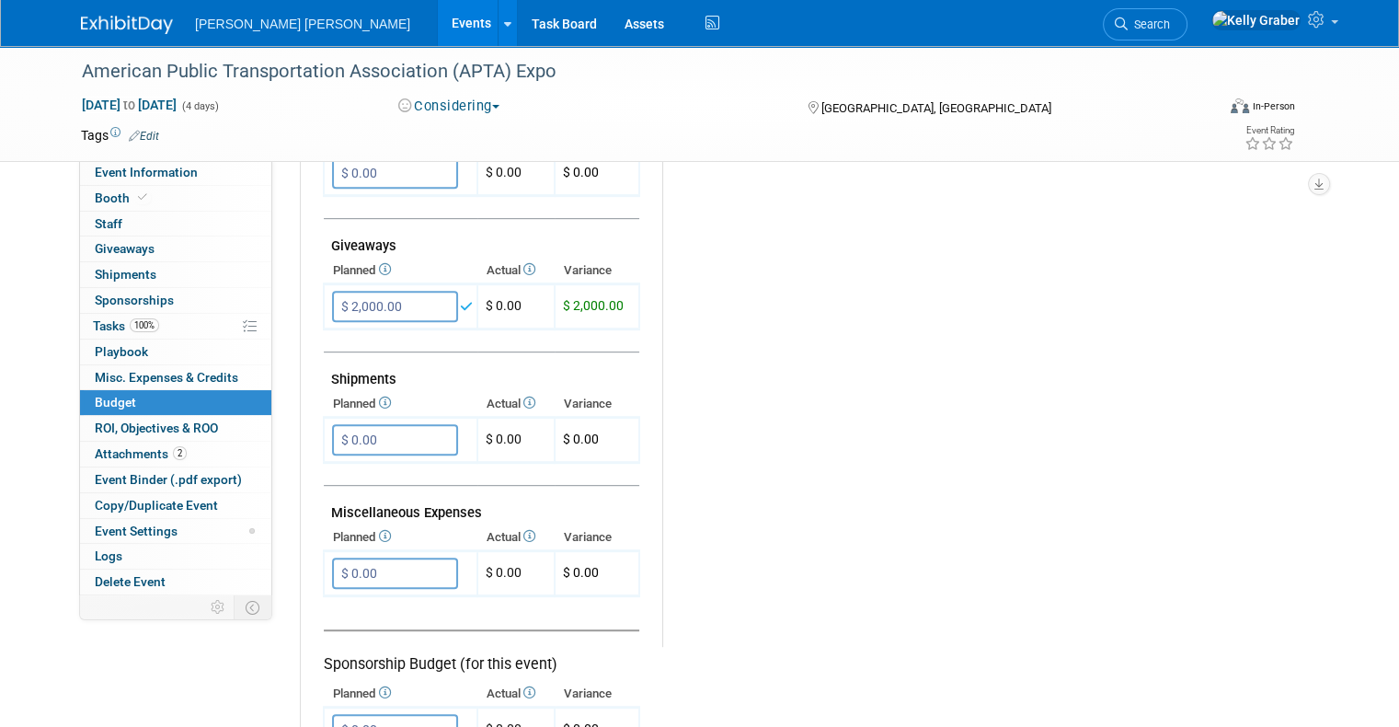
scroll to position [828, 0]
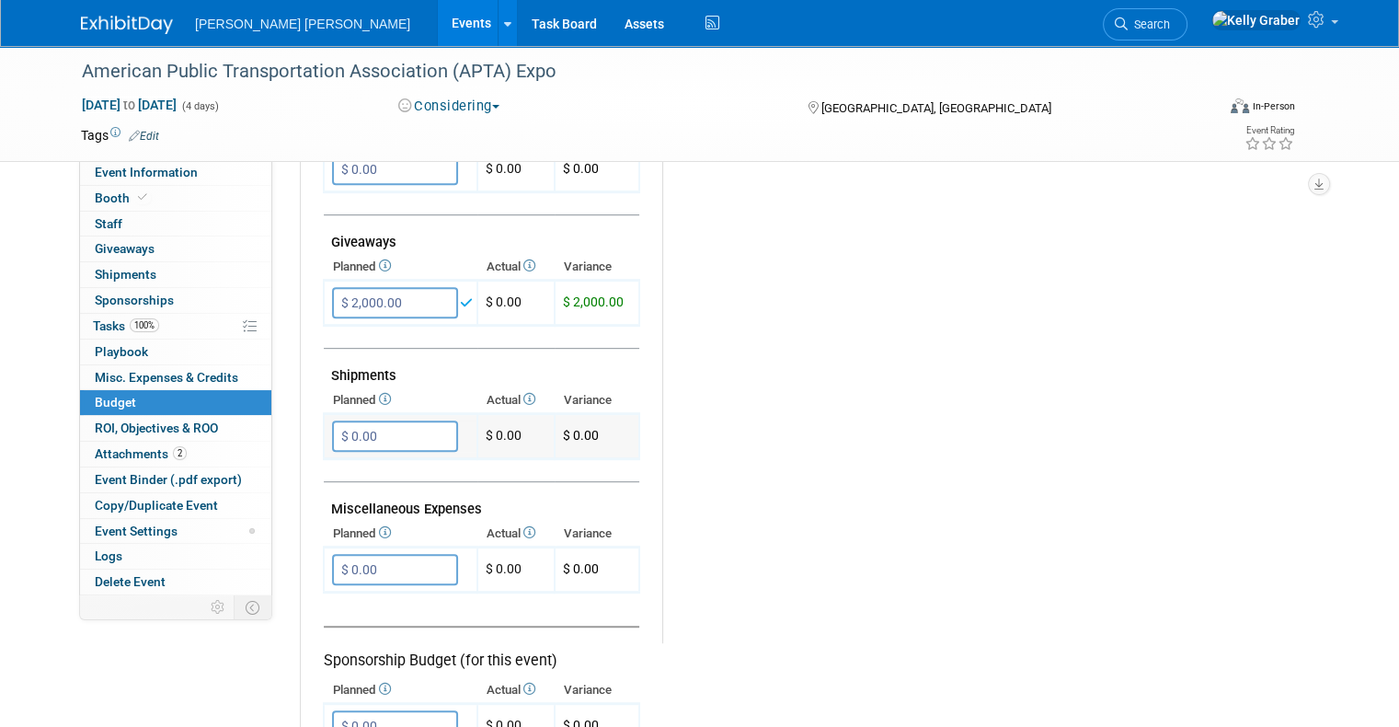
click at [368, 426] on input "$ 0.00" at bounding box center [395, 435] width 126 height 31
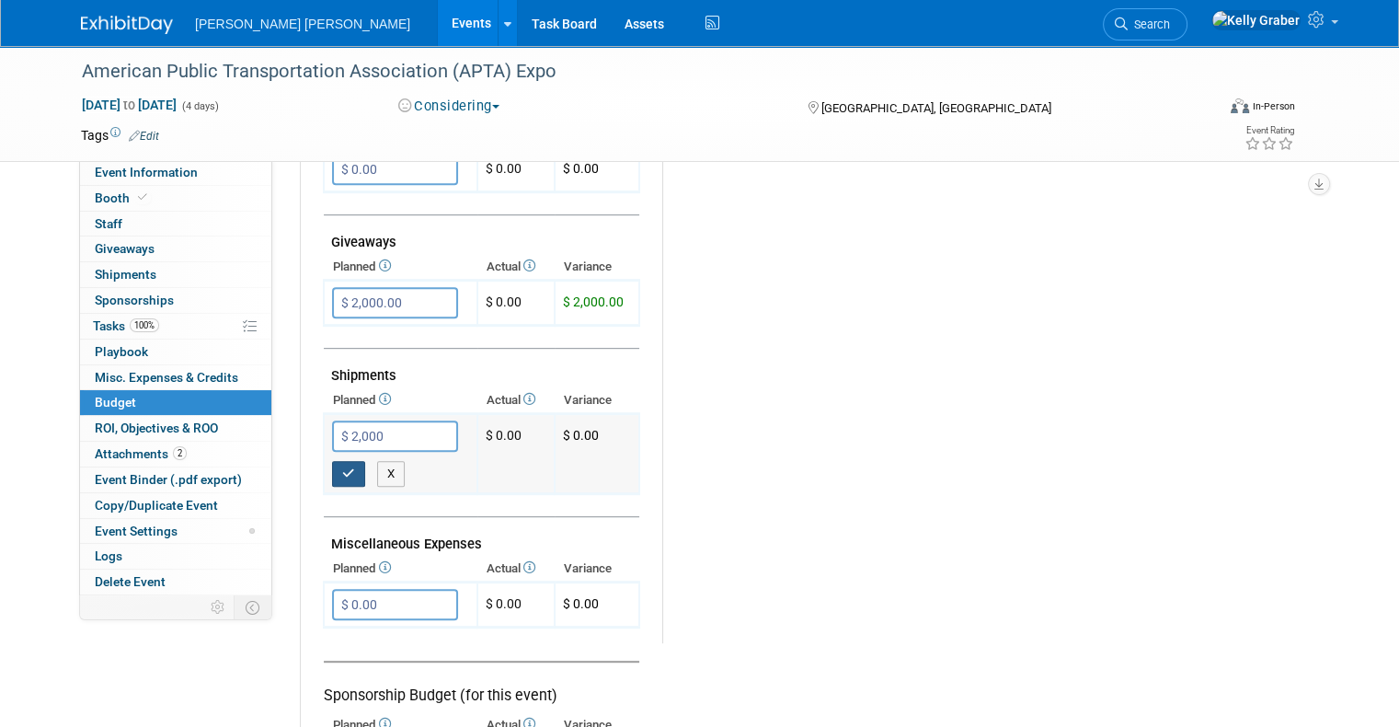
type input "$ 2,000.00"
click at [342, 467] on icon "button" at bounding box center [348, 473] width 13 height 12
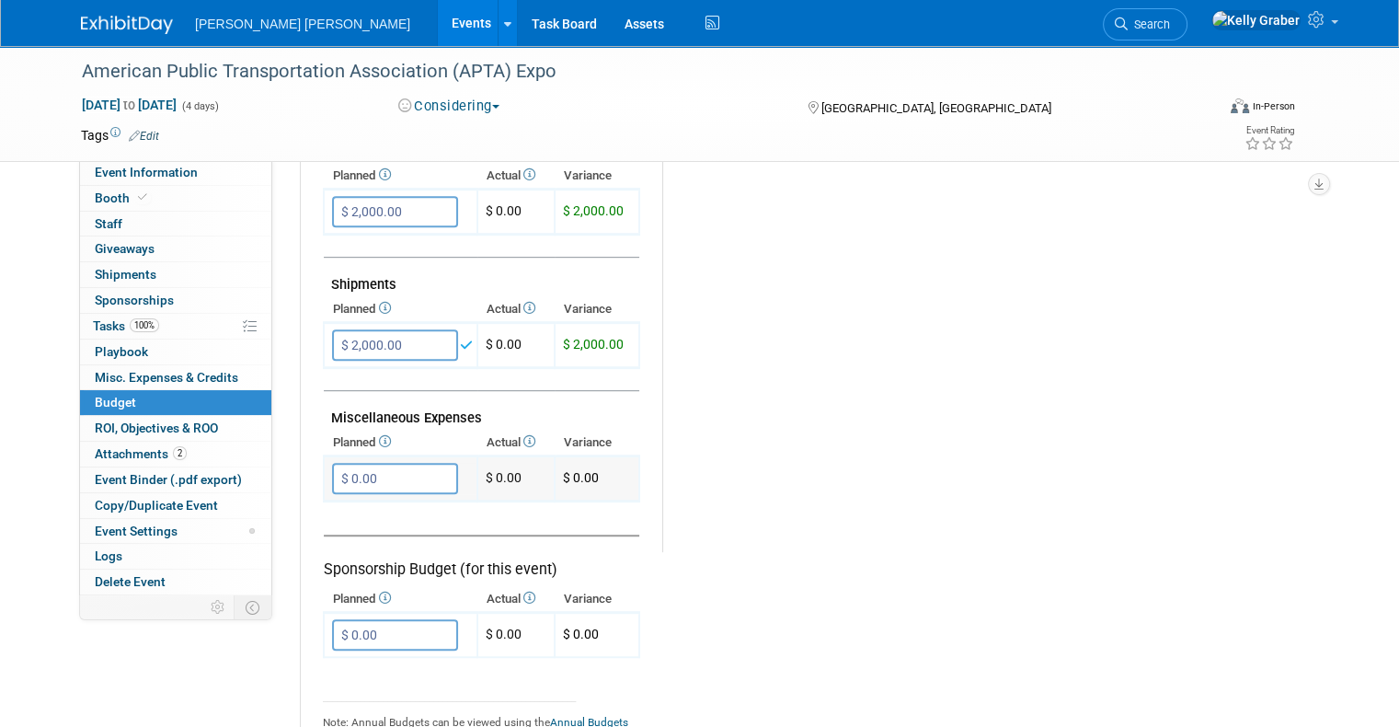
scroll to position [920, 0]
click at [361, 471] on input "$ 0.00" at bounding box center [395, 477] width 126 height 31
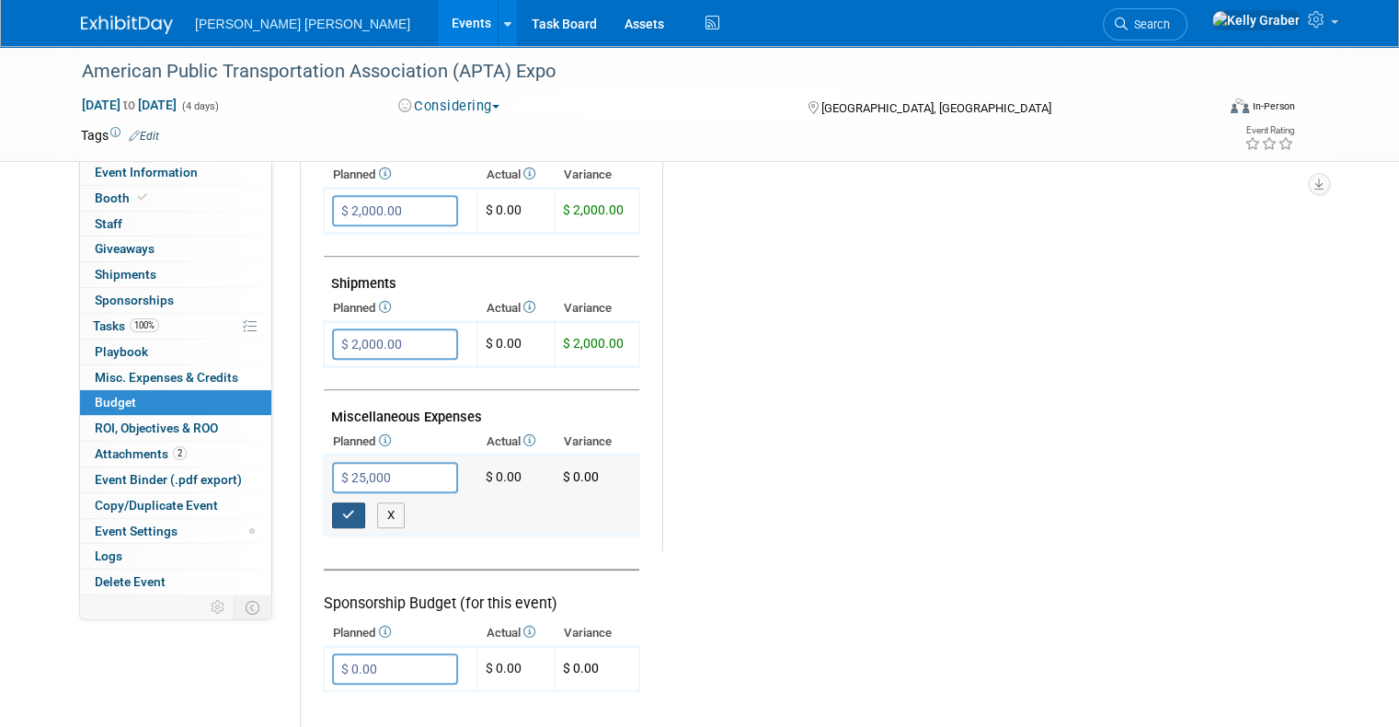
type input "$ 25,000.00"
click at [342, 509] on icon "button" at bounding box center [348, 515] width 13 height 12
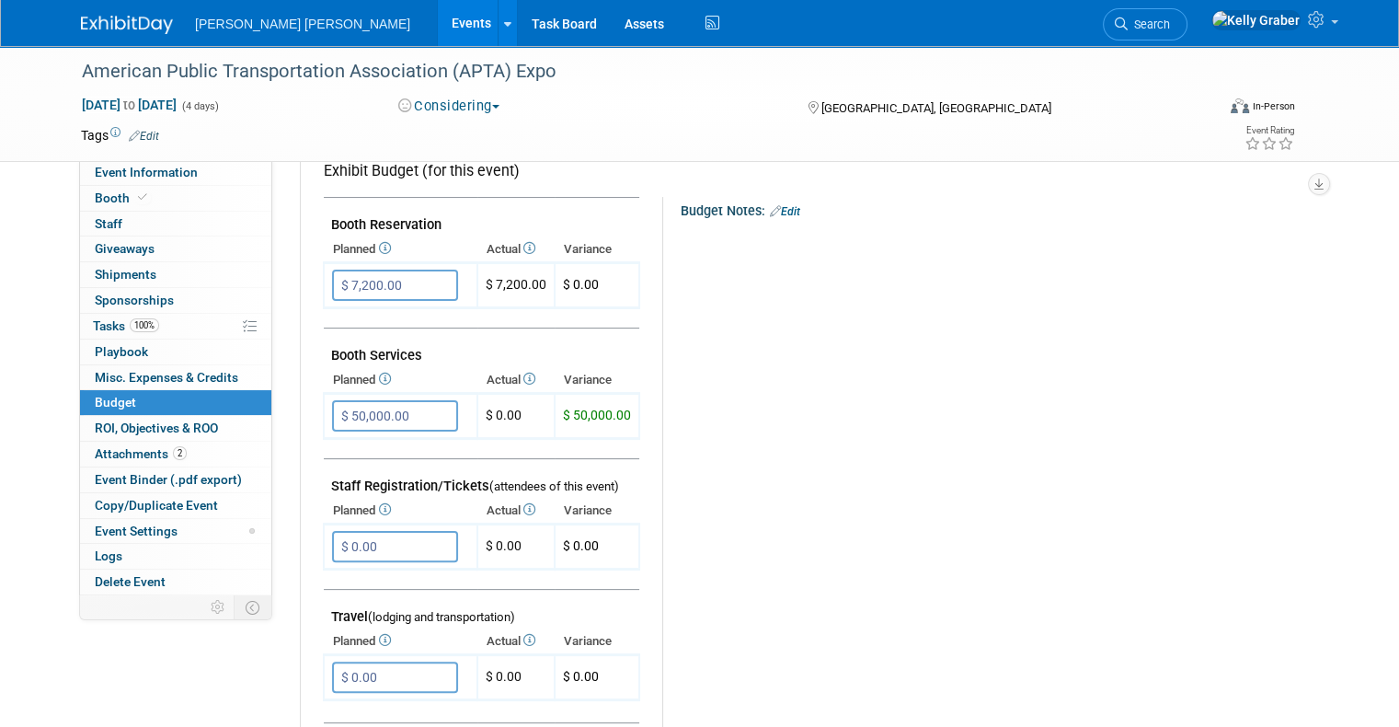
scroll to position [0, 0]
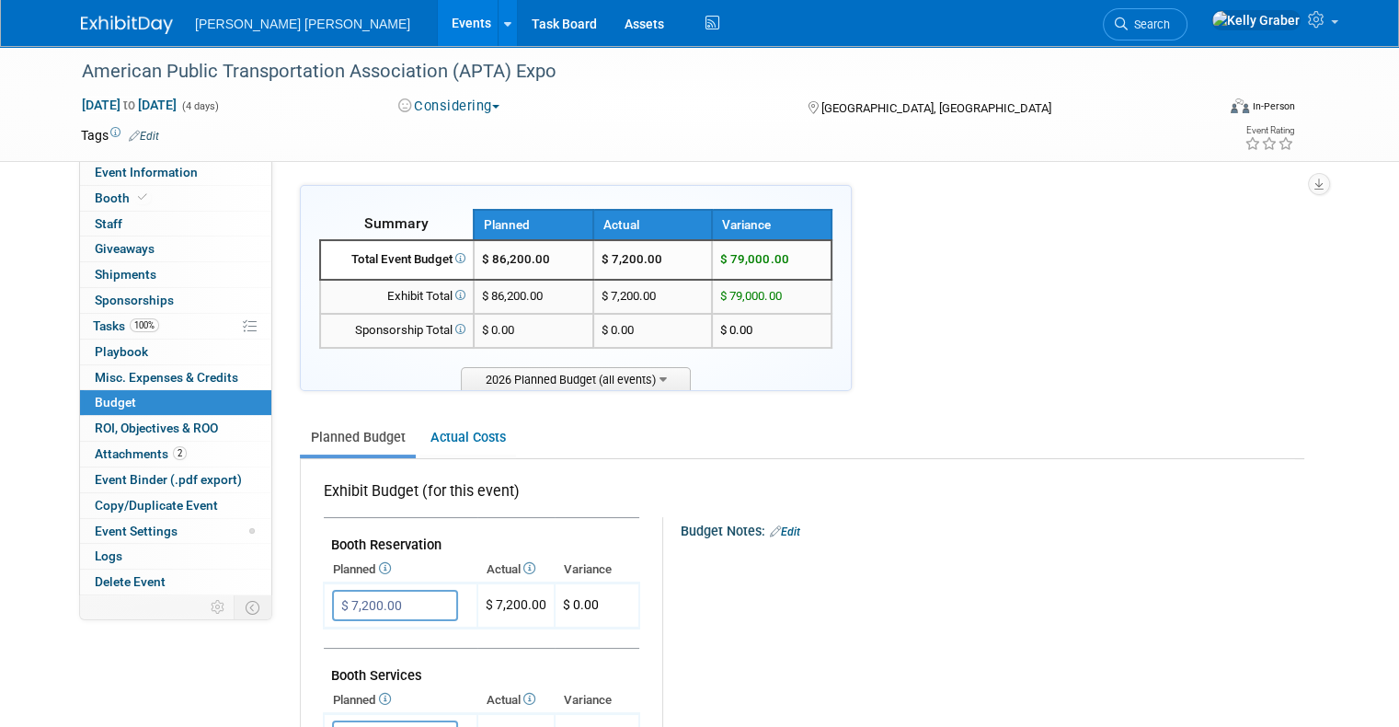
click at [477, 110] on button "Considering" at bounding box center [449, 106] width 115 height 19
click at [477, 133] on link "Committed" at bounding box center [465, 136] width 145 height 26
click at [111, 26] on img at bounding box center [127, 25] width 92 height 18
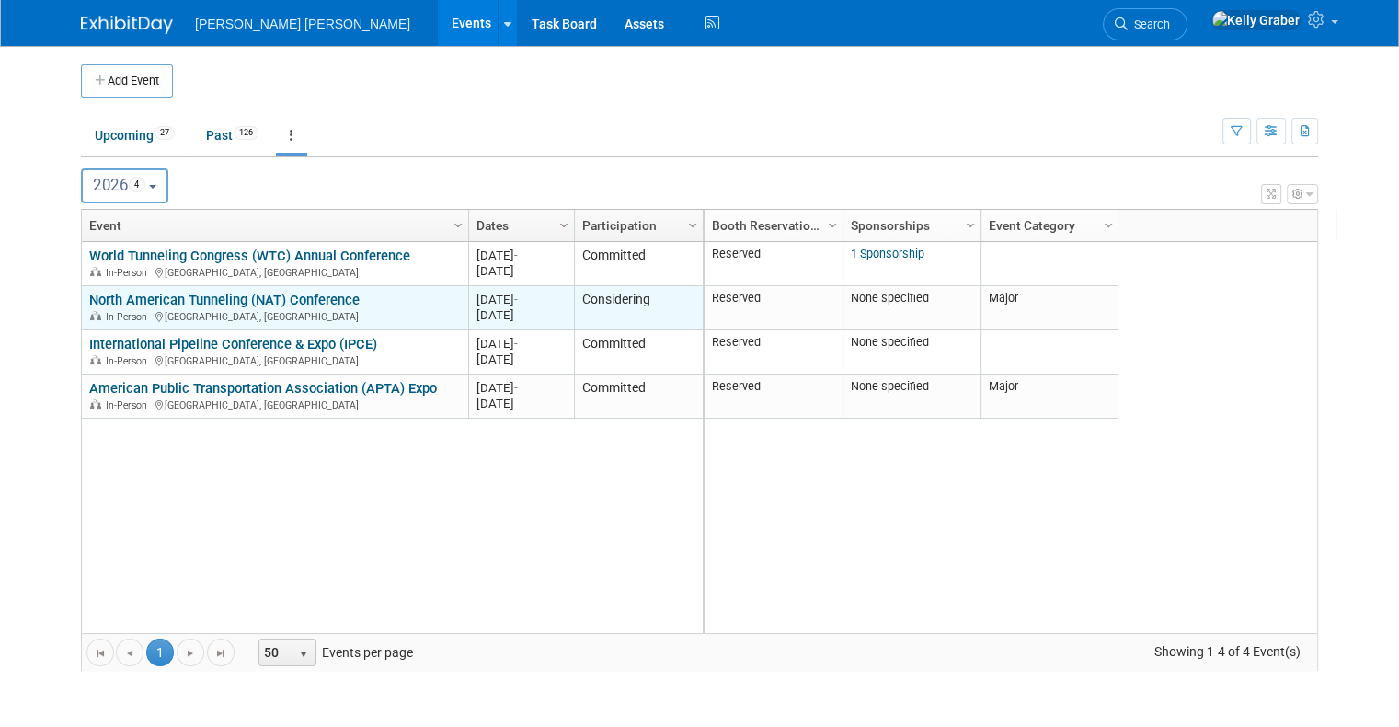
click at [294, 301] on link "North American Tunneling (NAT) Conference" at bounding box center [224, 300] width 270 height 17
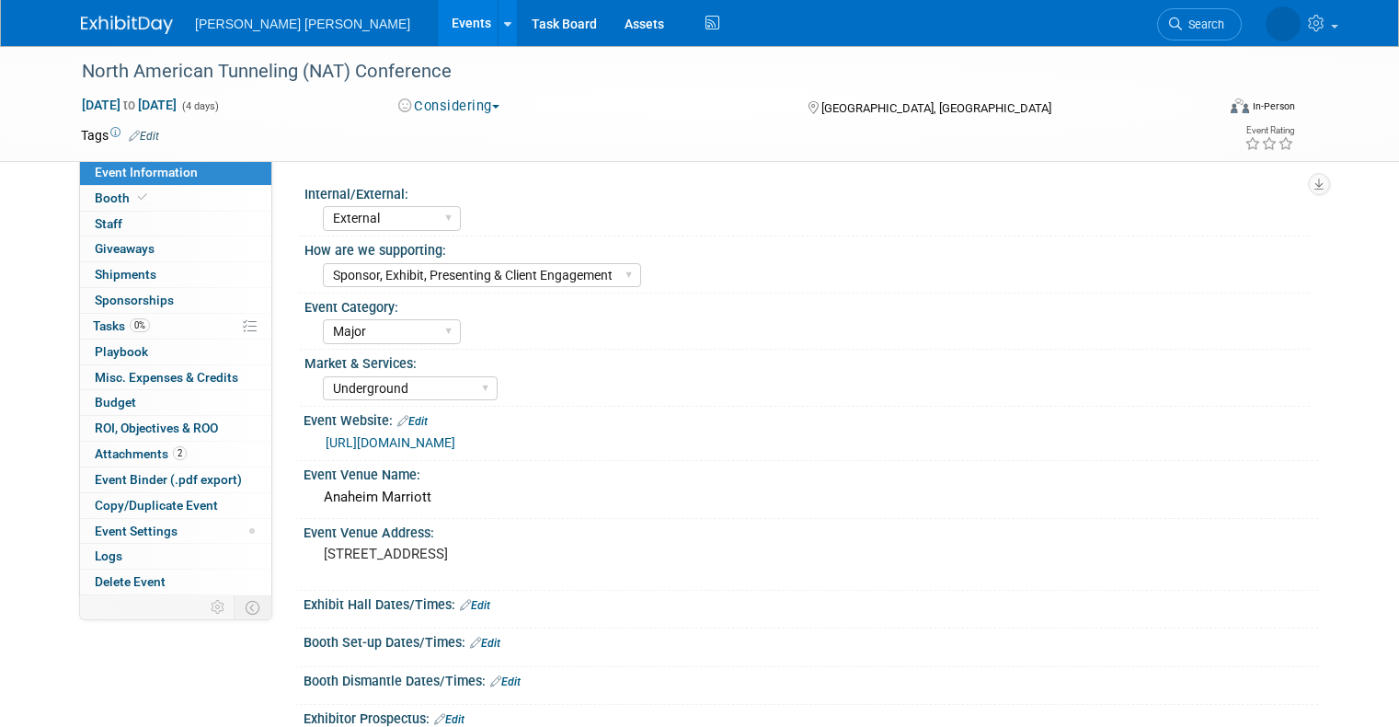
select select "External"
select select "Sponsor, Exhibit, Presenting & Client Engagement"
select select "Major"
select select "Underground"
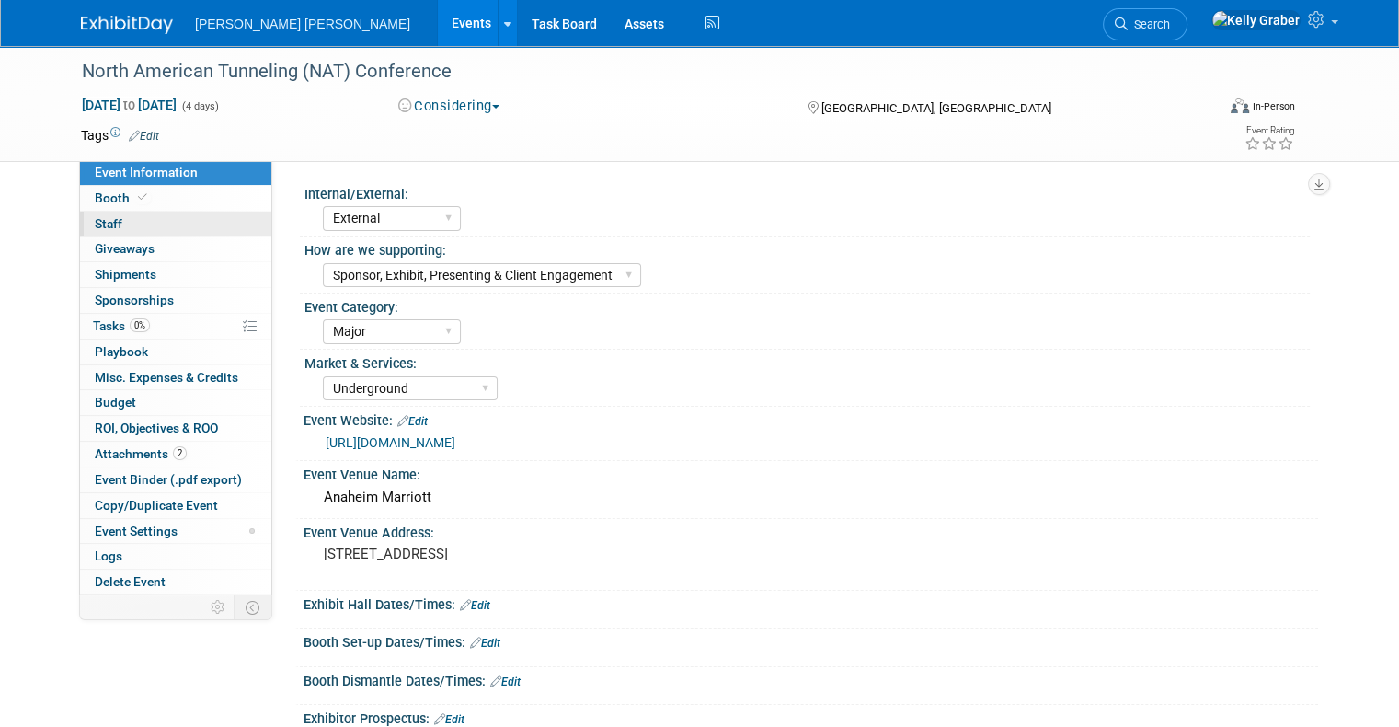
click at [135, 226] on link "0 Staff 0" at bounding box center [175, 224] width 191 height 25
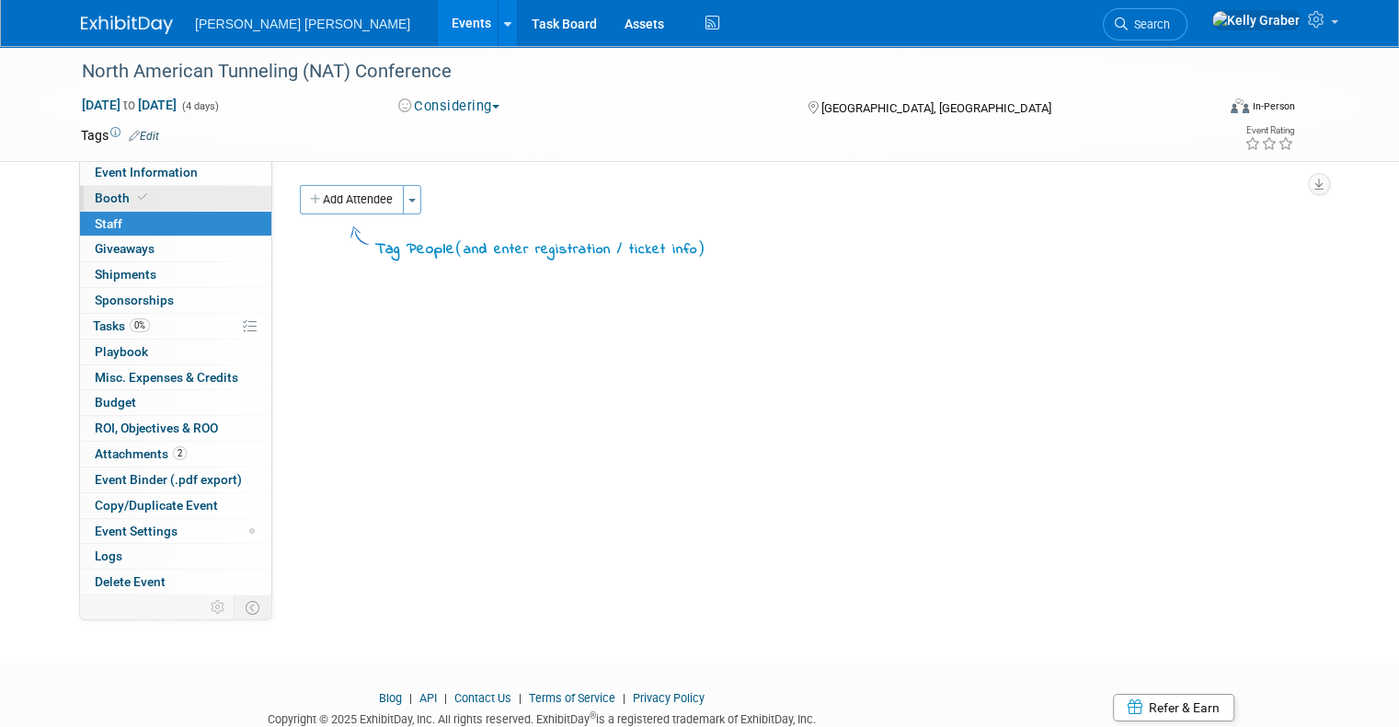
click at [140, 201] on link "Booth" at bounding box center [175, 198] width 191 height 25
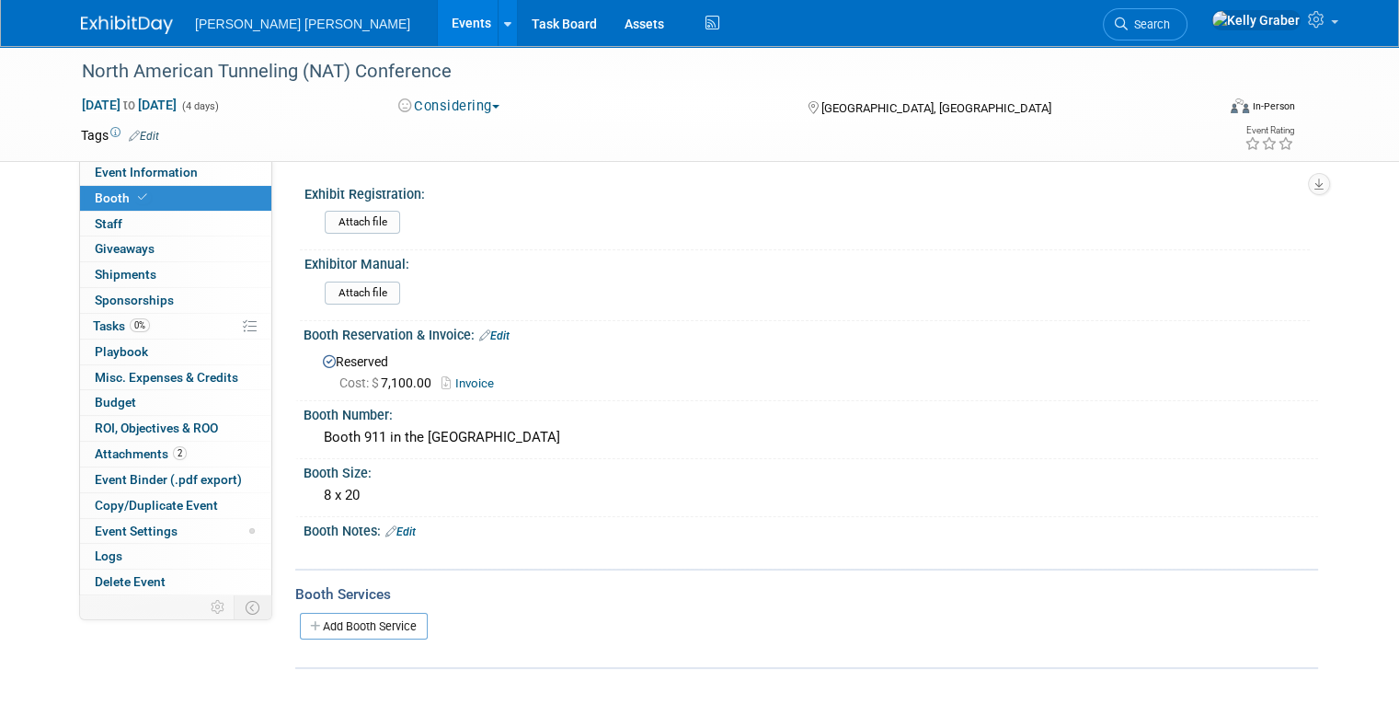
click at [456, 378] on link "Invoice" at bounding box center [473, 383] width 62 height 14
click at [111, 28] on img at bounding box center [127, 25] width 92 height 18
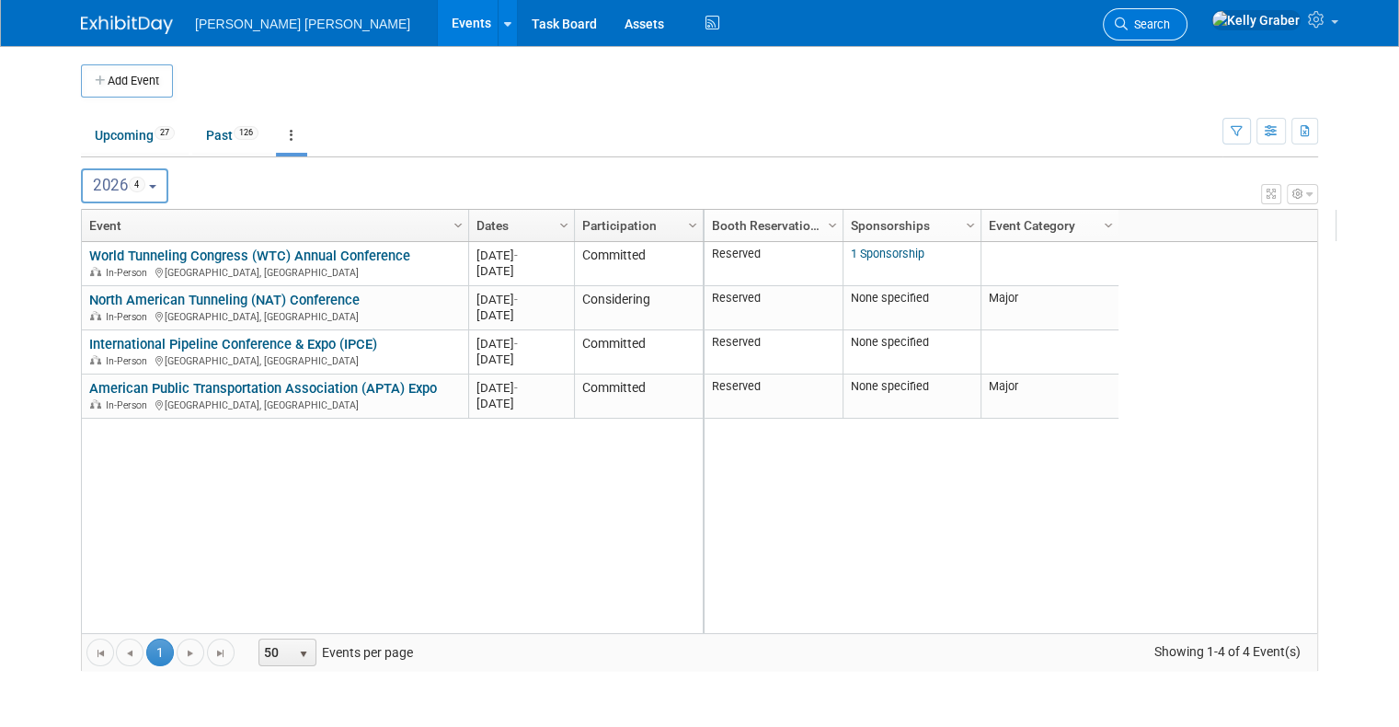
click at [1170, 20] on span "Search" at bounding box center [1149, 24] width 42 height 14
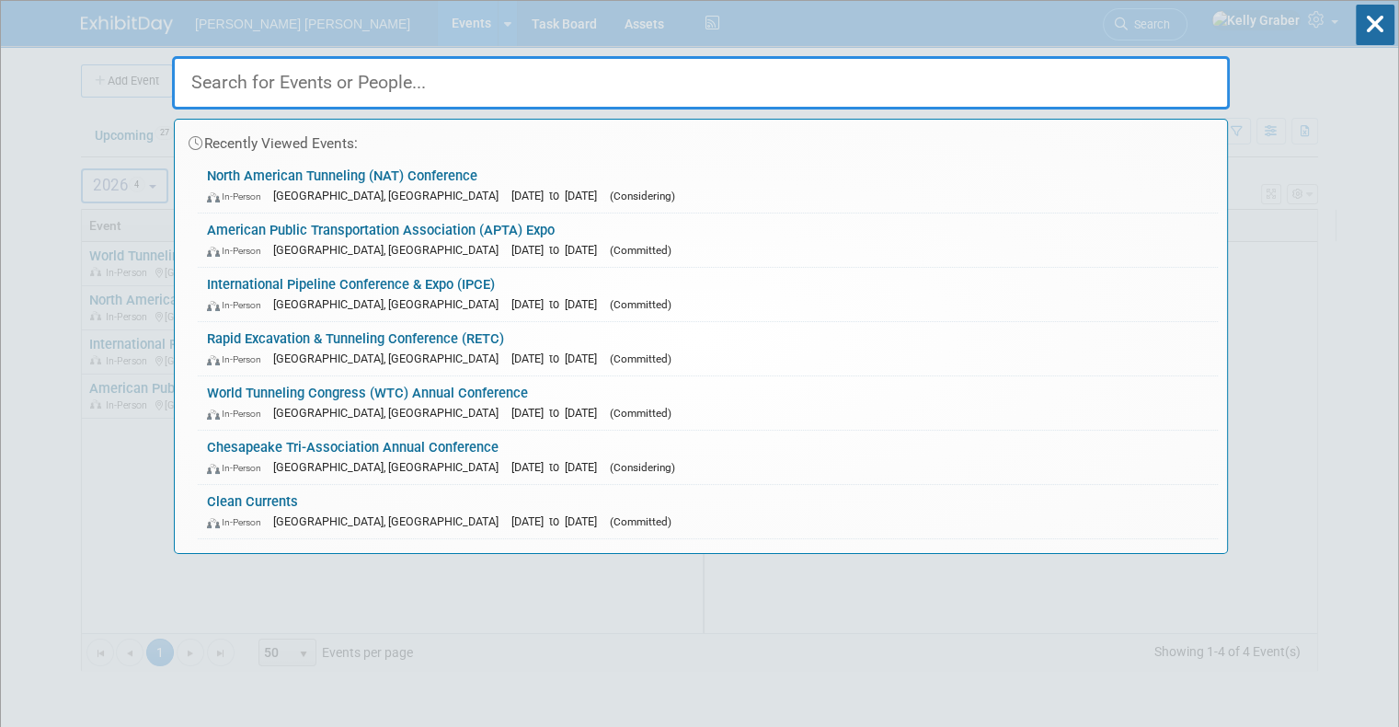
type input "r"
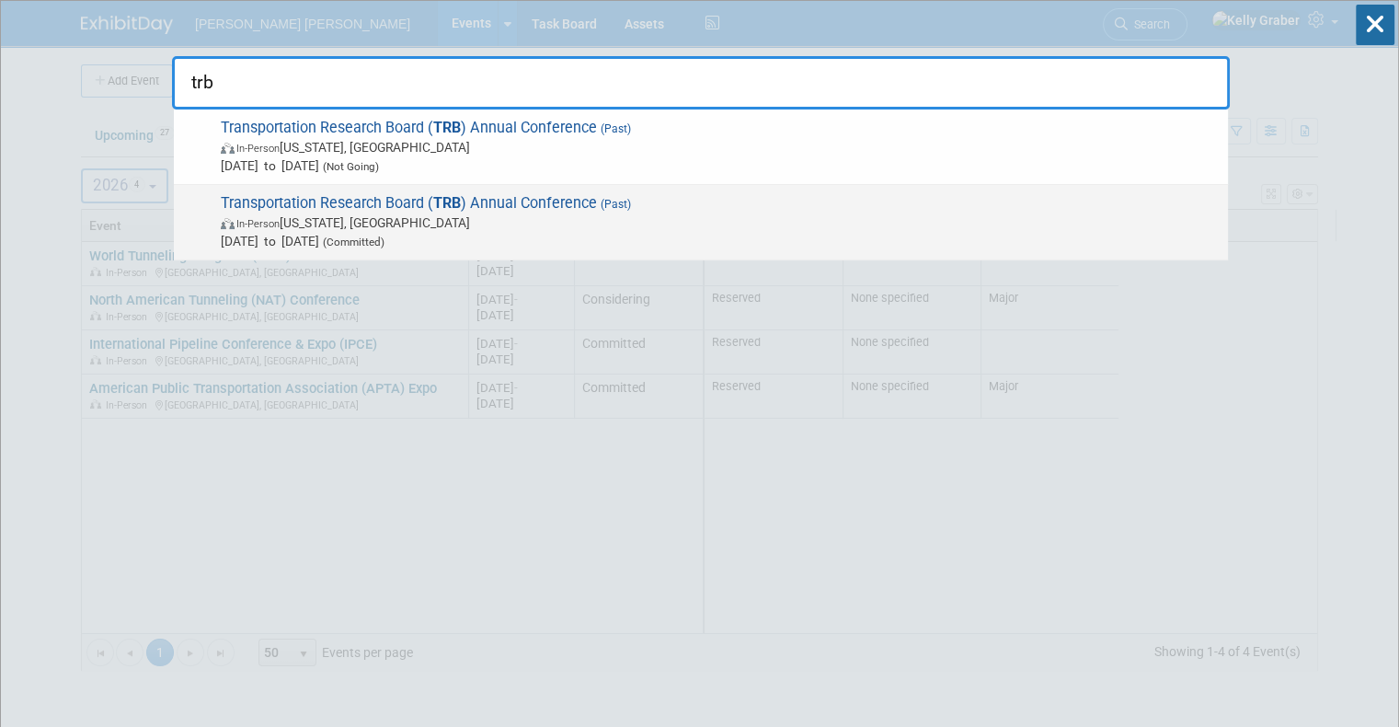
type input "trb"
click at [353, 212] on span "Transportation Research Board ( TRB ) Annual Conference (Past) In-Person [US_ST…" at bounding box center [717, 222] width 1004 height 56
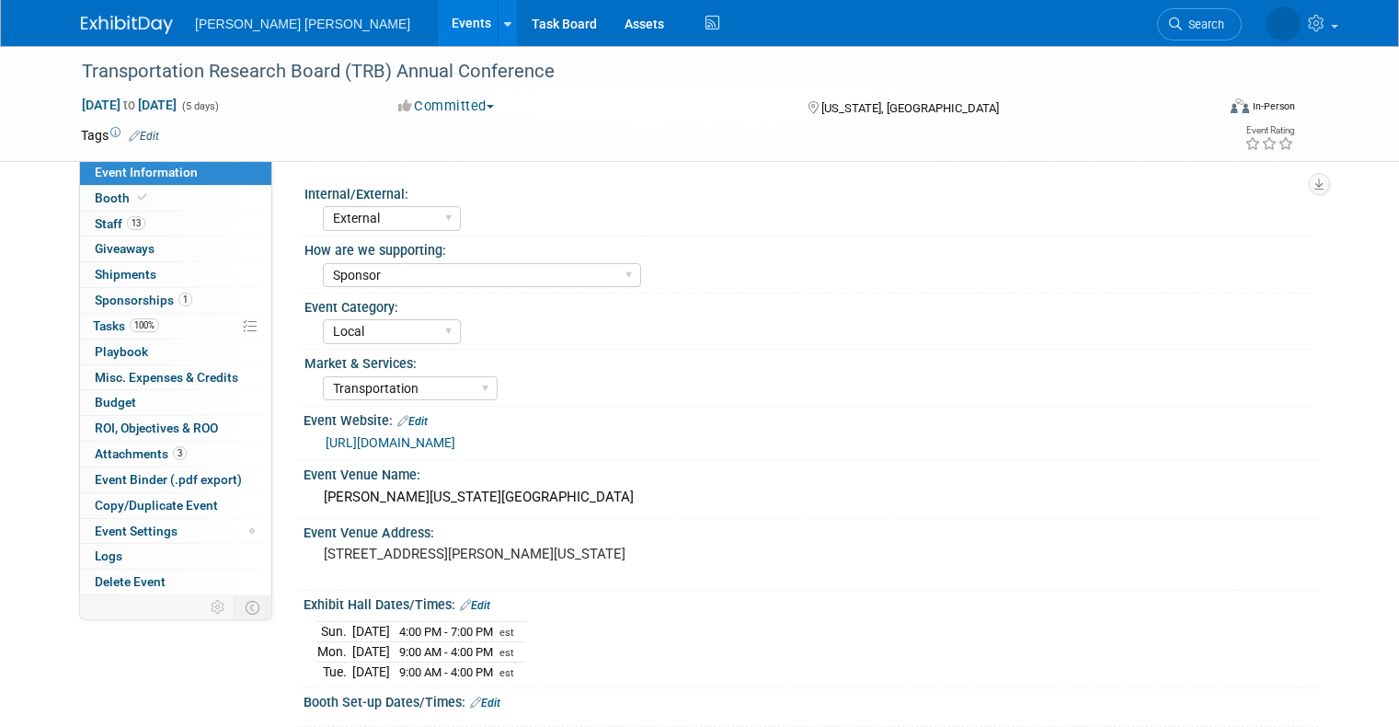
select select "External"
select select "Sponsor"
select select "Local"
select select "Transportation"
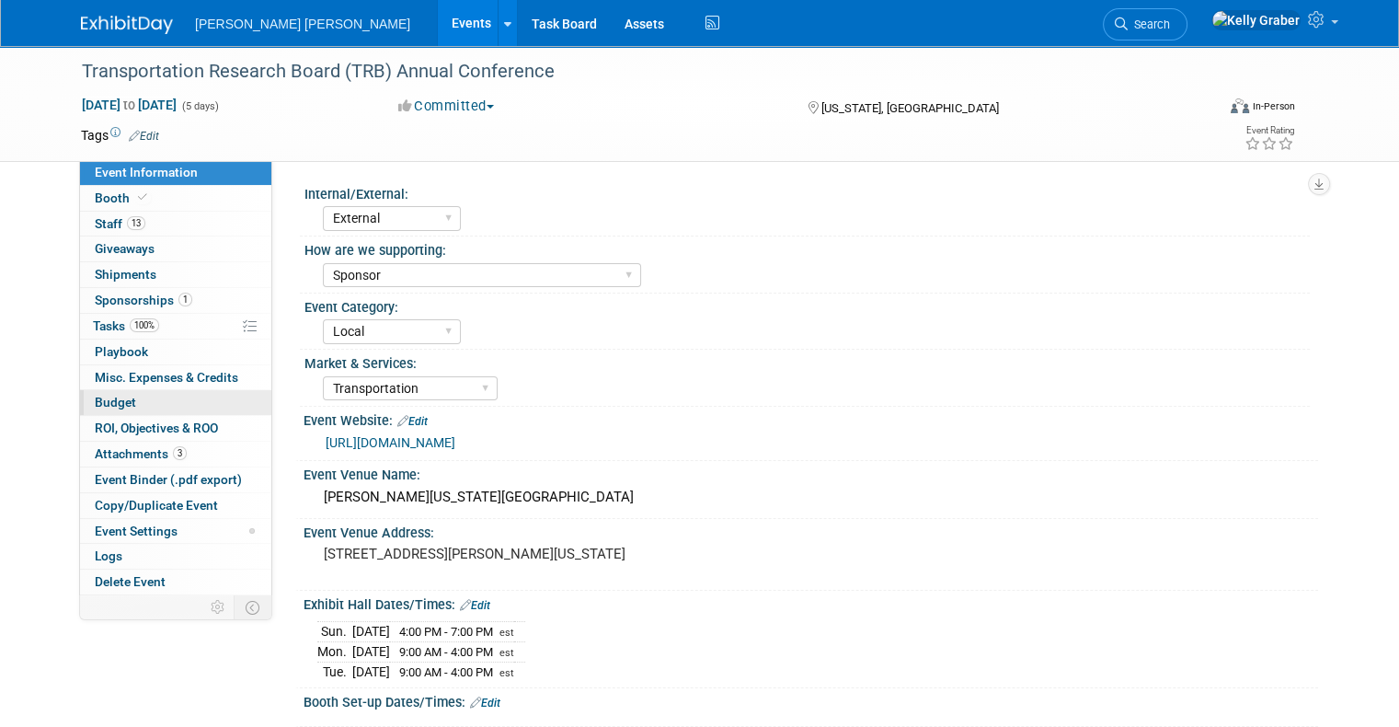
click at [96, 397] on span "Budget" at bounding box center [115, 402] width 41 height 15
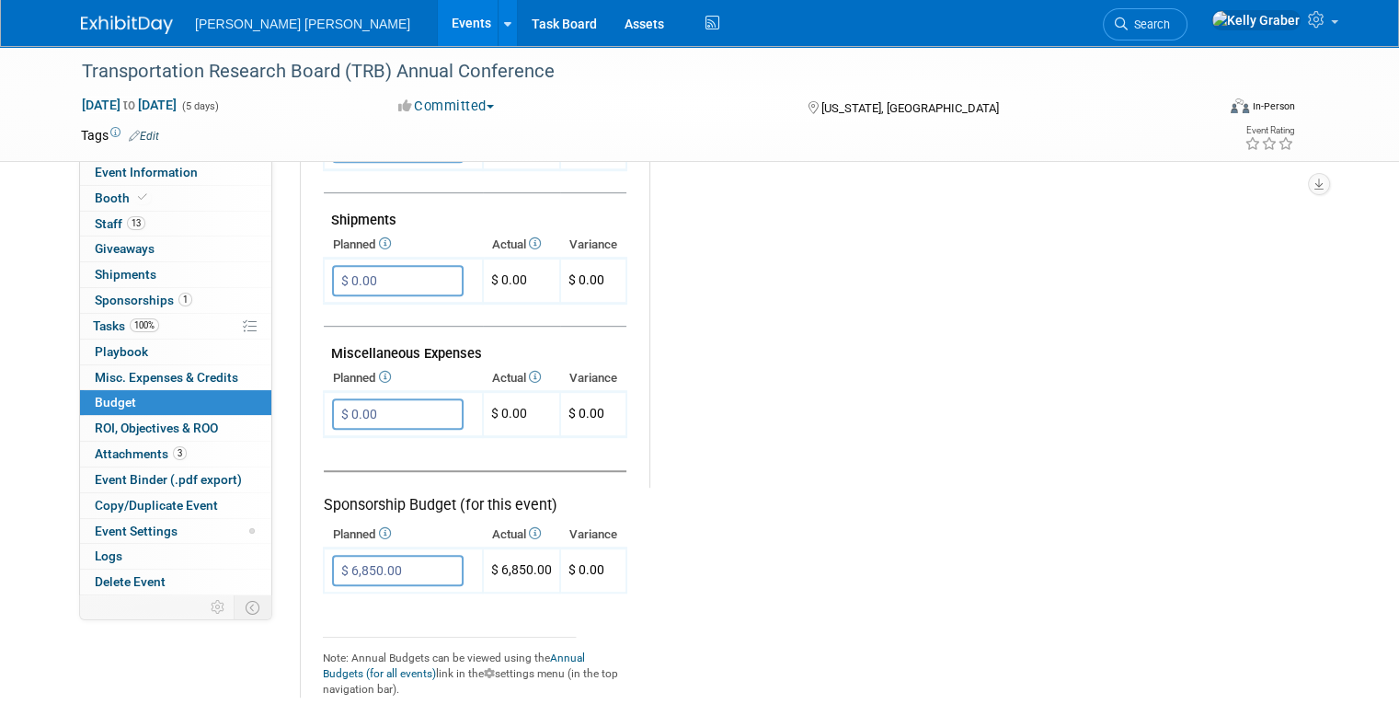
scroll to position [1012, 0]
